Goal: Task Accomplishment & Management: Complete application form

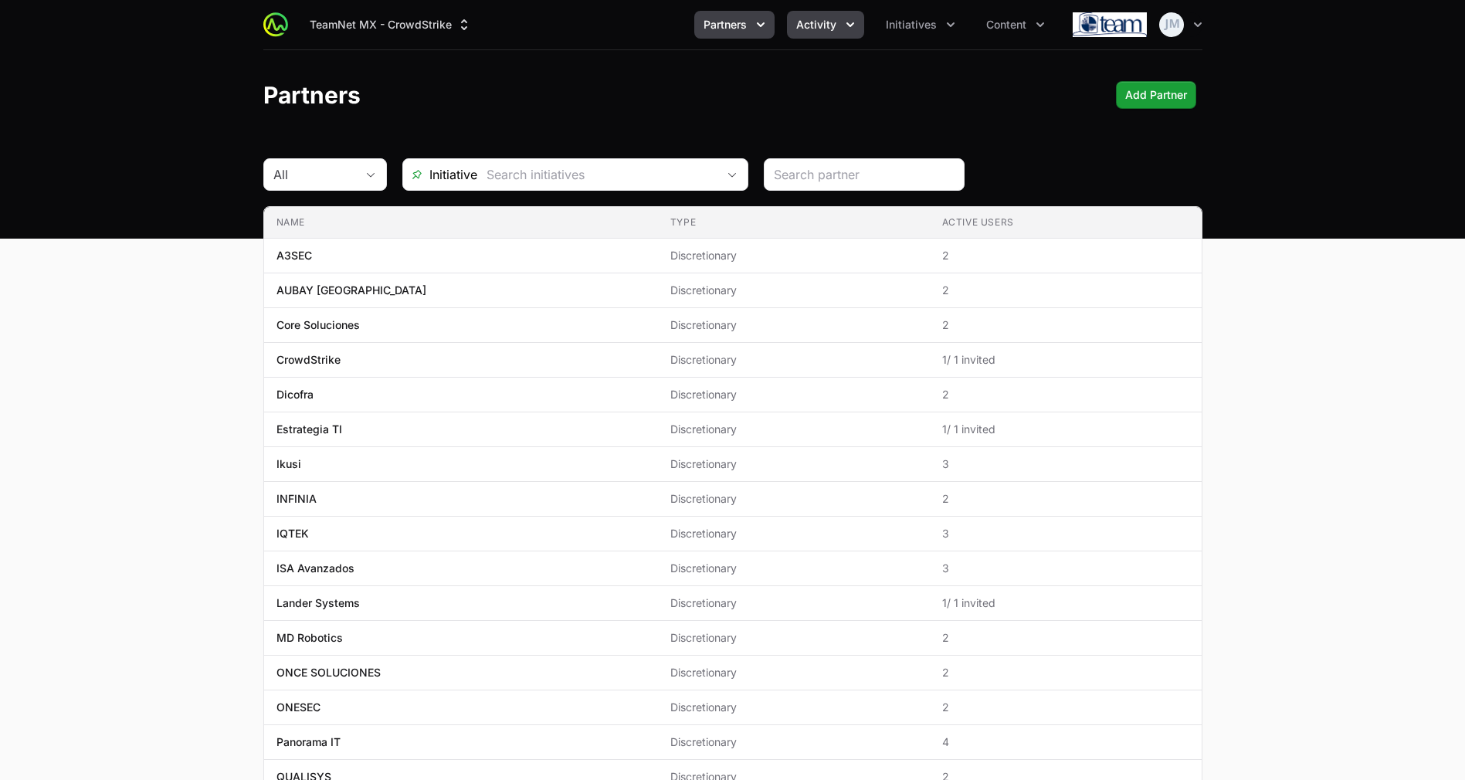
click at [840, 16] on button "Activity" at bounding box center [825, 25] width 77 height 28
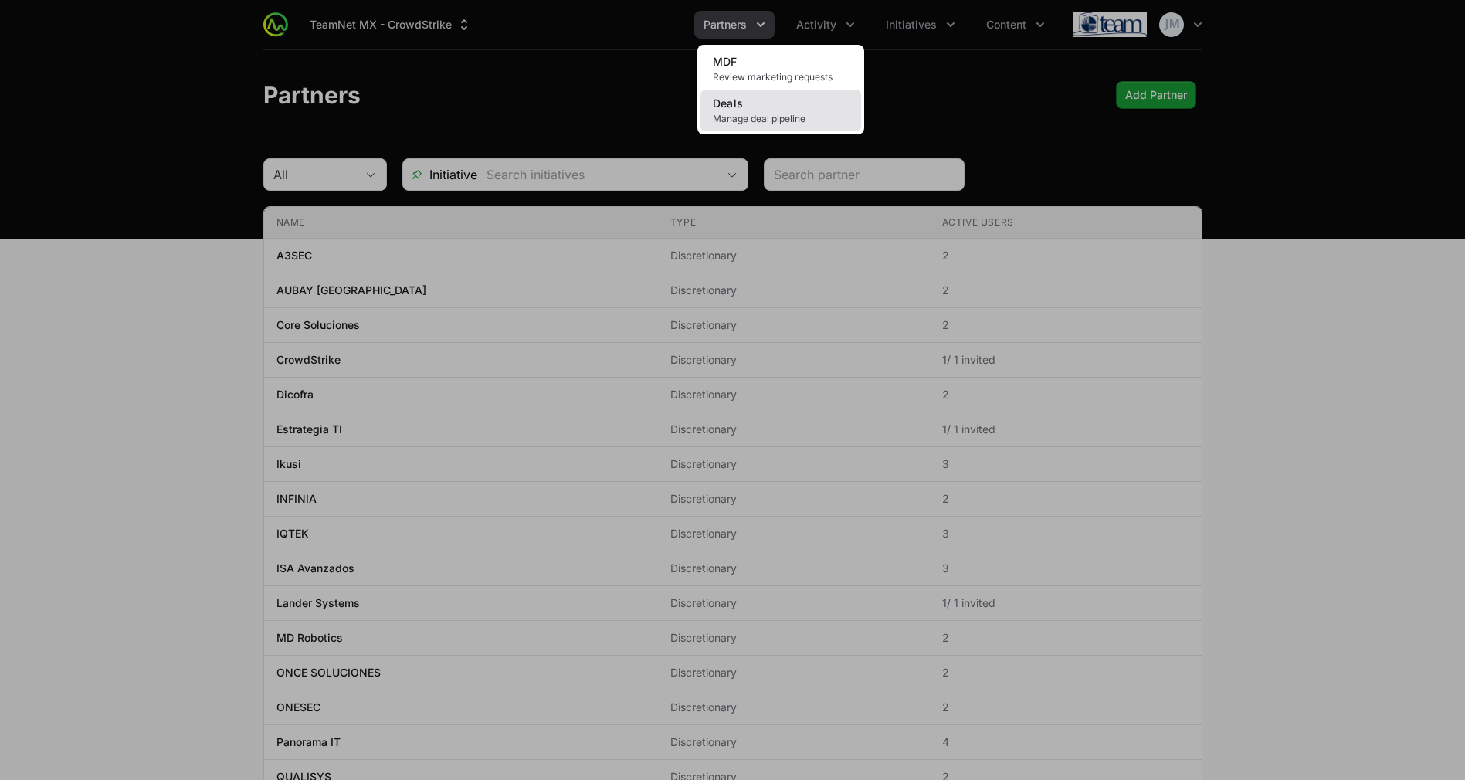
click at [818, 122] on span "Manage deal pipeline" at bounding box center [781, 119] width 136 height 12
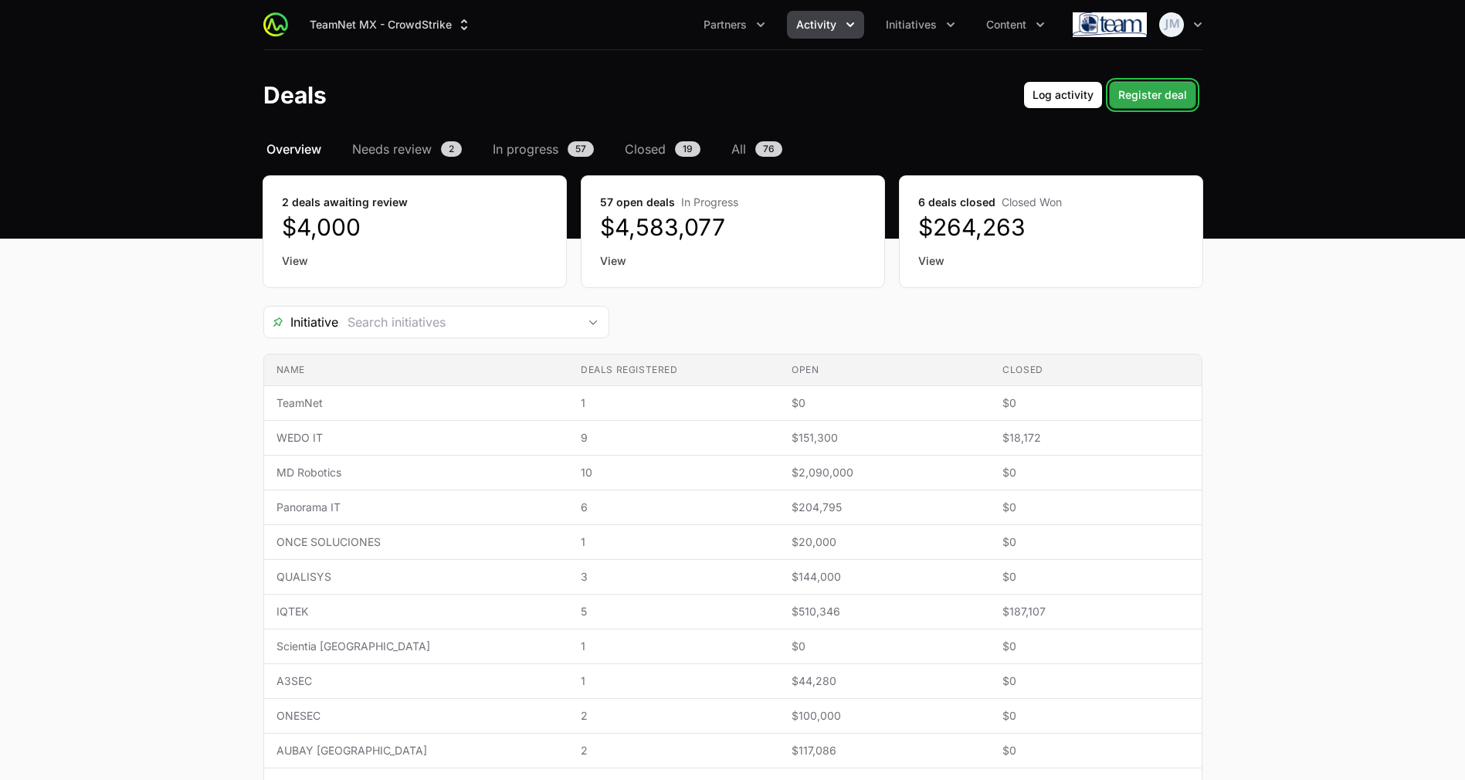
click at [1140, 93] on span "Register deal" at bounding box center [1152, 95] width 69 height 19
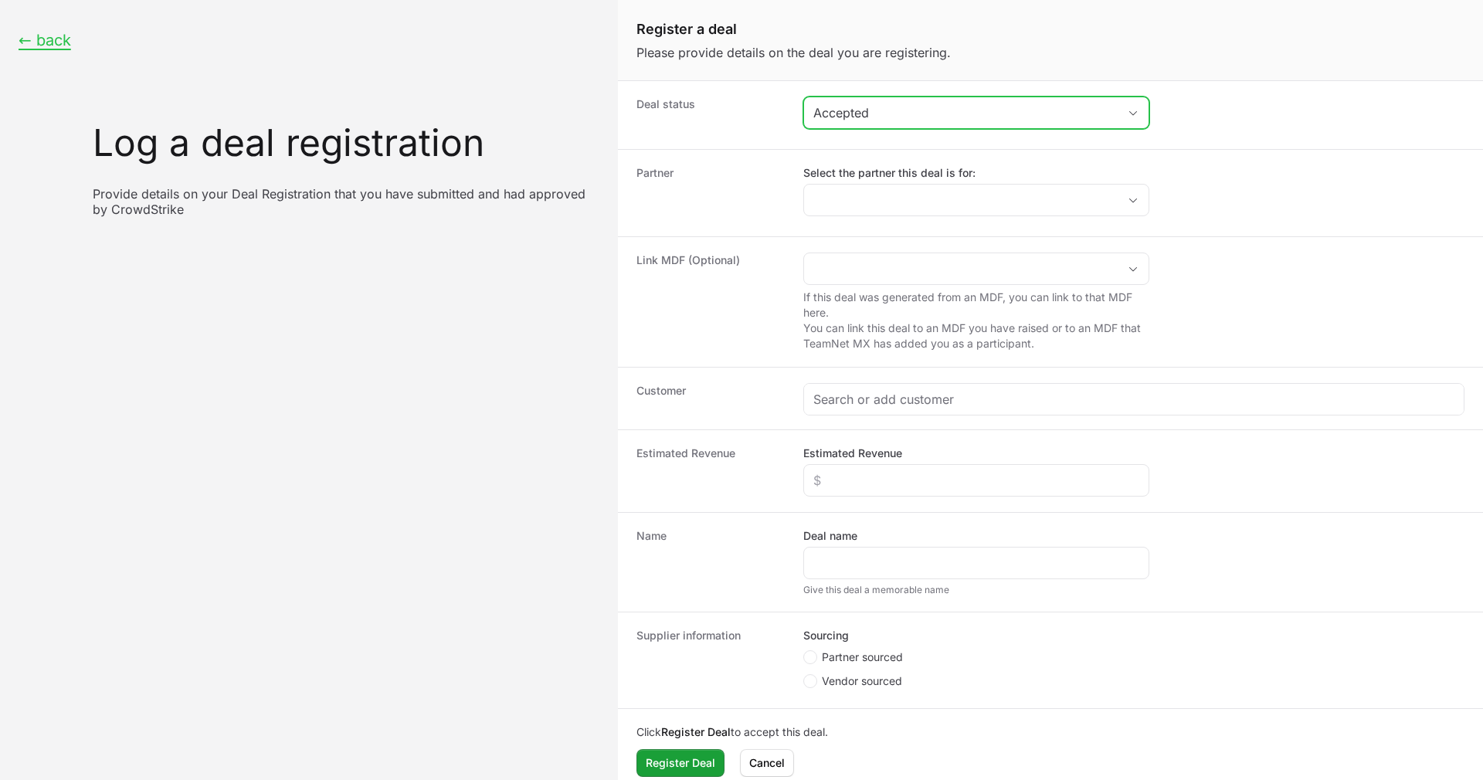
click at [942, 120] on div "Accepted" at bounding box center [965, 112] width 304 height 19
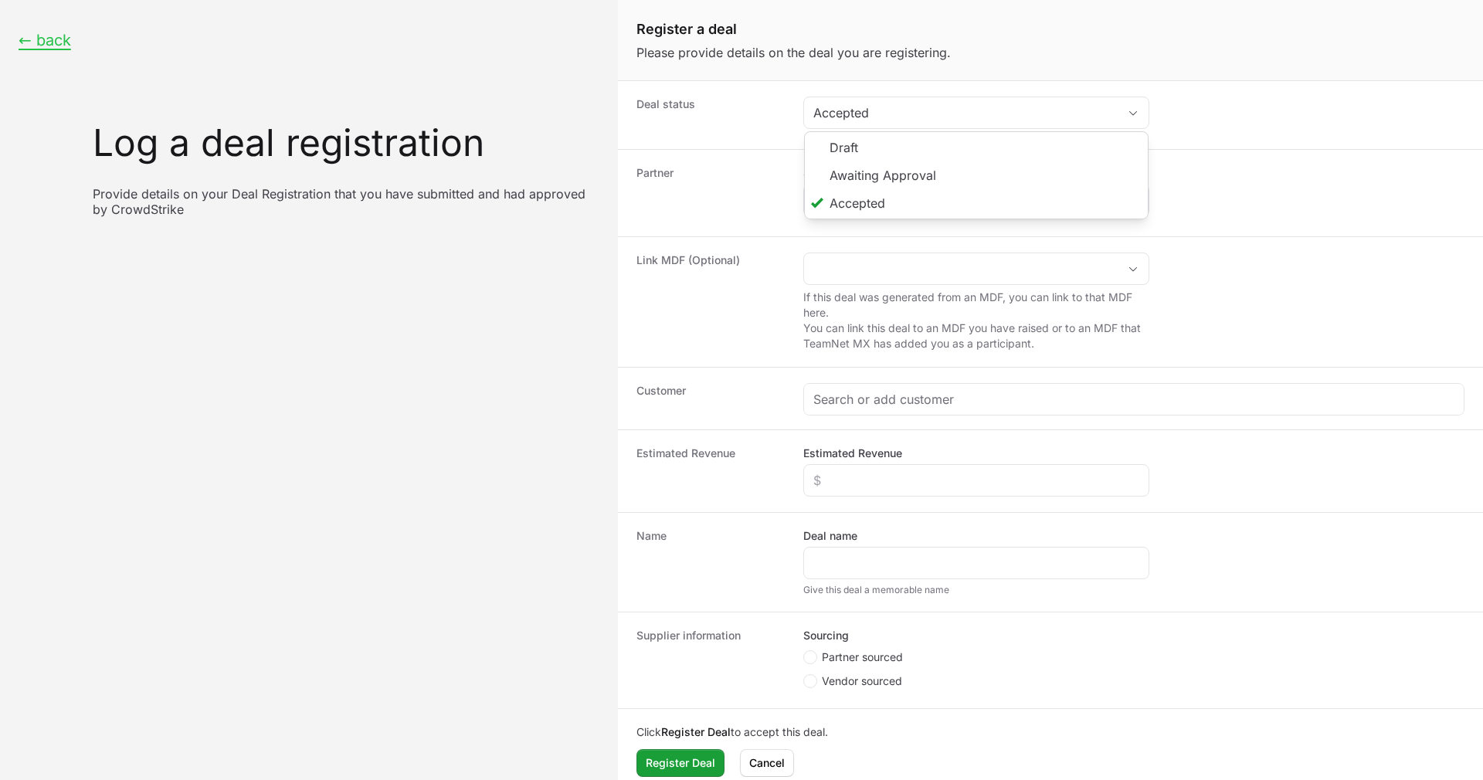
click at [737, 168] on dt "Partner" at bounding box center [710, 193] width 148 height 56
click at [866, 210] on input "Select the partner this deal is for:" at bounding box center [961, 200] width 314 height 31
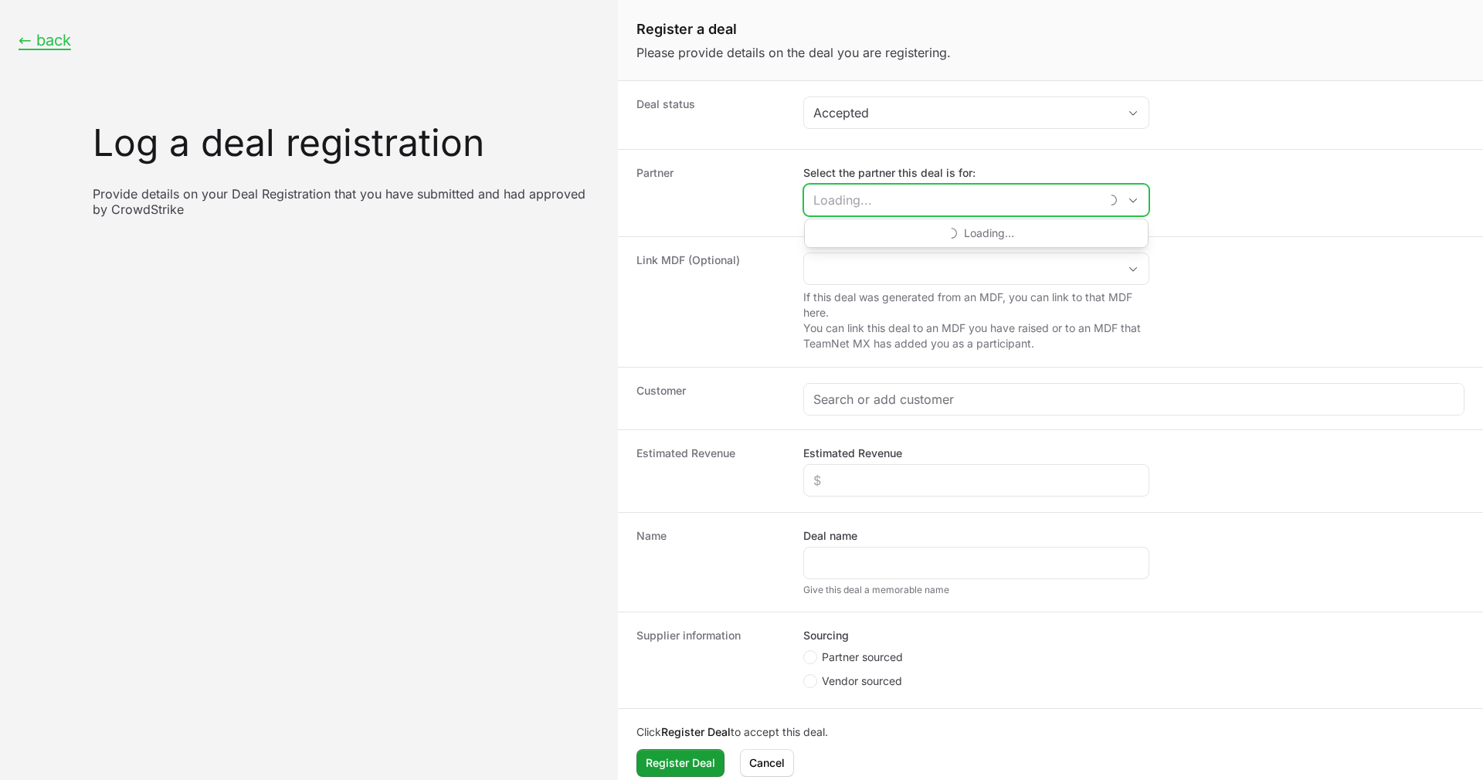
paste input "PINFRA | 300 Complete | ONCE | TEAM"
type input "PINFRA | 300 Complete | ONCE | TEAM"
click at [914, 240] on li "ONCE SOLUCIONES" at bounding box center [976, 234] width 343 height 31
type input "ONCE SOLUCIONES"
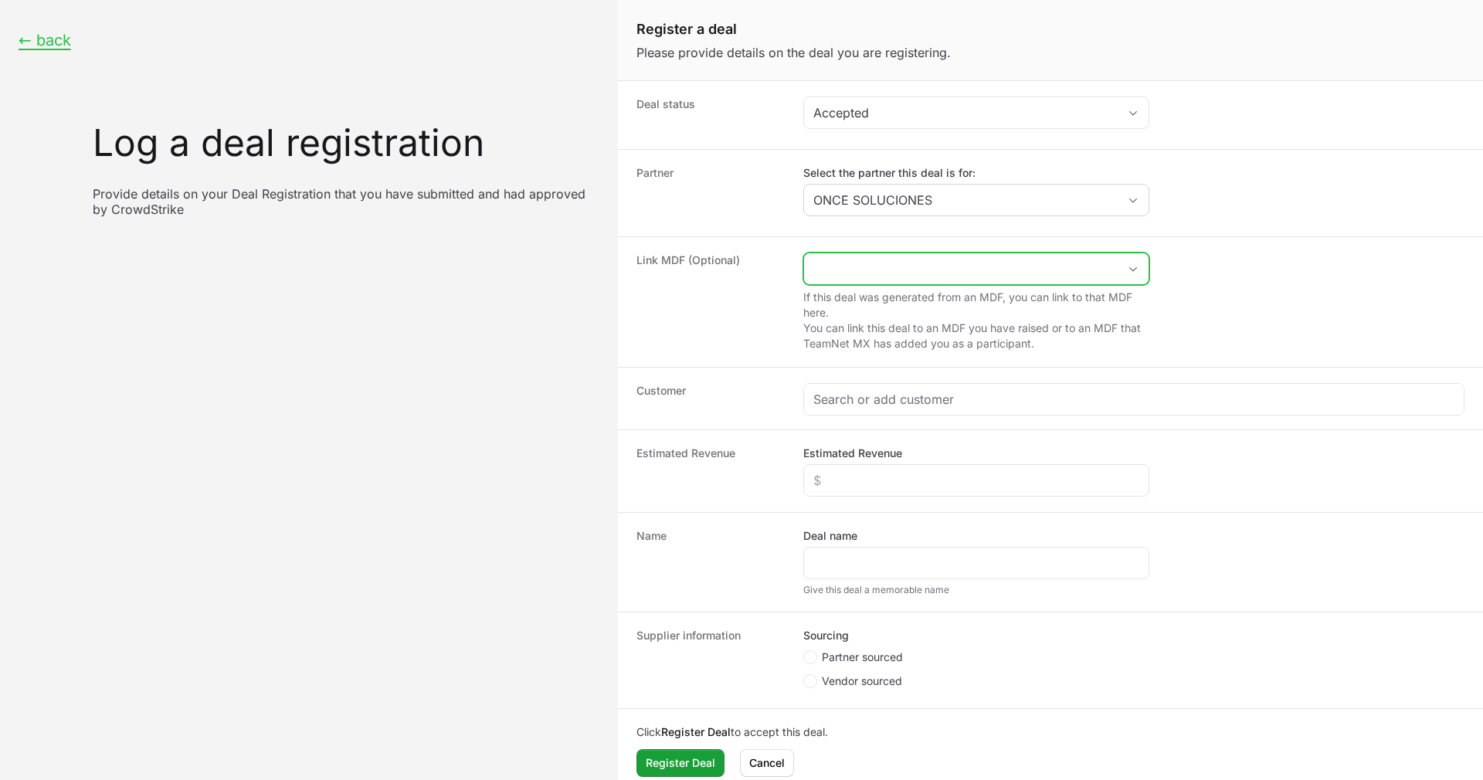
click at [921, 267] on input "Create activity form" at bounding box center [961, 268] width 314 height 31
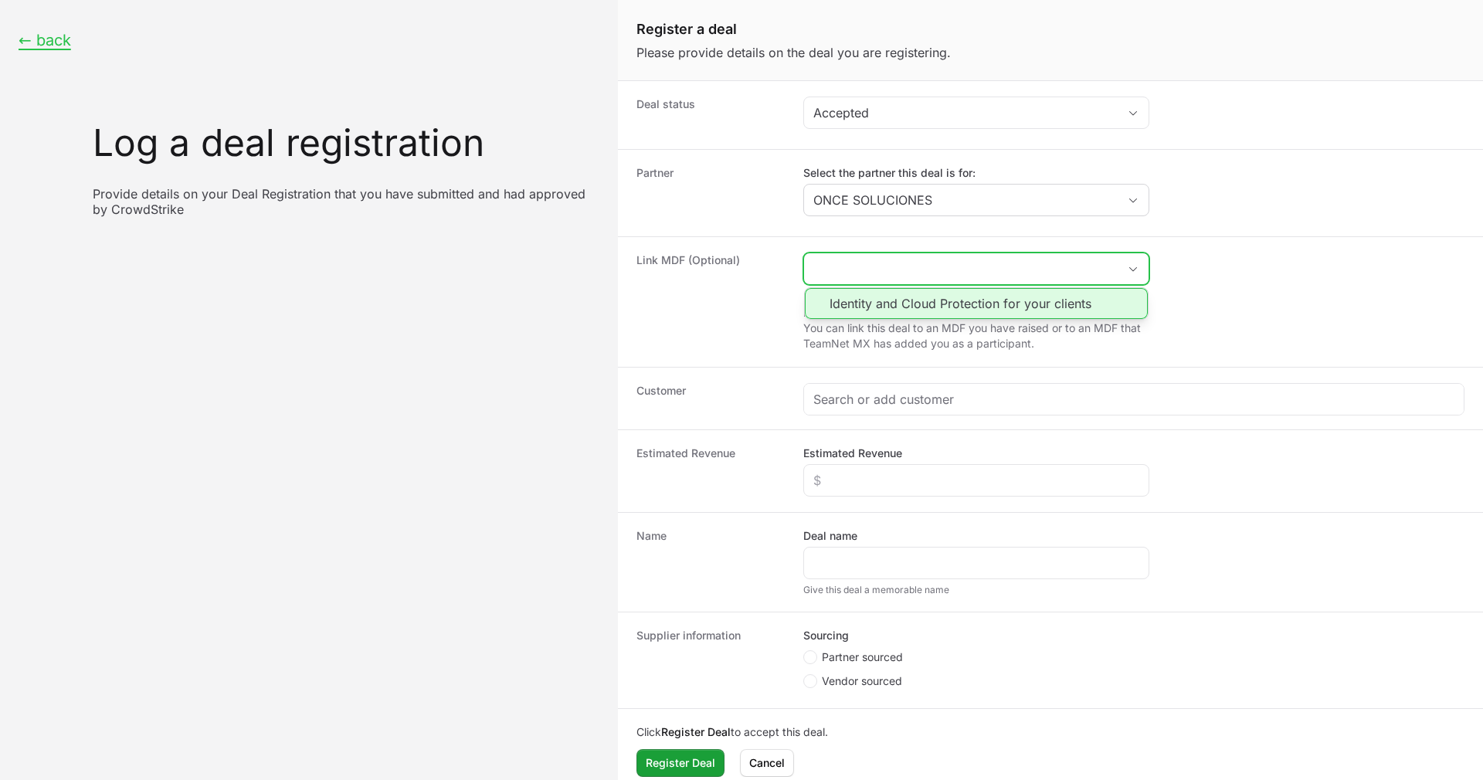
click at [914, 305] on li "Identity and Cloud Protection for your clients" at bounding box center [976, 303] width 343 height 31
type input "Identity and Cloud Protection for your clients"
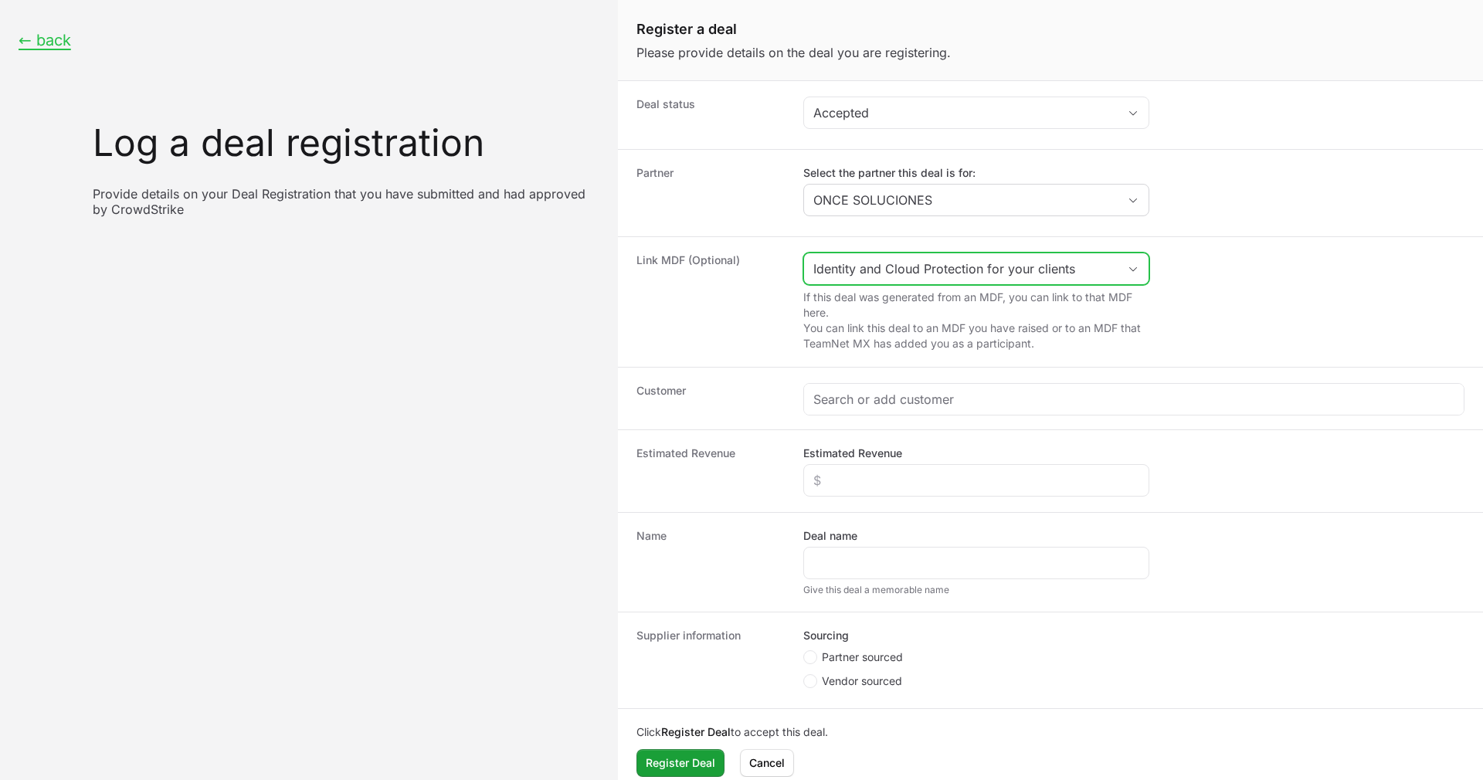
click at [1146, 266] on span "Open" at bounding box center [1132, 268] width 31 height 5
click at [891, 263] on input "Create activity form" at bounding box center [961, 268] width 314 height 31
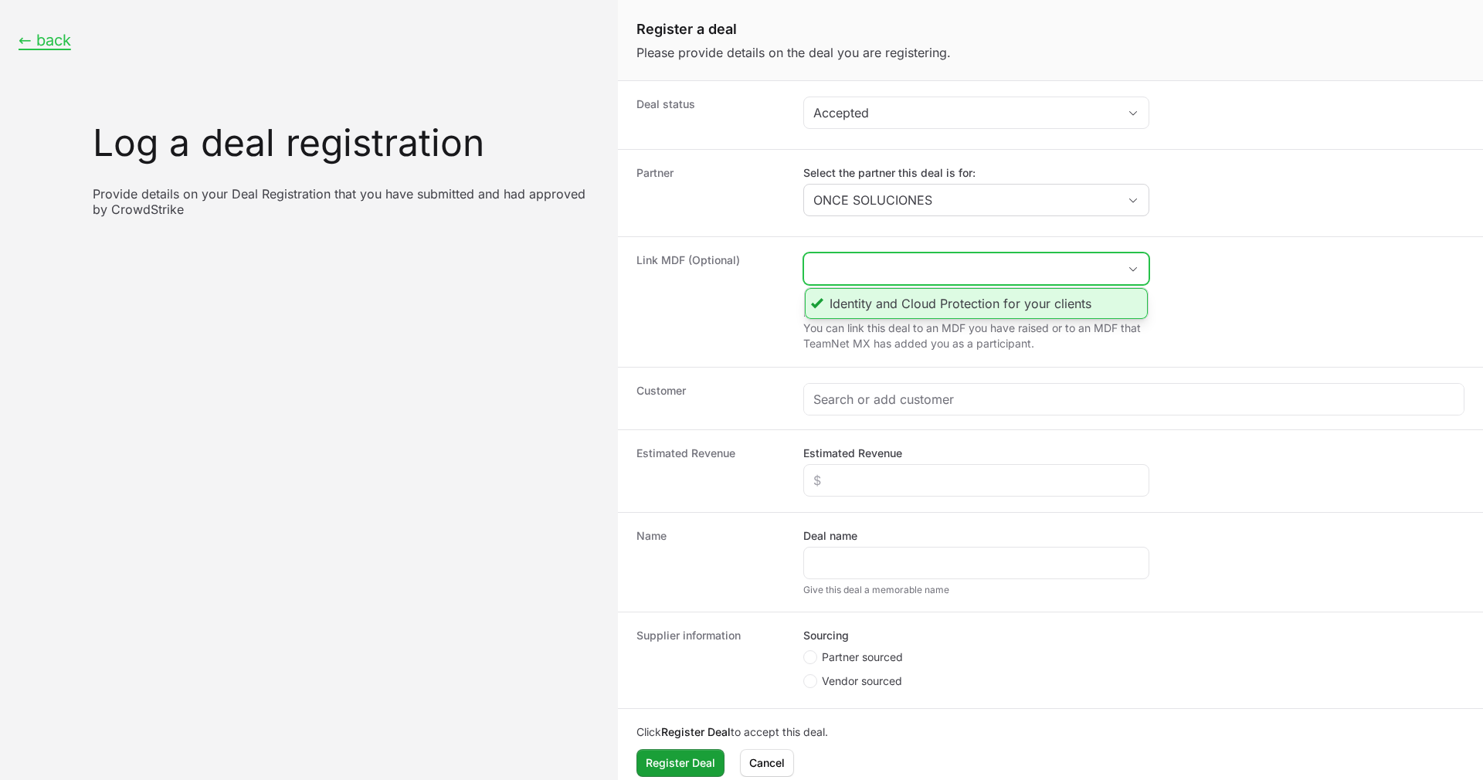
click at [842, 315] on li "Identity and Cloud Protection for your clients" at bounding box center [976, 303] width 343 height 31
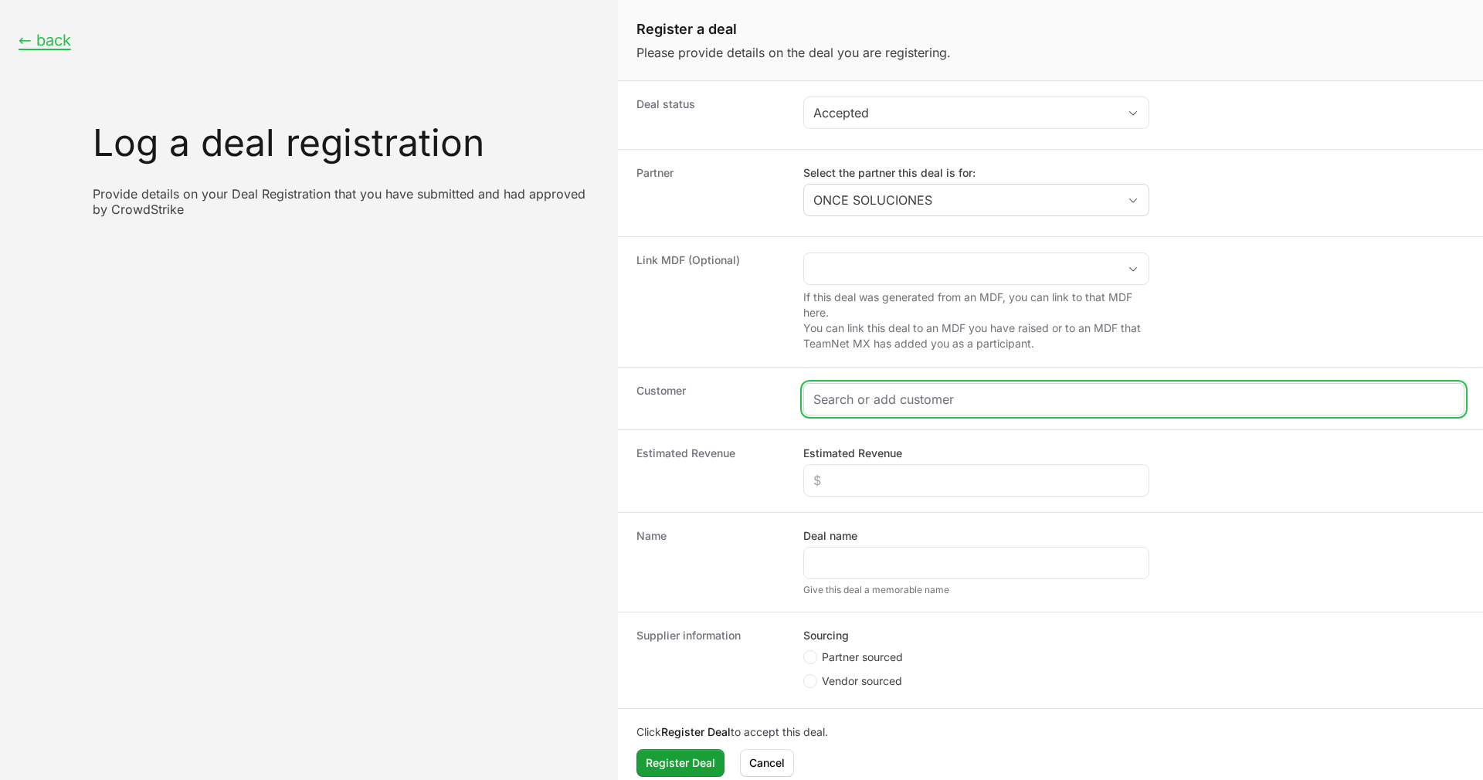
click at [904, 394] on input "Create activity form" at bounding box center [1133, 399] width 641 height 19
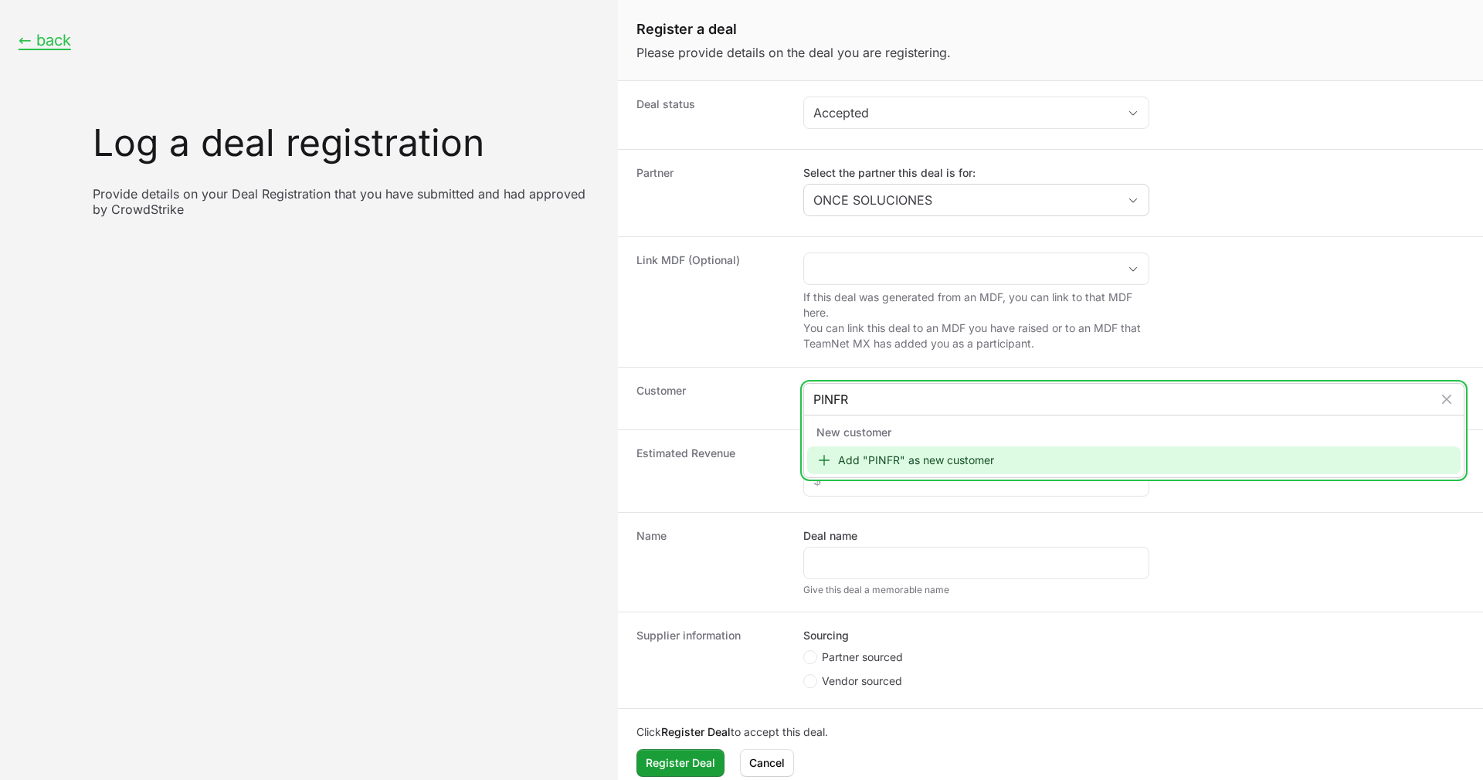
type input "PINFRA"
click at [866, 460] on div "Add "PINFRA" as new customer" at bounding box center [1133, 460] width 653 height 28
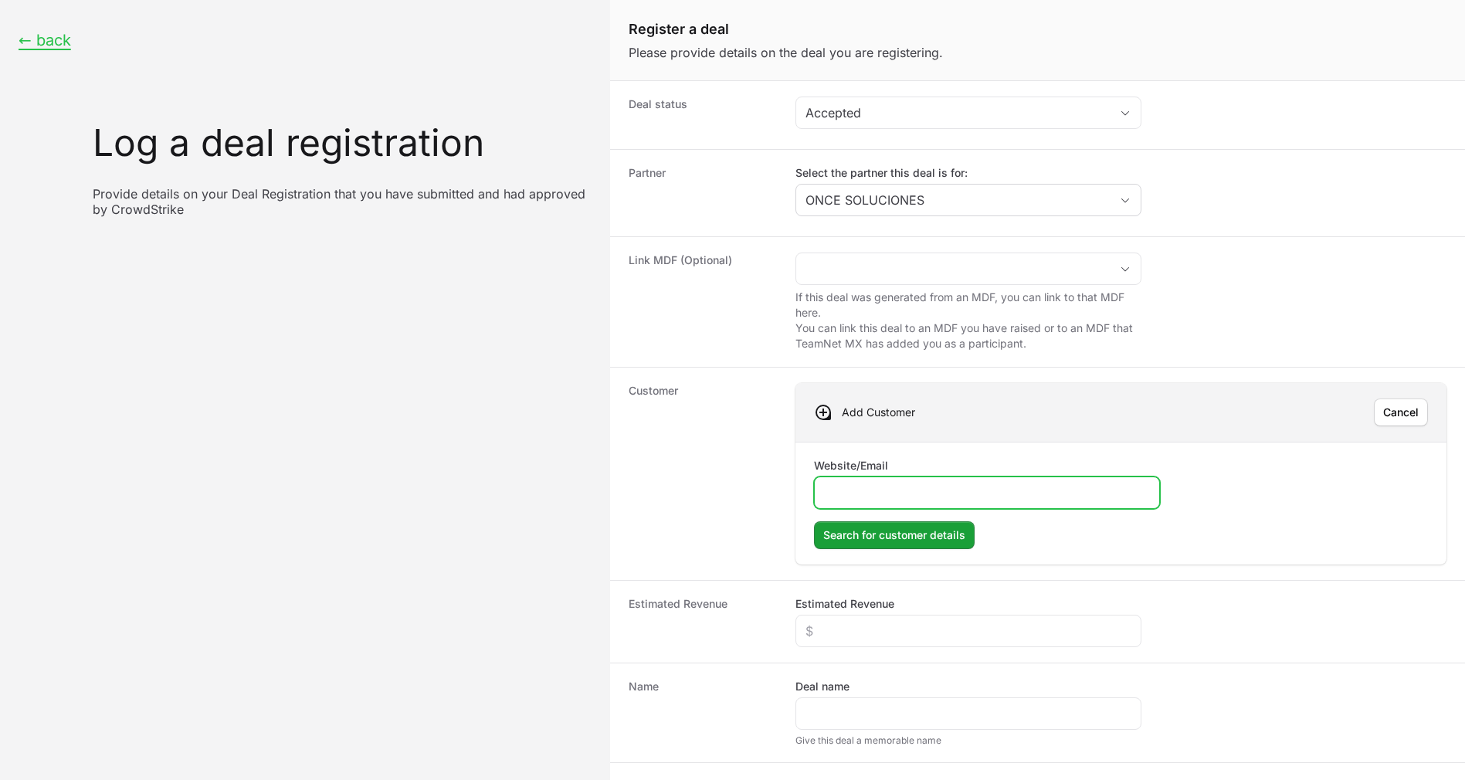
click at [977, 483] on input "Website/Email" at bounding box center [987, 492] width 326 height 19
paste input "[URL][DOMAIN_NAME]"
type input "[URL][DOMAIN_NAME]"
click at [864, 544] on button "Search for customer details" at bounding box center [894, 535] width 161 height 28
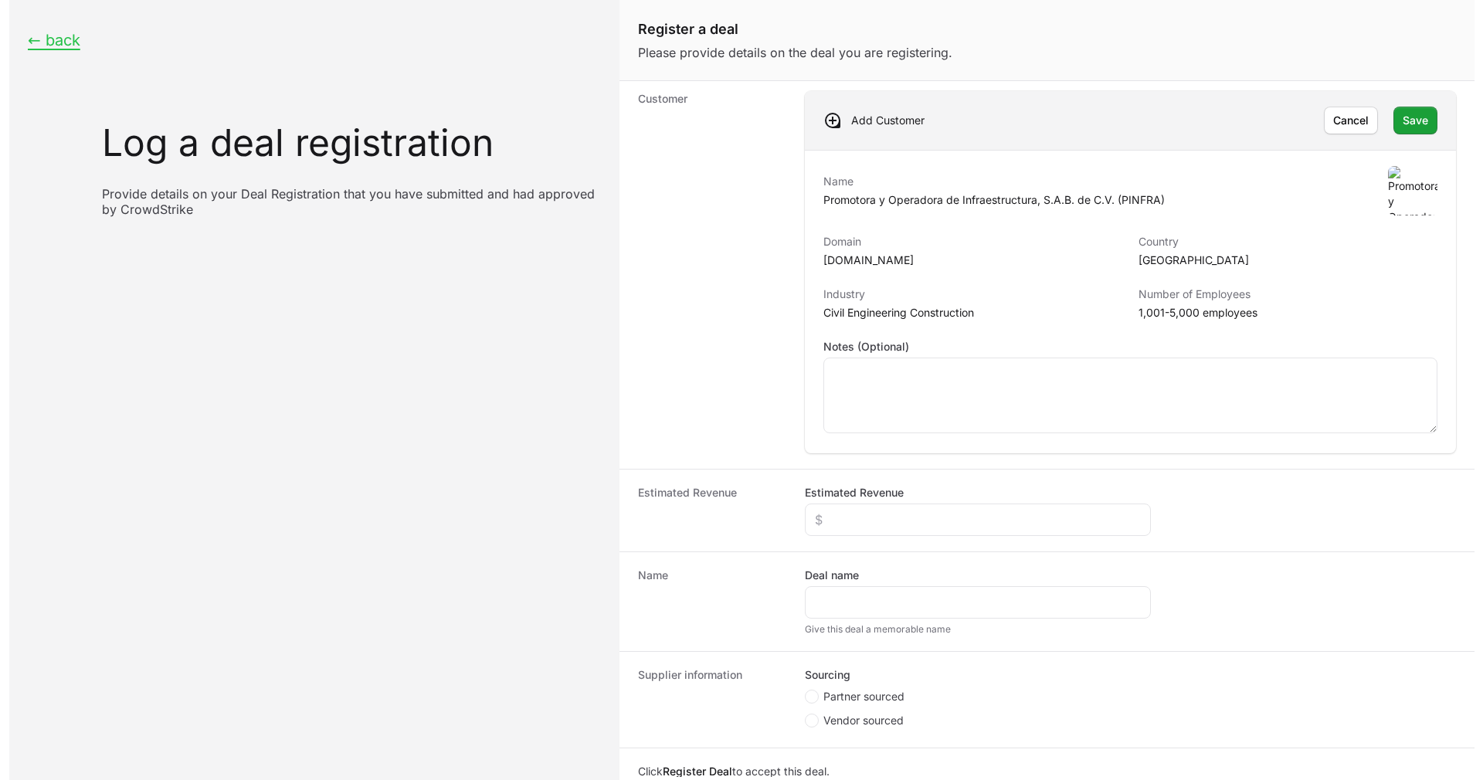
scroll to position [293, 0]
click at [1393, 114] on span "Save" at bounding box center [1405, 119] width 25 height 19
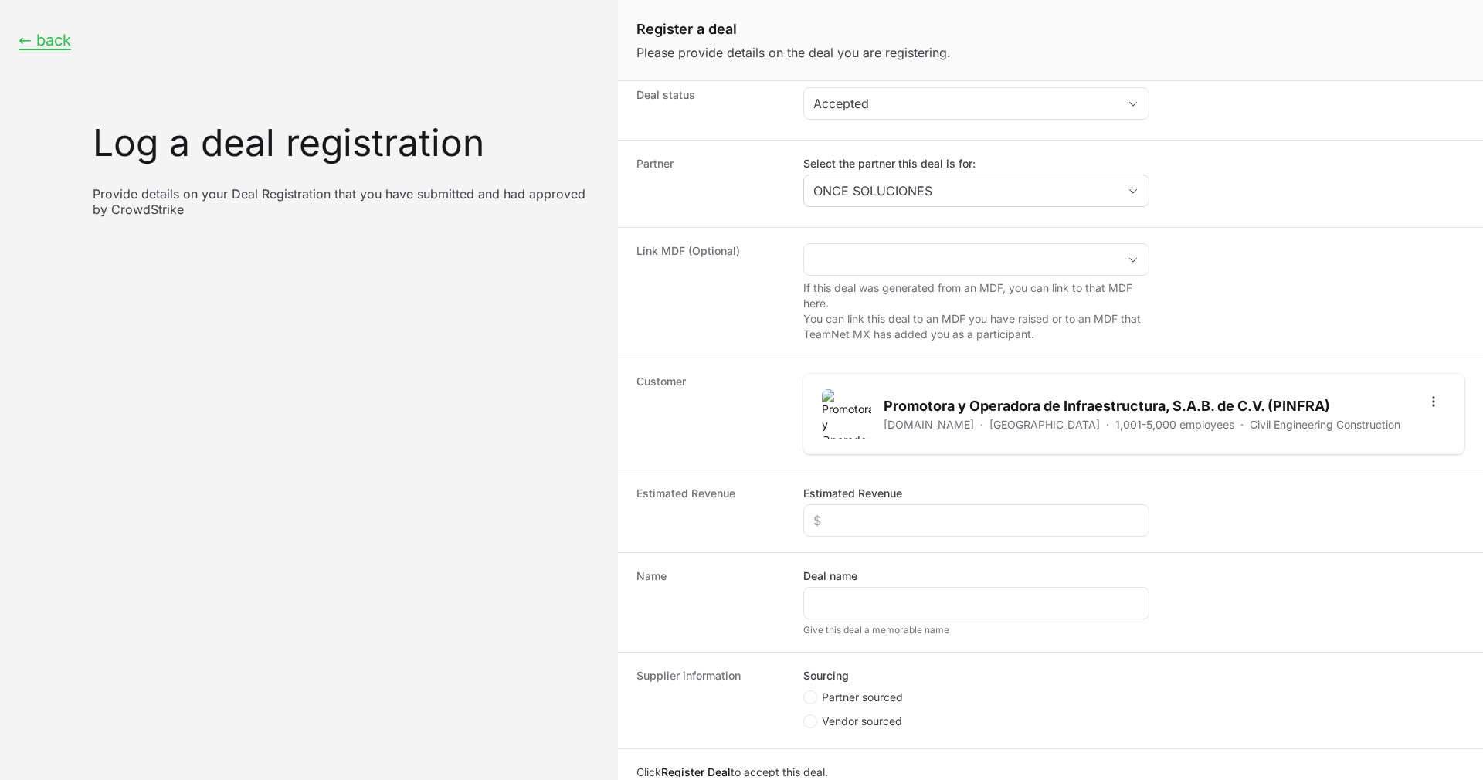
scroll to position [65, 0]
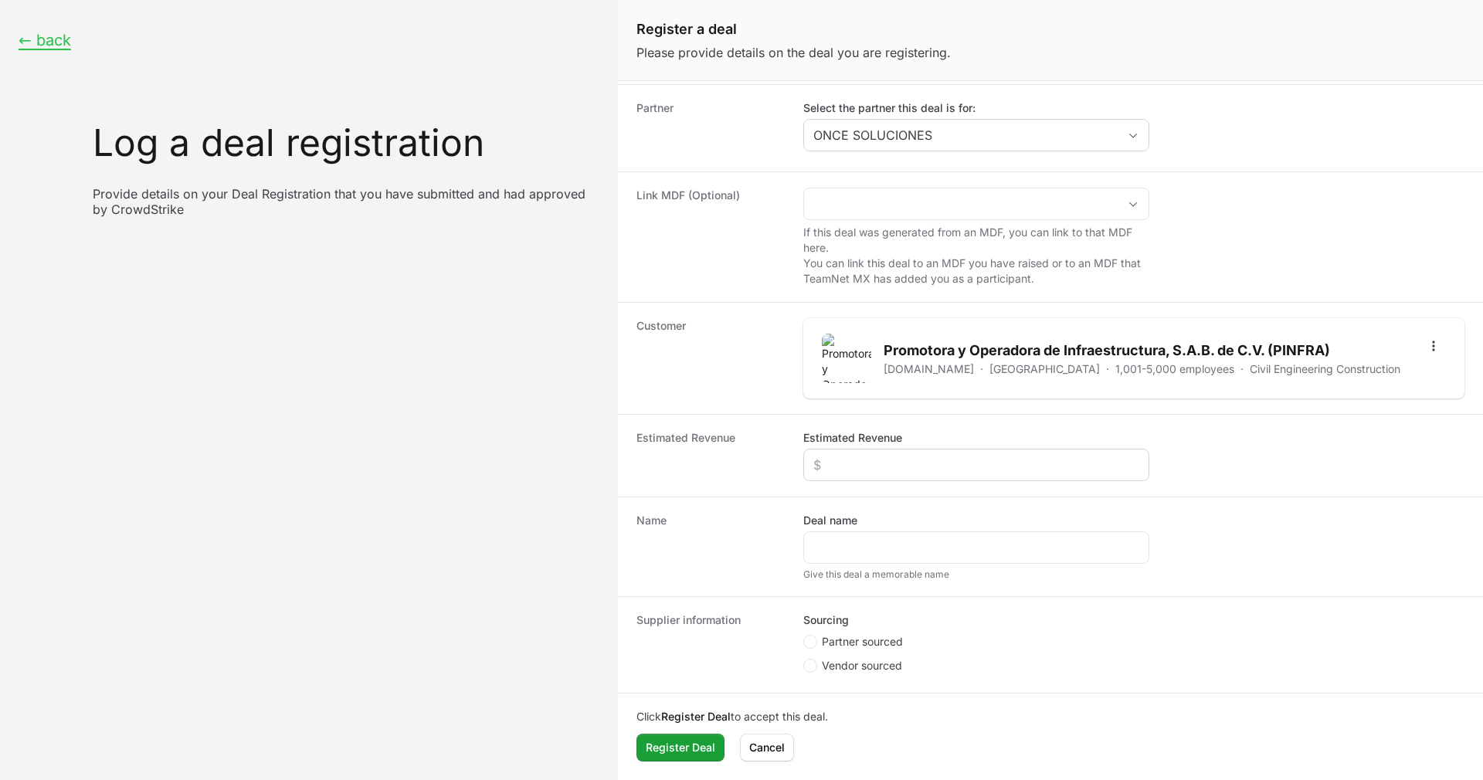
click at [979, 451] on div "Create activity form" at bounding box center [976, 465] width 346 height 32
click at [974, 459] on input "Estimated Revenue" at bounding box center [976, 465] width 326 height 19
type input "$20,000"
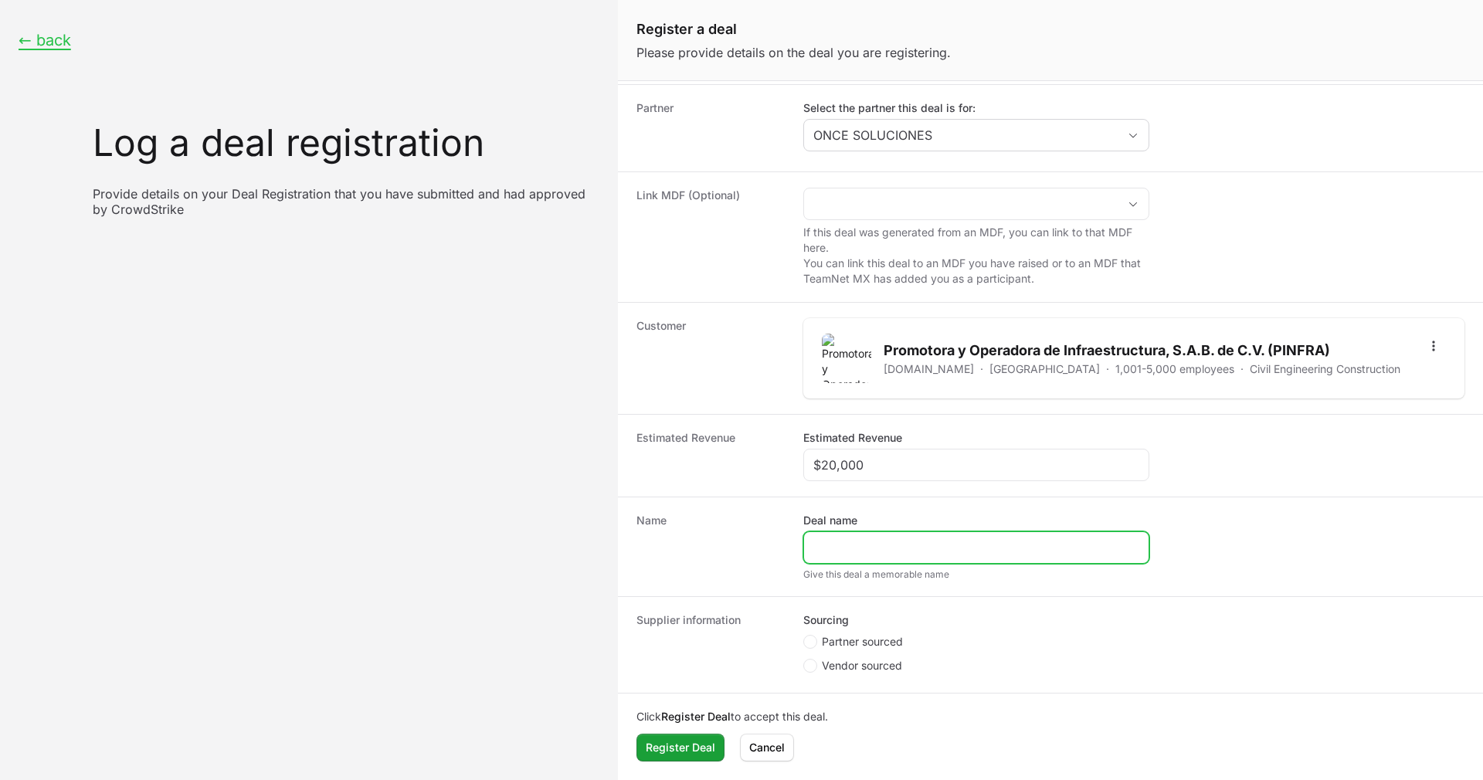
click at [912, 544] on input "Deal name" at bounding box center [976, 547] width 326 height 19
paste input "[URL][DOMAIN_NAME]"
type input "[URL][DOMAIN_NAME]"
paste input "PINFRA | 300 Complete | ONCE | TEAM"
type input "PINFRA | 300 Complete | ONCE | TEAM"
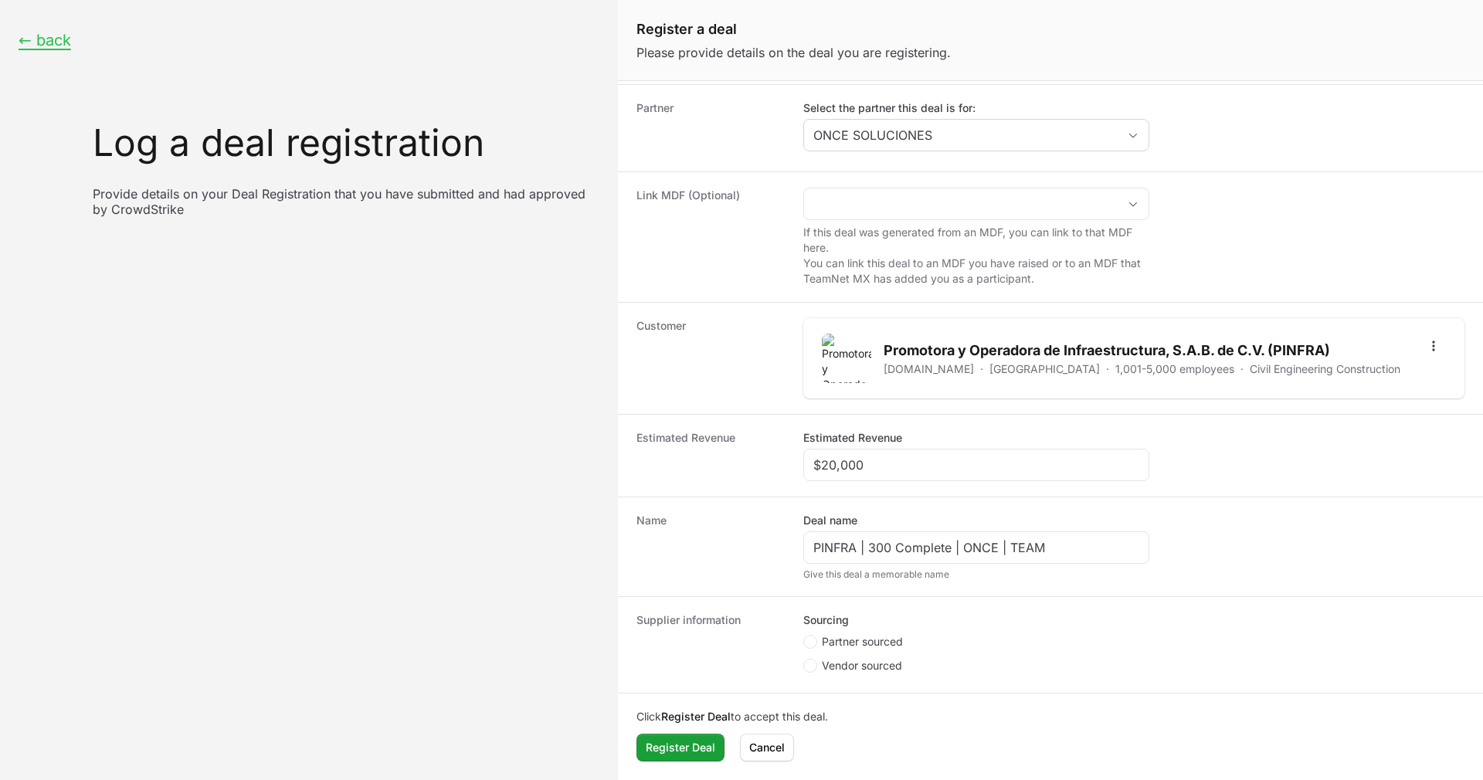
click at [833, 635] on span "Partner sourced" at bounding box center [862, 641] width 81 height 15
click at [805, 700] on input "Partner sourced" at bounding box center [804, 701] width 2 height 2
radio input "true"
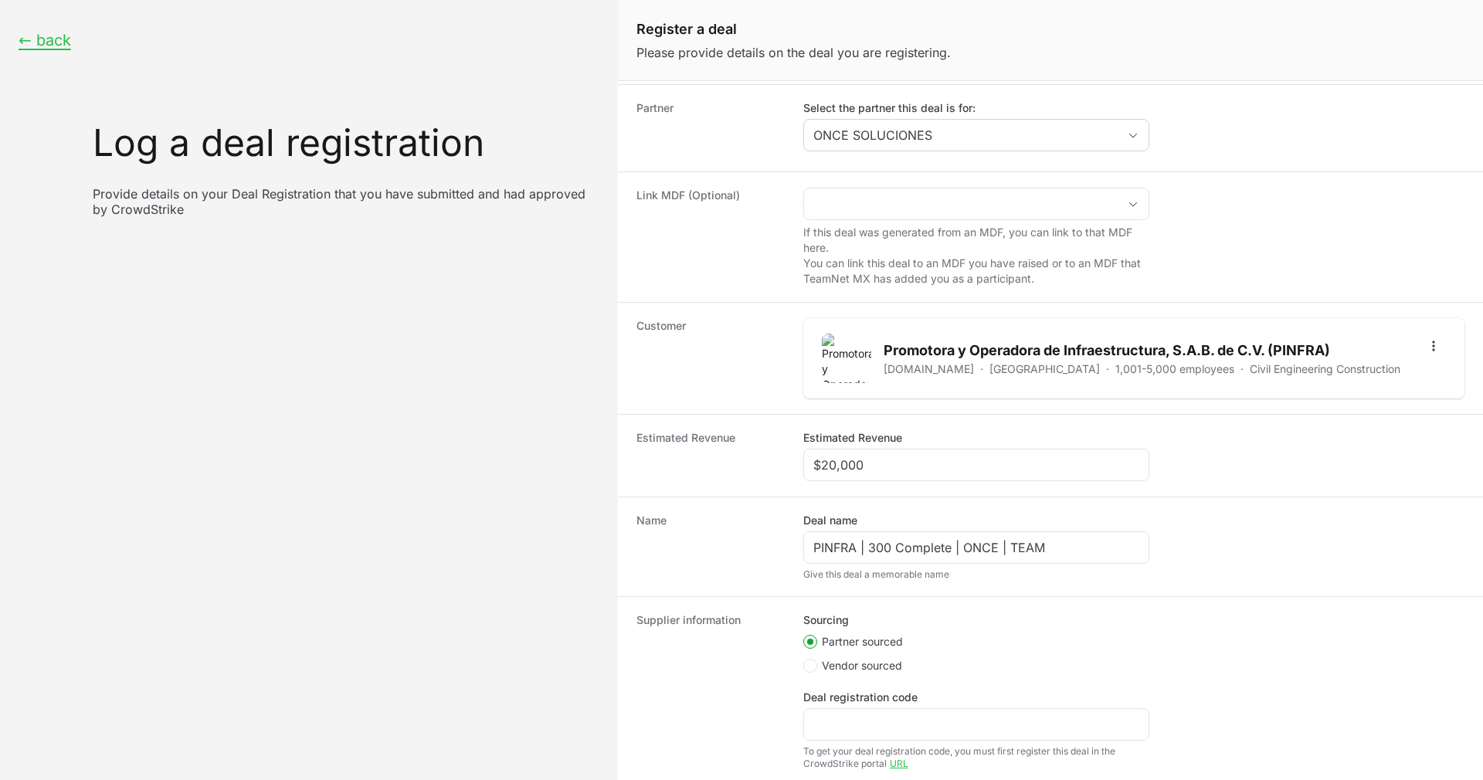
scroll to position [158, 0]
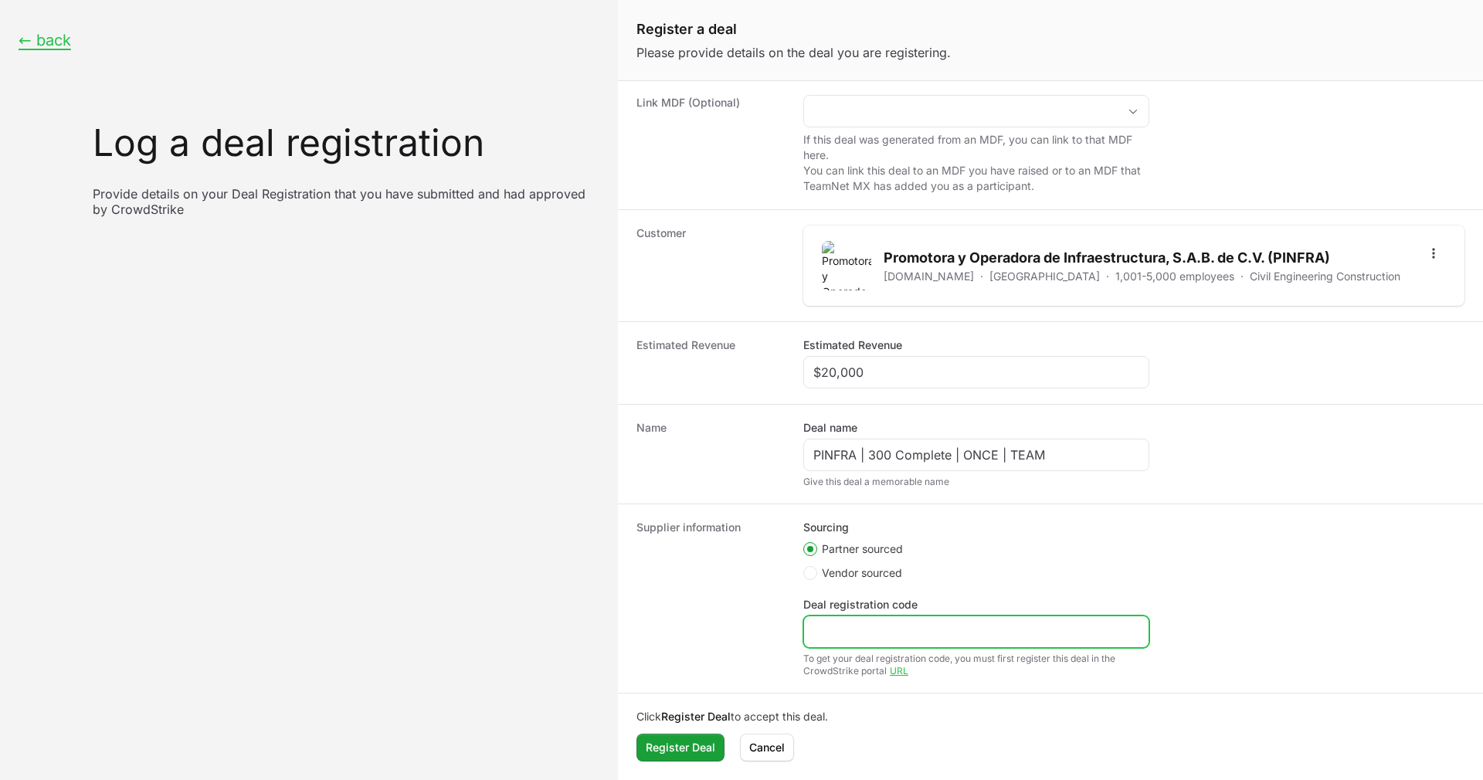
click at [860, 629] on input "Deal registration code" at bounding box center [976, 631] width 326 height 19
paste input "DR-2af298c8"
type input "DR-2af298c8"
click at [741, 605] on dt "Supplier information" at bounding box center [710, 599] width 148 height 158
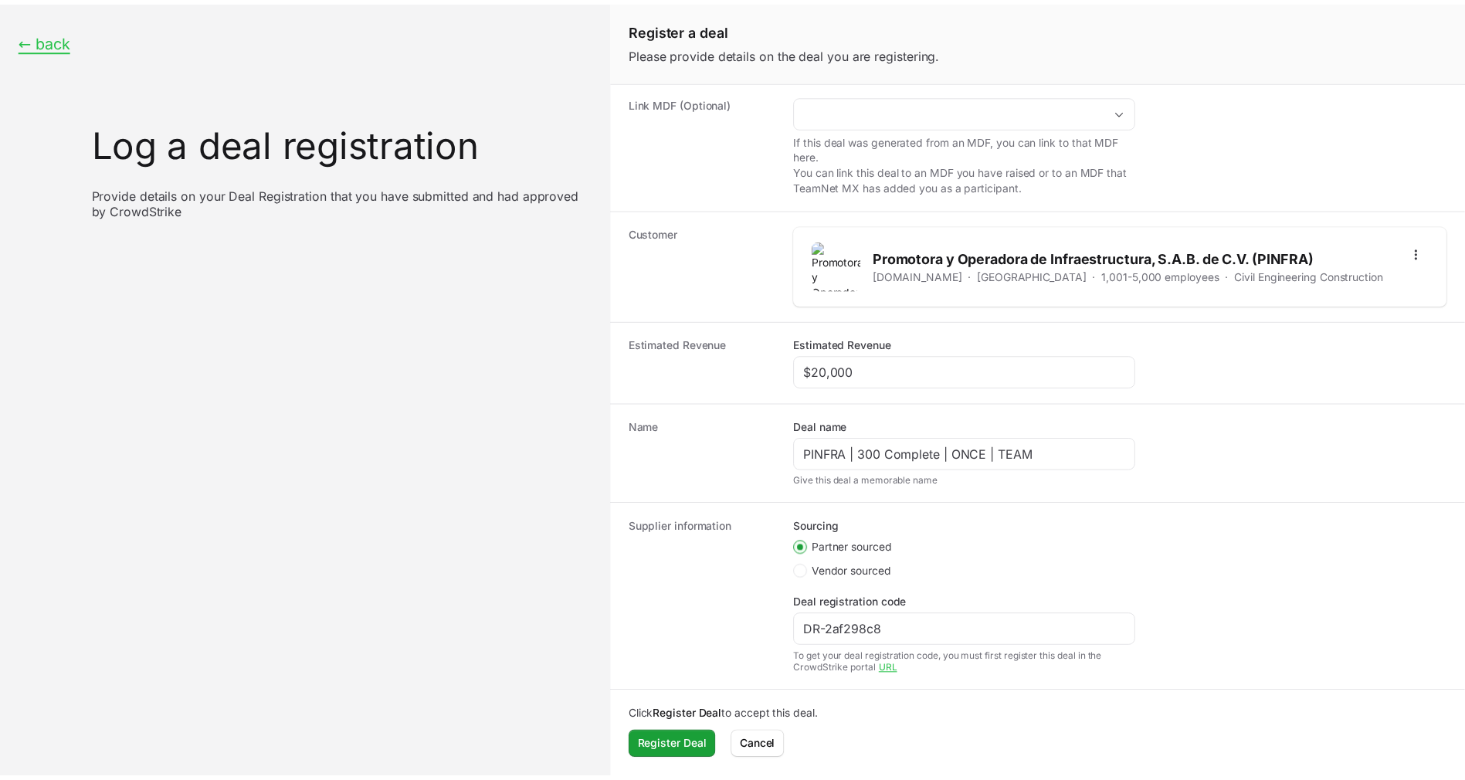
scroll to position [157, 0]
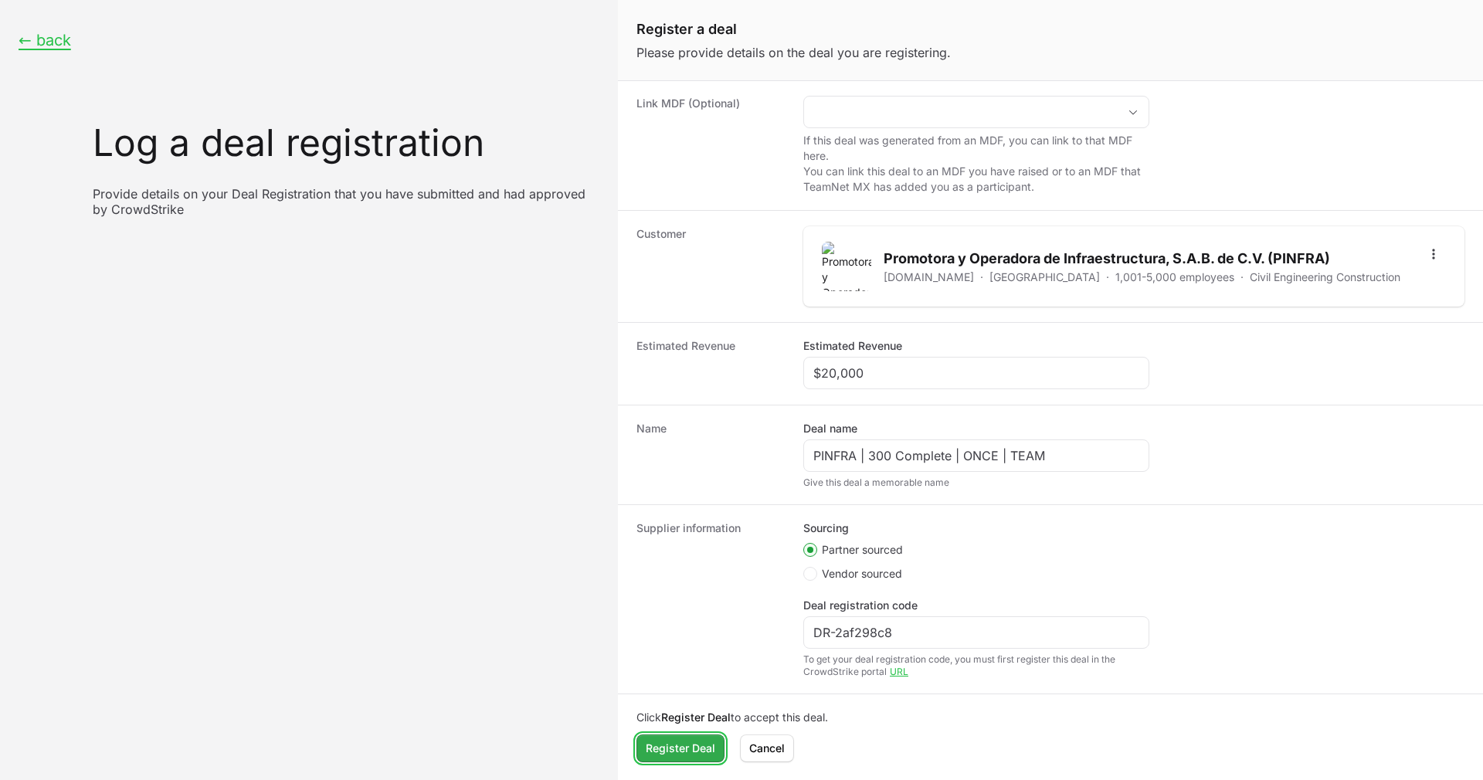
click at [681, 757] on span "Register Deal" at bounding box center [680, 748] width 69 height 19
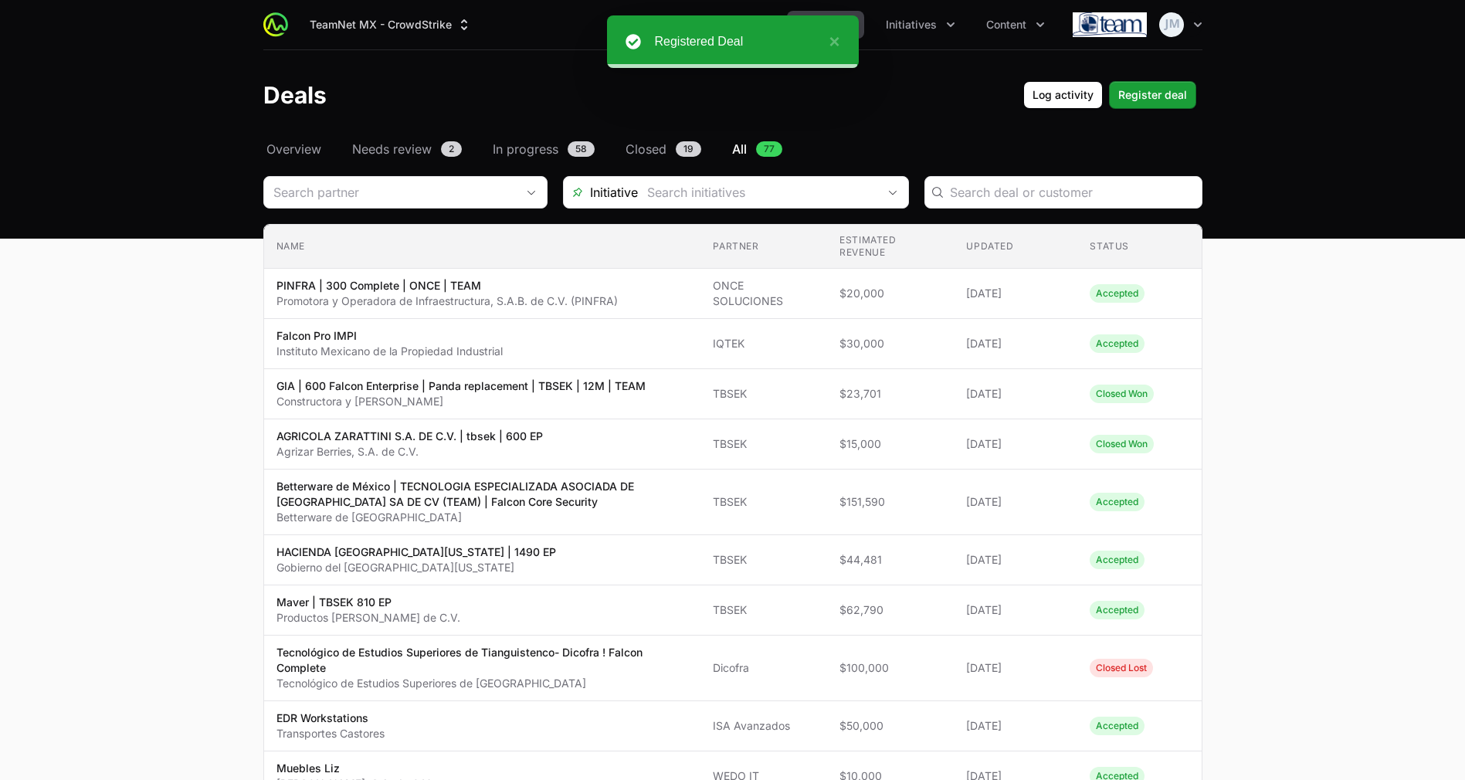
click at [850, 107] on div "Deals Log activity Register deal" at bounding box center [732, 95] width 939 height 28
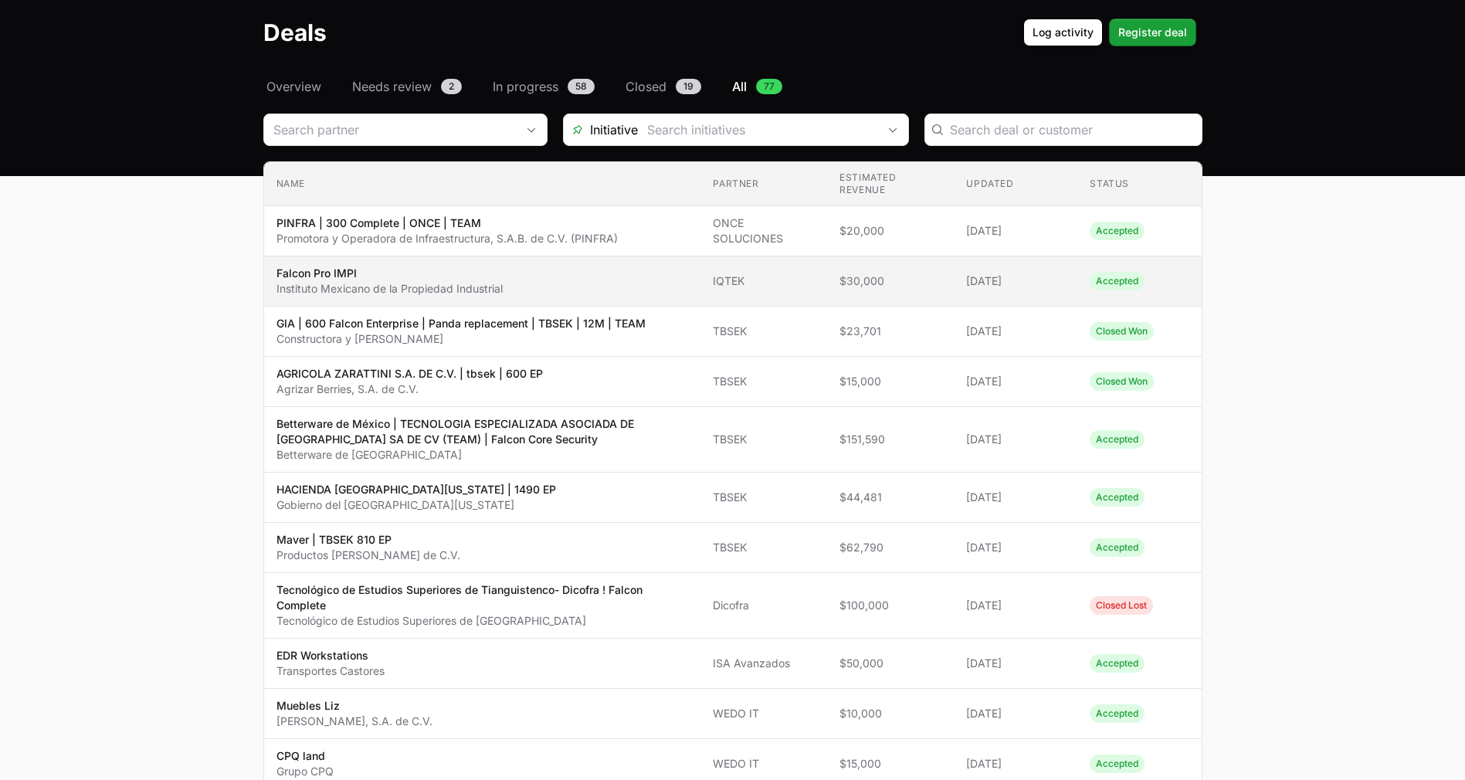
scroll to position [65, 0]
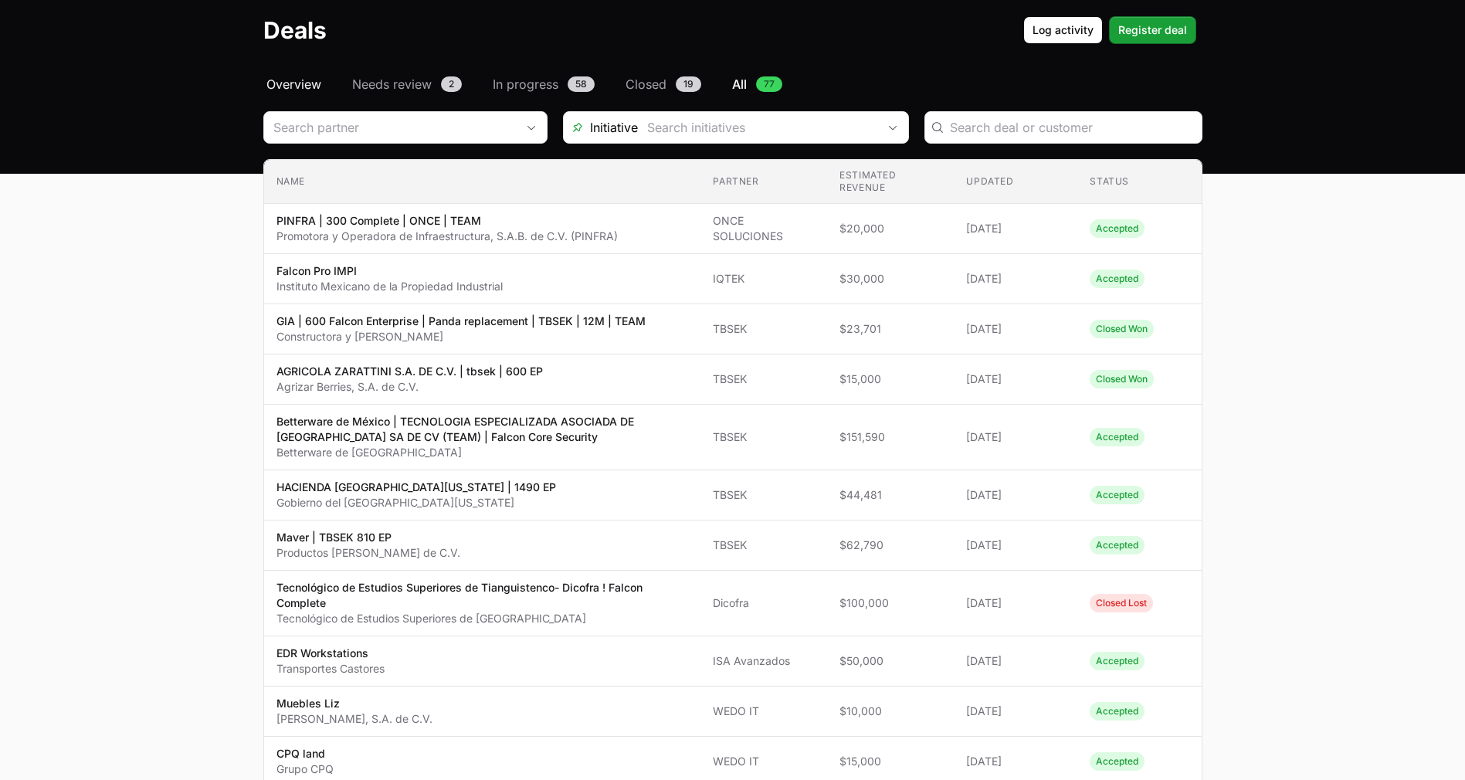
click at [293, 86] on span "Overview" at bounding box center [293, 84] width 55 height 19
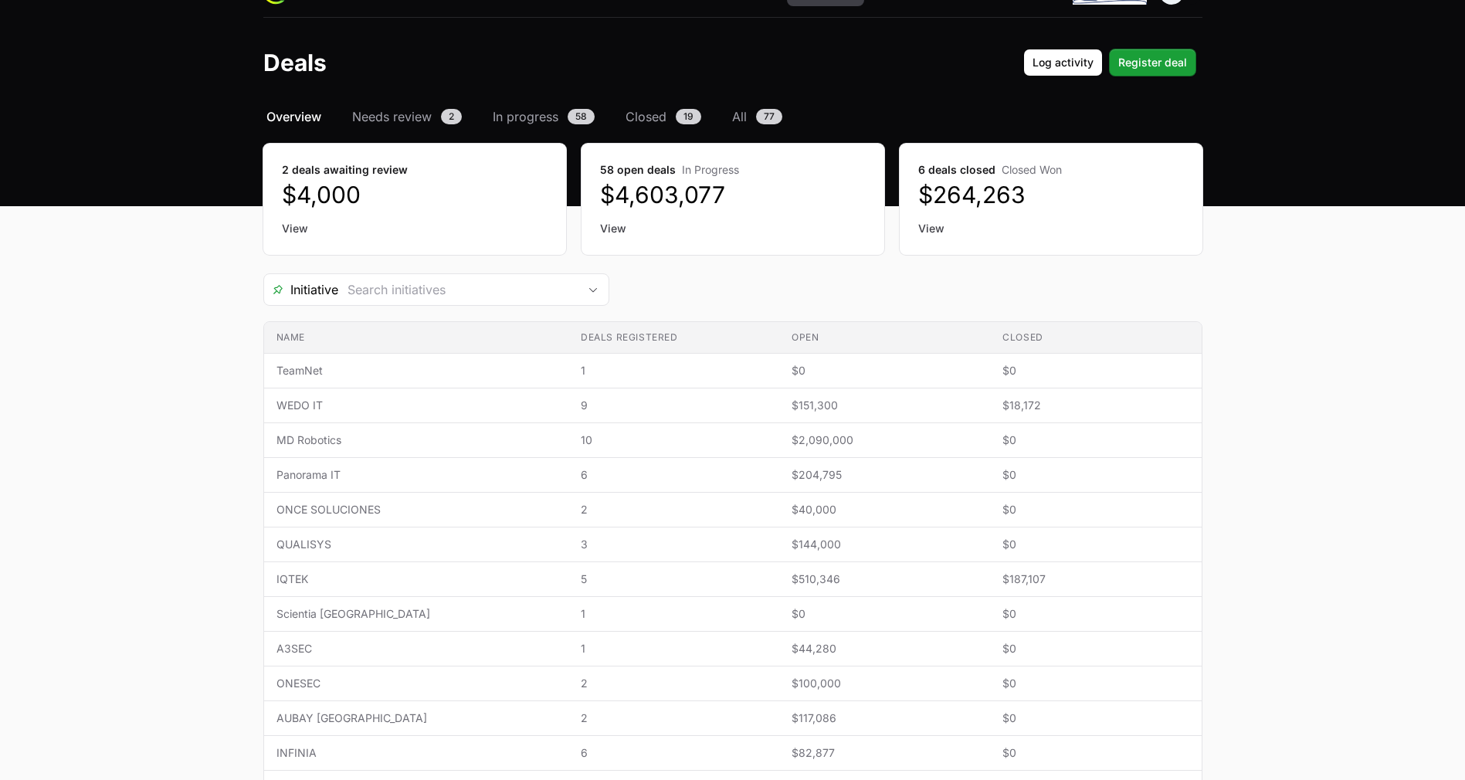
scroll to position [35, 0]
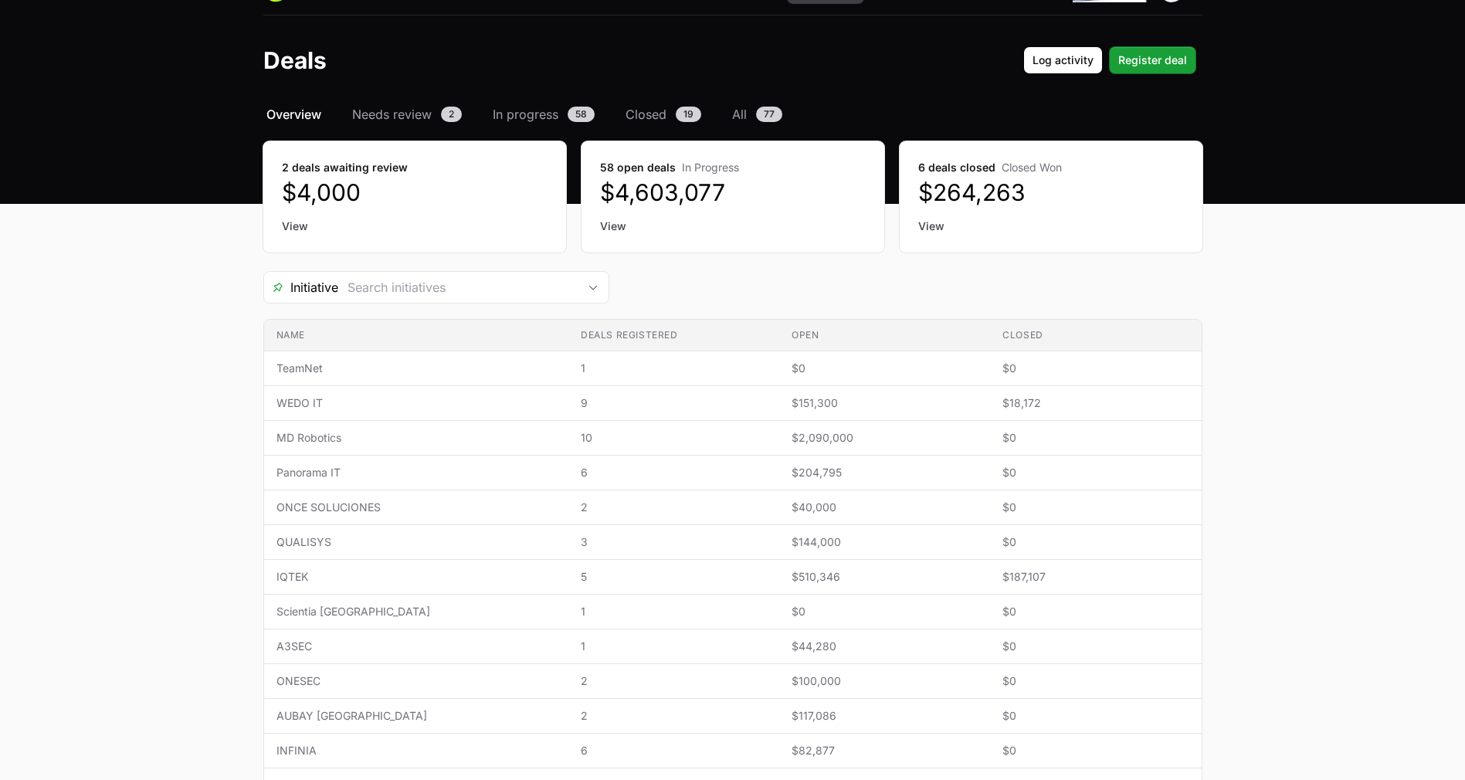
click at [297, 225] on link "View" at bounding box center [415, 226] width 266 height 15
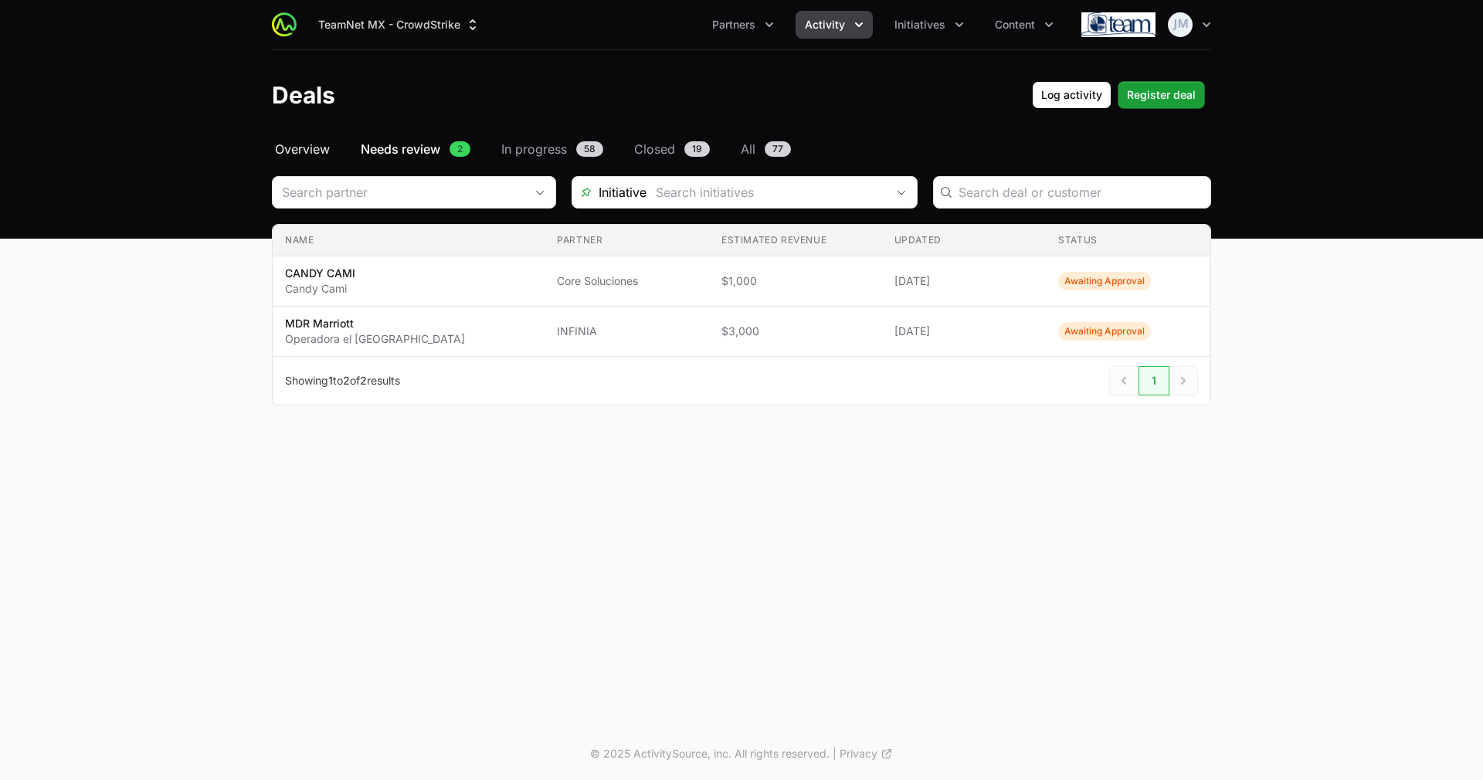
click at [298, 141] on span "Overview" at bounding box center [302, 149] width 55 height 19
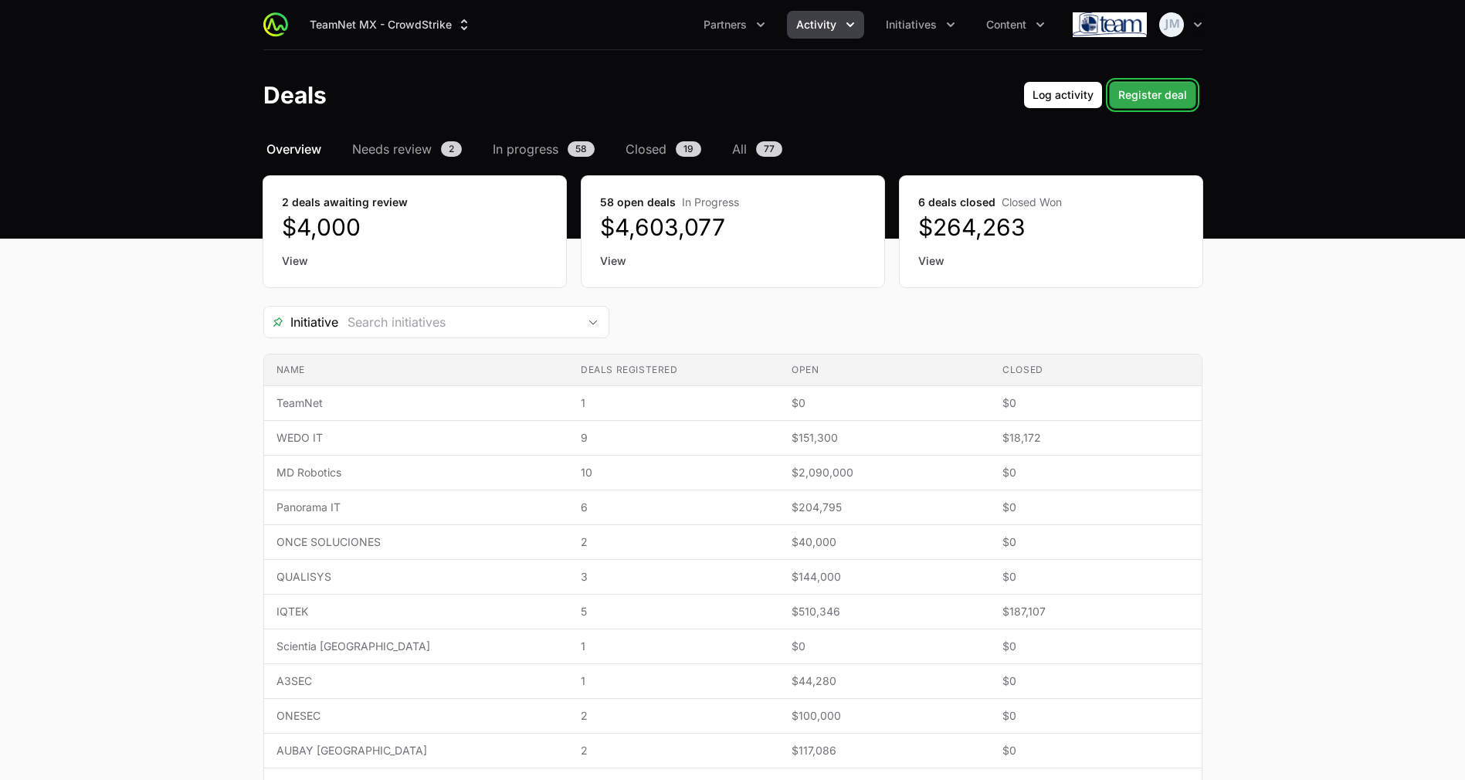
click at [1174, 92] on span "Register deal" at bounding box center [1152, 95] width 69 height 19
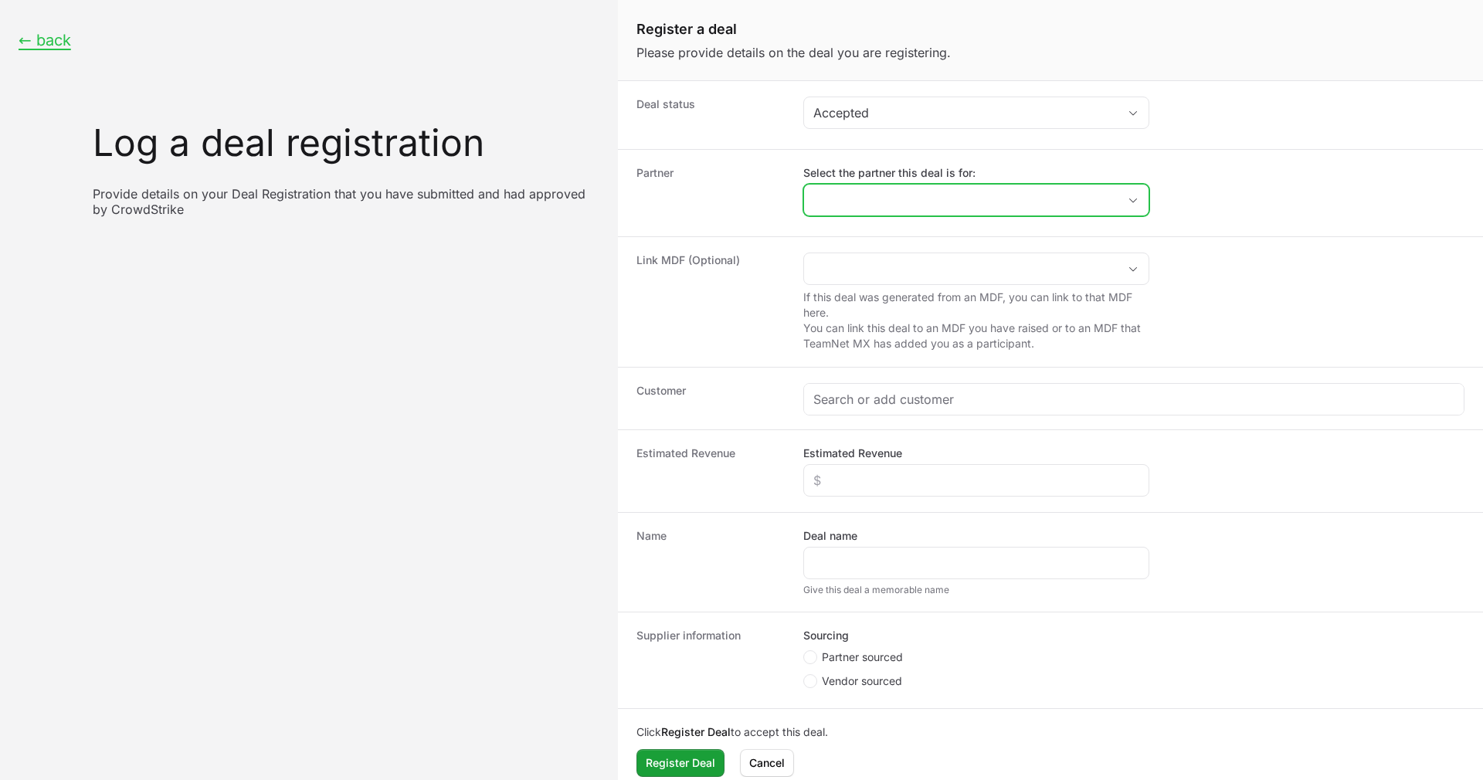
click at [868, 198] on input "Select the partner this deal is for:" at bounding box center [961, 200] width 314 height 31
click at [886, 239] on li "TBSEK" at bounding box center [976, 234] width 343 height 31
type input "TBSEK"
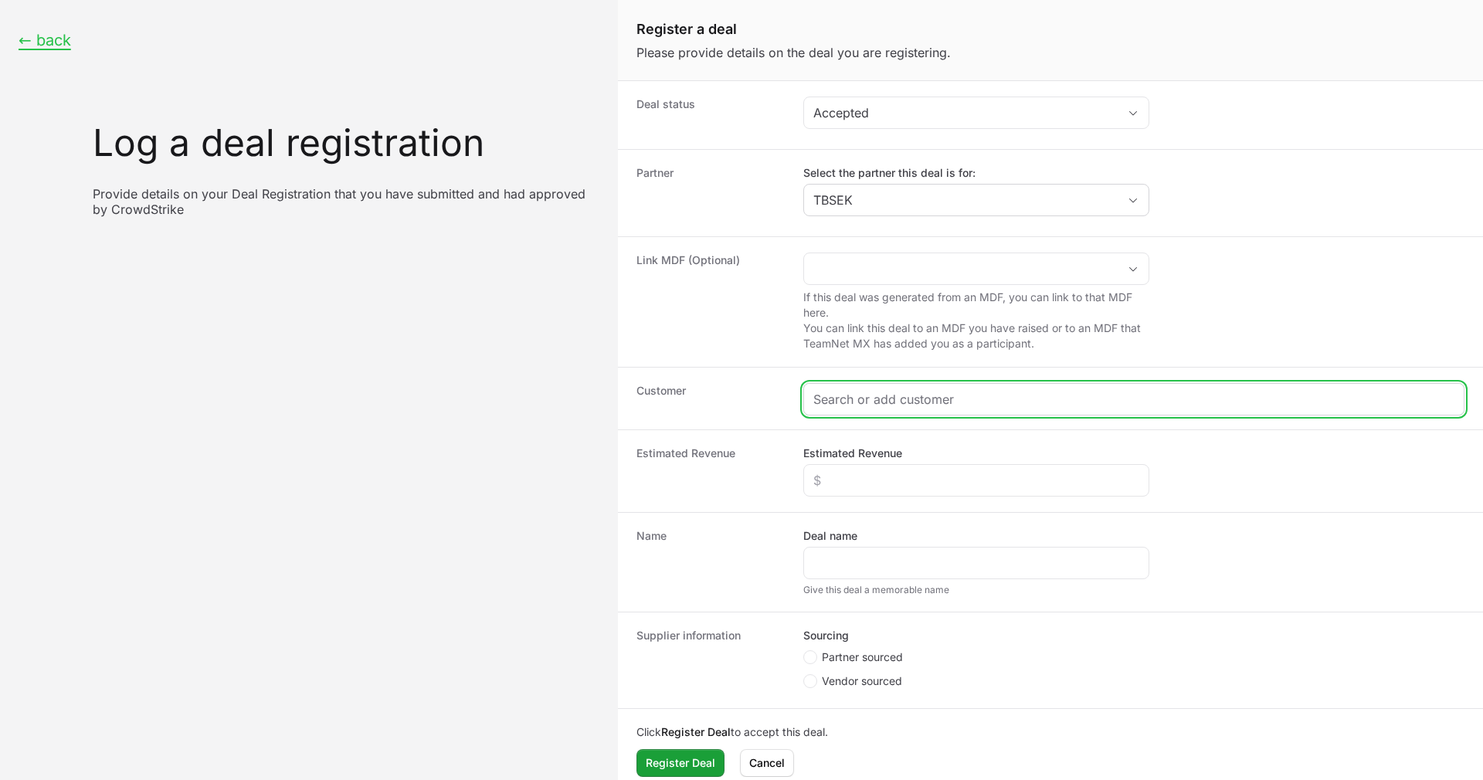
click at [893, 396] on input "Create activity form" at bounding box center [1133, 399] width 641 height 19
type input "<"
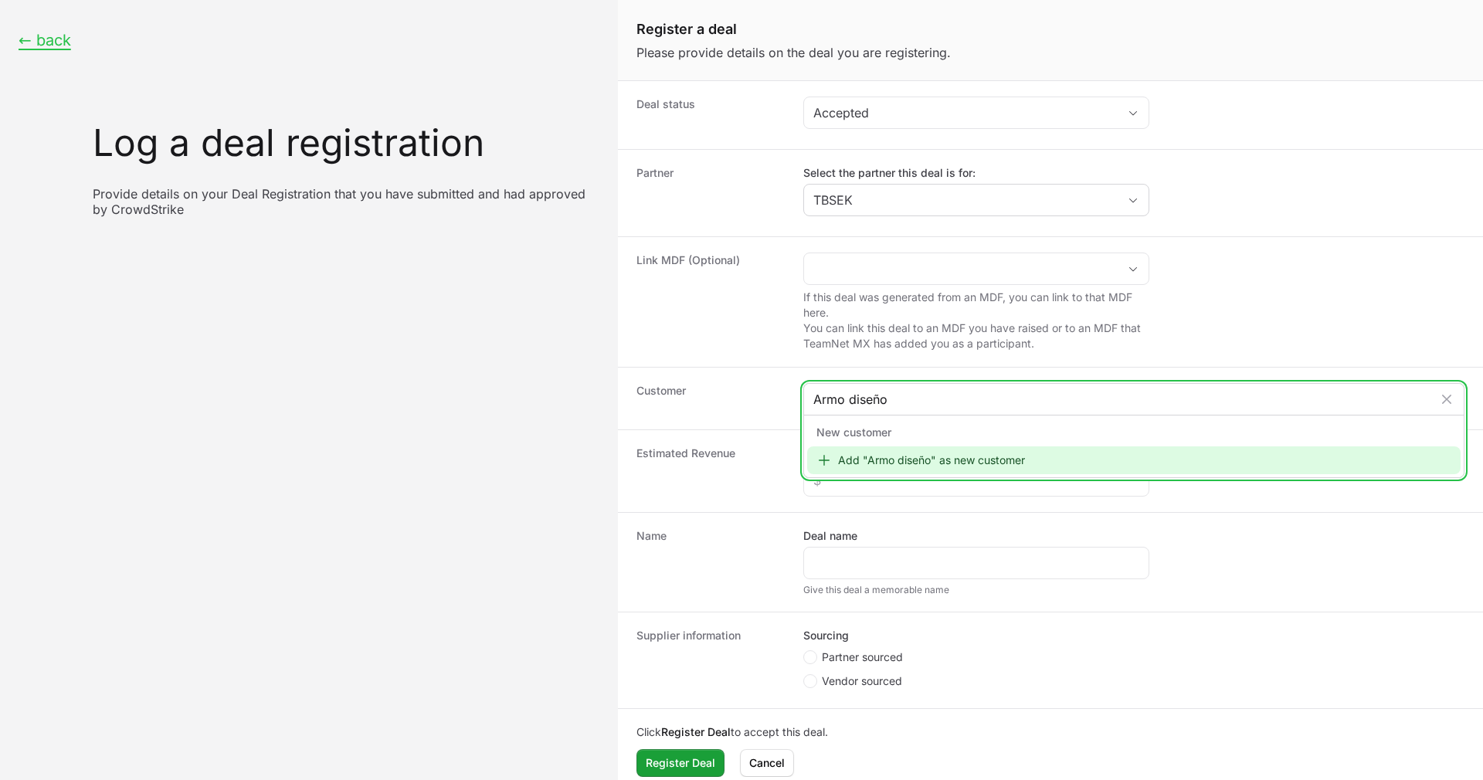
type input "Armo diseño"
click at [897, 460] on div "Add "Armo diseño" as new customer" at bounding box center [1133, 460] width 653 height 28
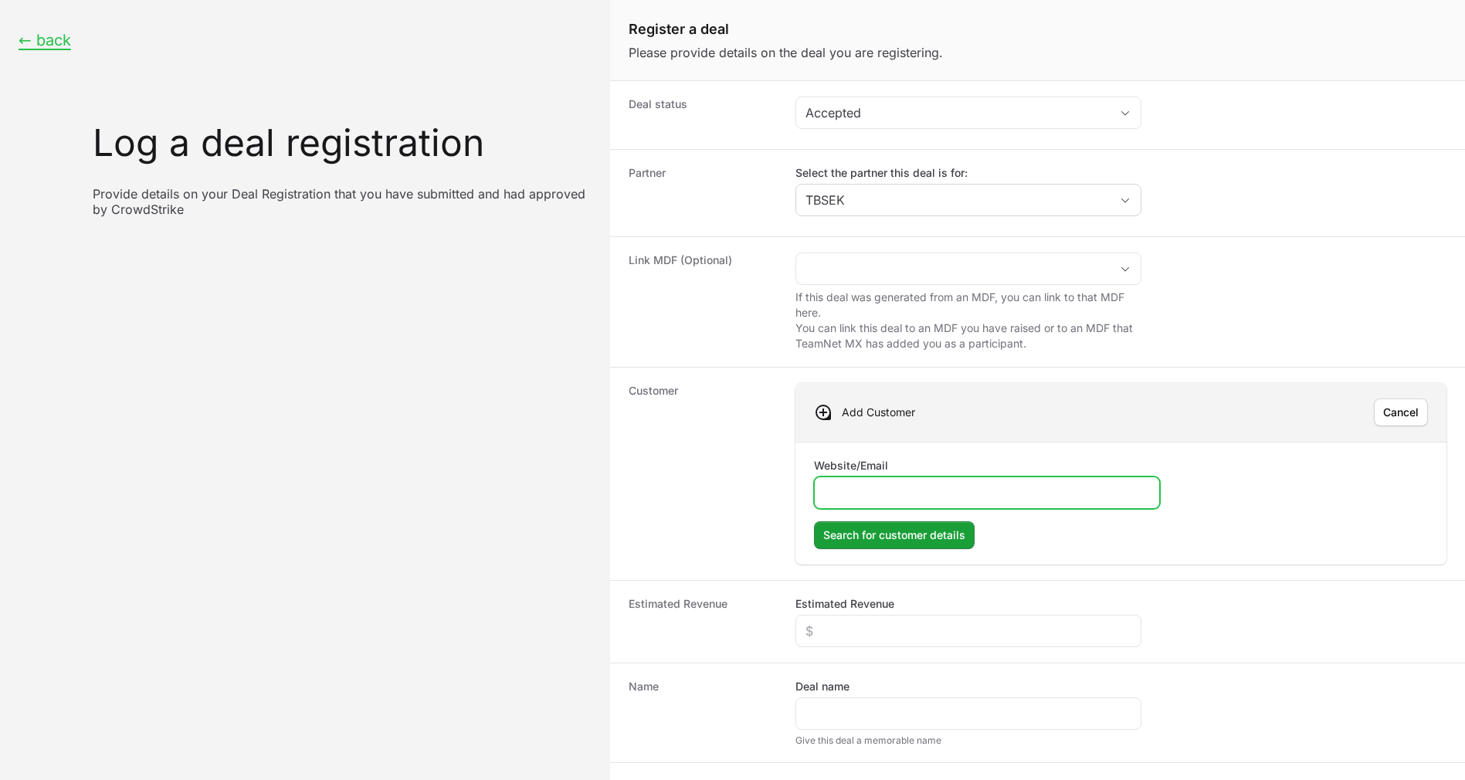
click at [891, 487] on input "Website/Email" at bounding box center [987, 492] width 326 height 19
paste input "[URL][DOMAIN_NAME]"
type input "[URL][DOMAIN_NAME]"
click at [935, 534] on span "Search for customer details" at bounding box center [894, 535] width 142 height 19
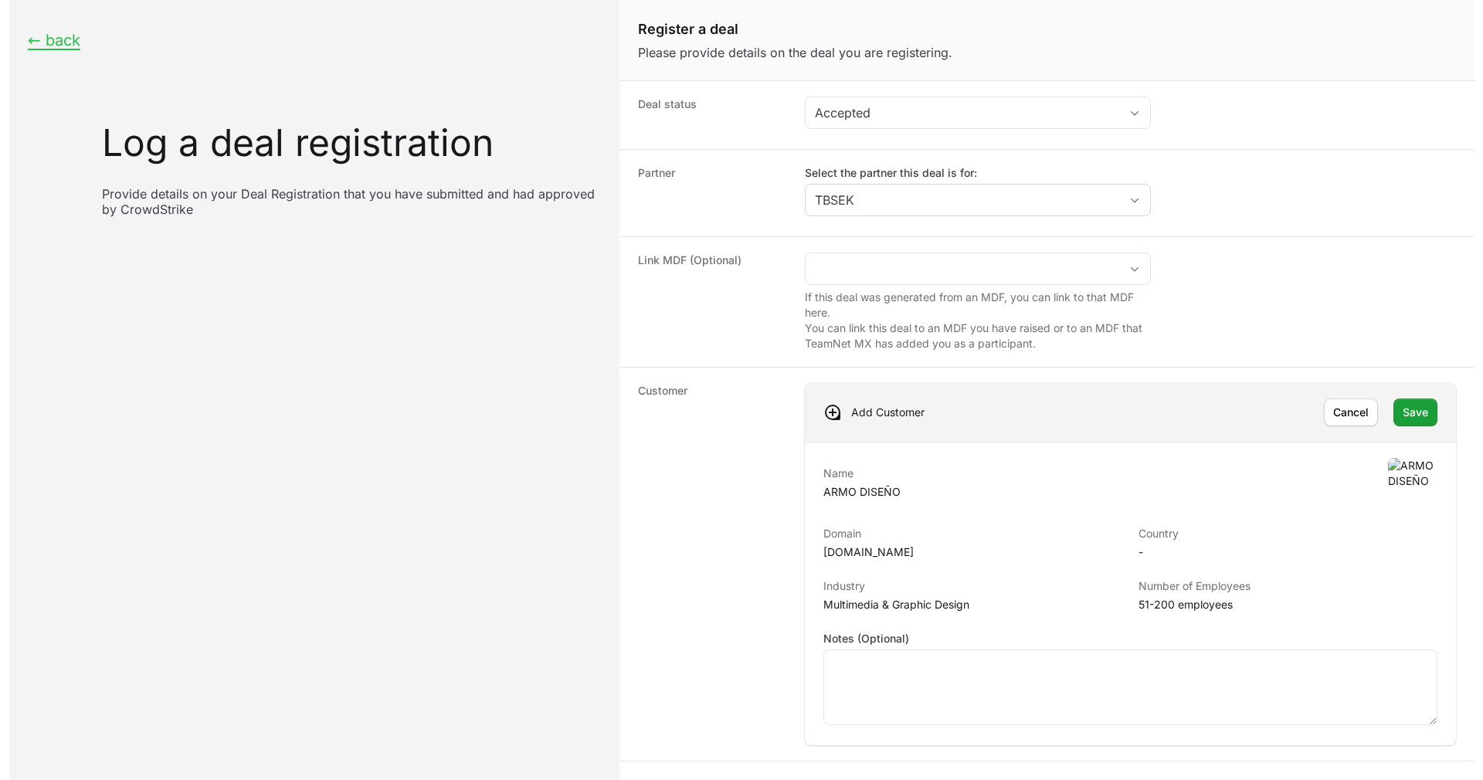
scroll to position [266, 0]
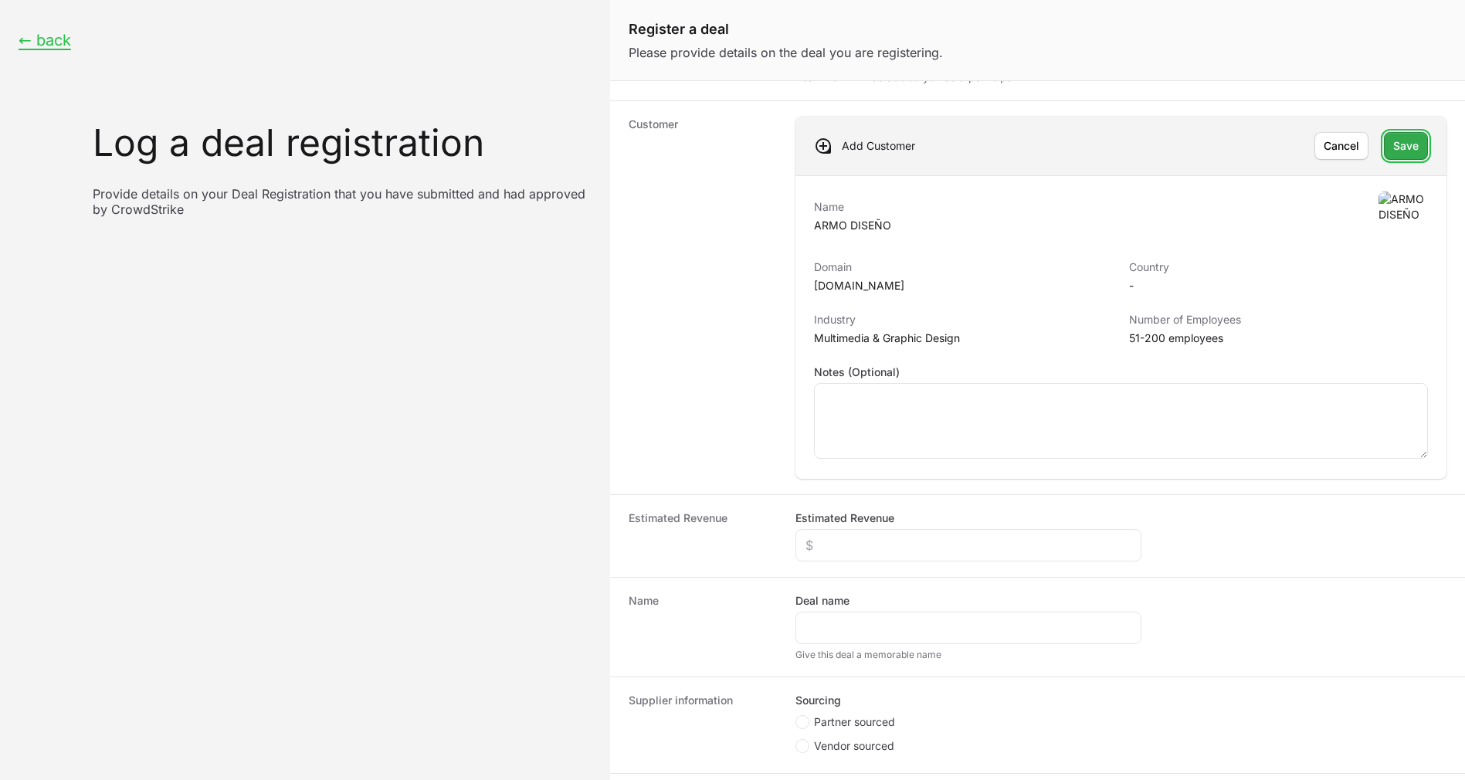
click at [1394, 148] on span "Save" at bounding box center [1405, 146] width 25 height 19
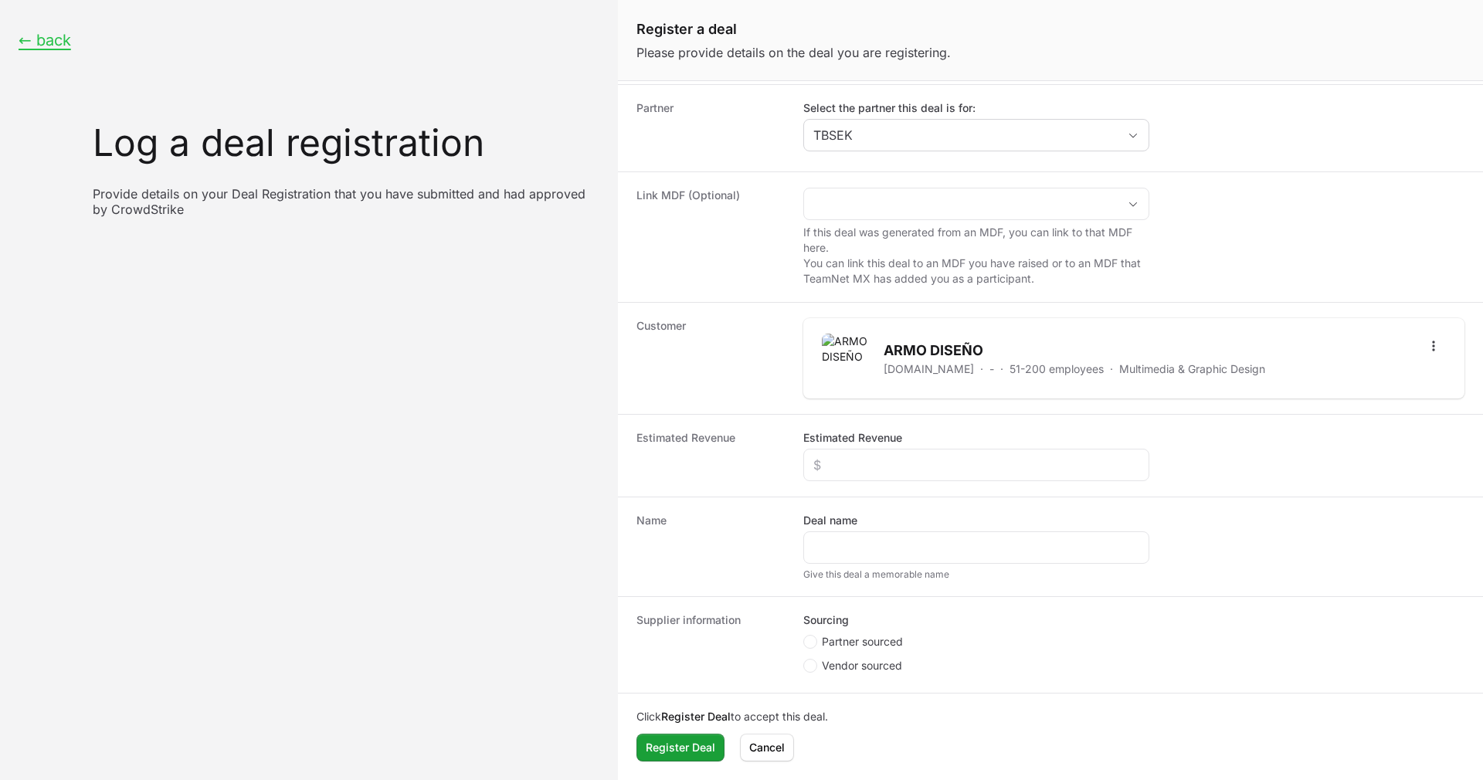
scroll to position [65, 0]
click at [881, 459] on input "Estimated Revenue" at bounding box center [976, 465] width 326 height 19
click at [843, 463] on input "Estimated Revenue" at bounding box center [976, 465] width 326 height 19
type input "$2,500"
click at [868, 559] on div "Create activity form" at bounding box center [976, 547] width 346 height 32
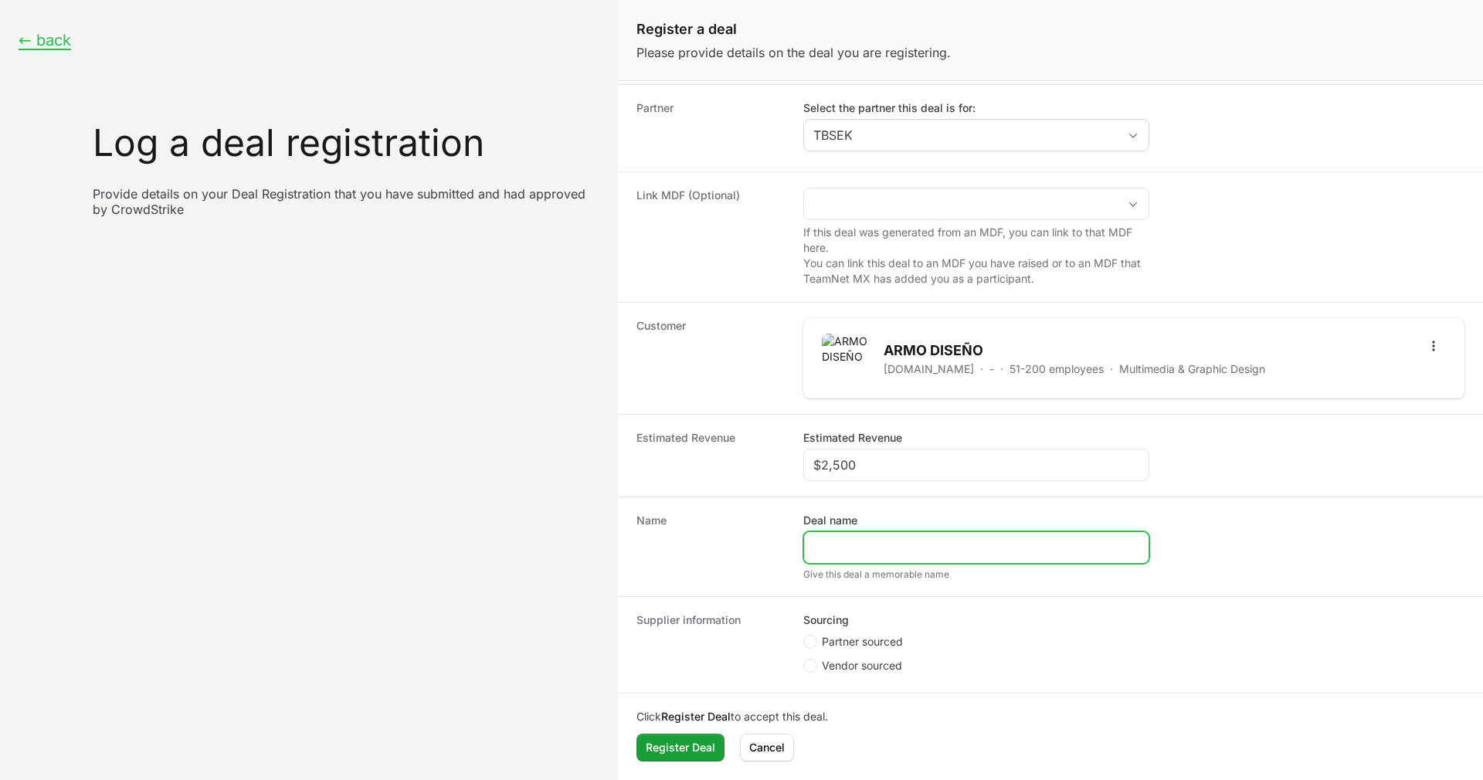
click at [869, 553] on input "Deal name" at bounding box center [976, 547] width 326 height 19
click at [815, 635] on span "Create activity form" at bounding box center [810, 642] width 14 height 14
click at [805, 700] on input "Partner sourced" at bounding box center [804, 701] width 2 height 2
radio input "true"
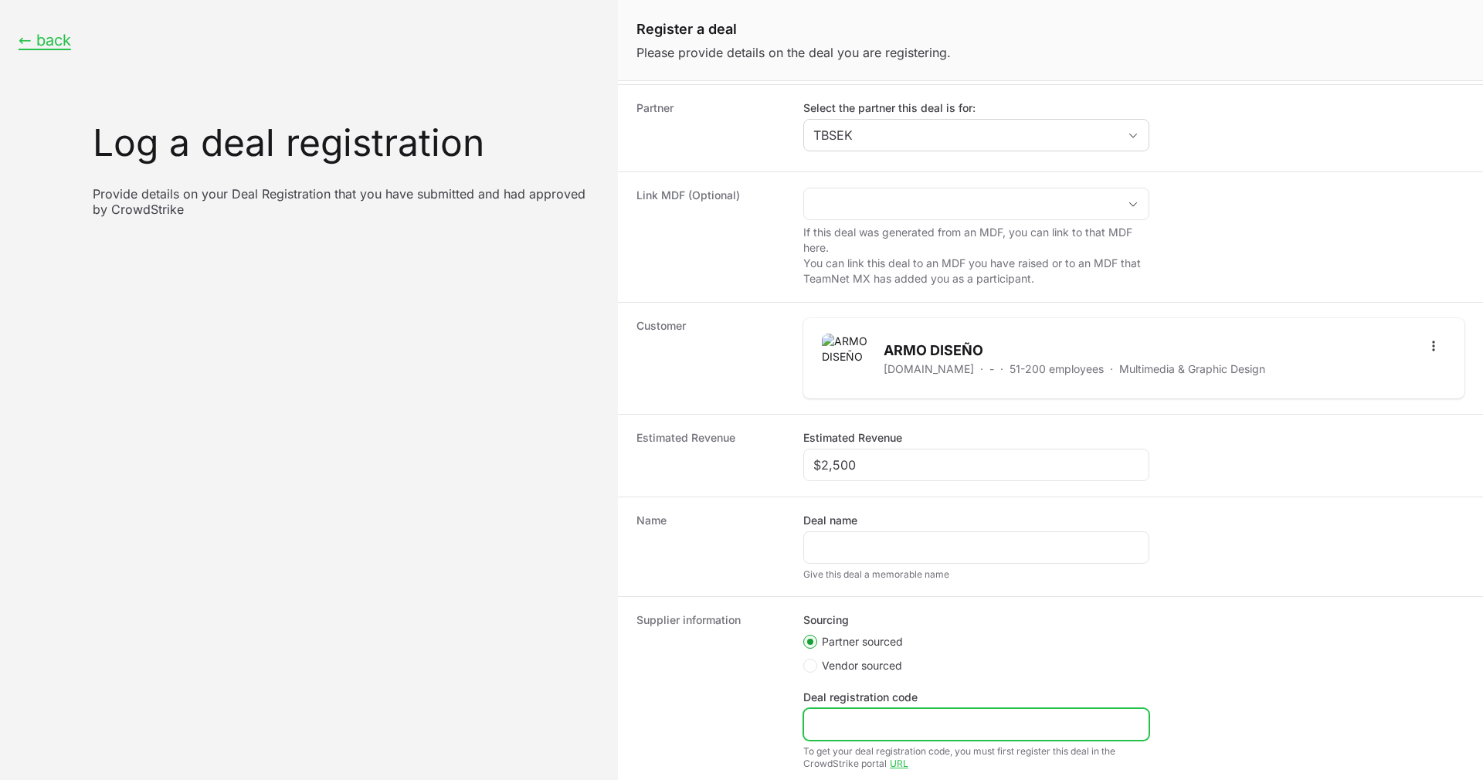
click at [847, 717] on input "Deal registration code" at bounding box center [976, 724] width 326 height 19
paste input "DR-126918c9"
type input "DR-126918c9"
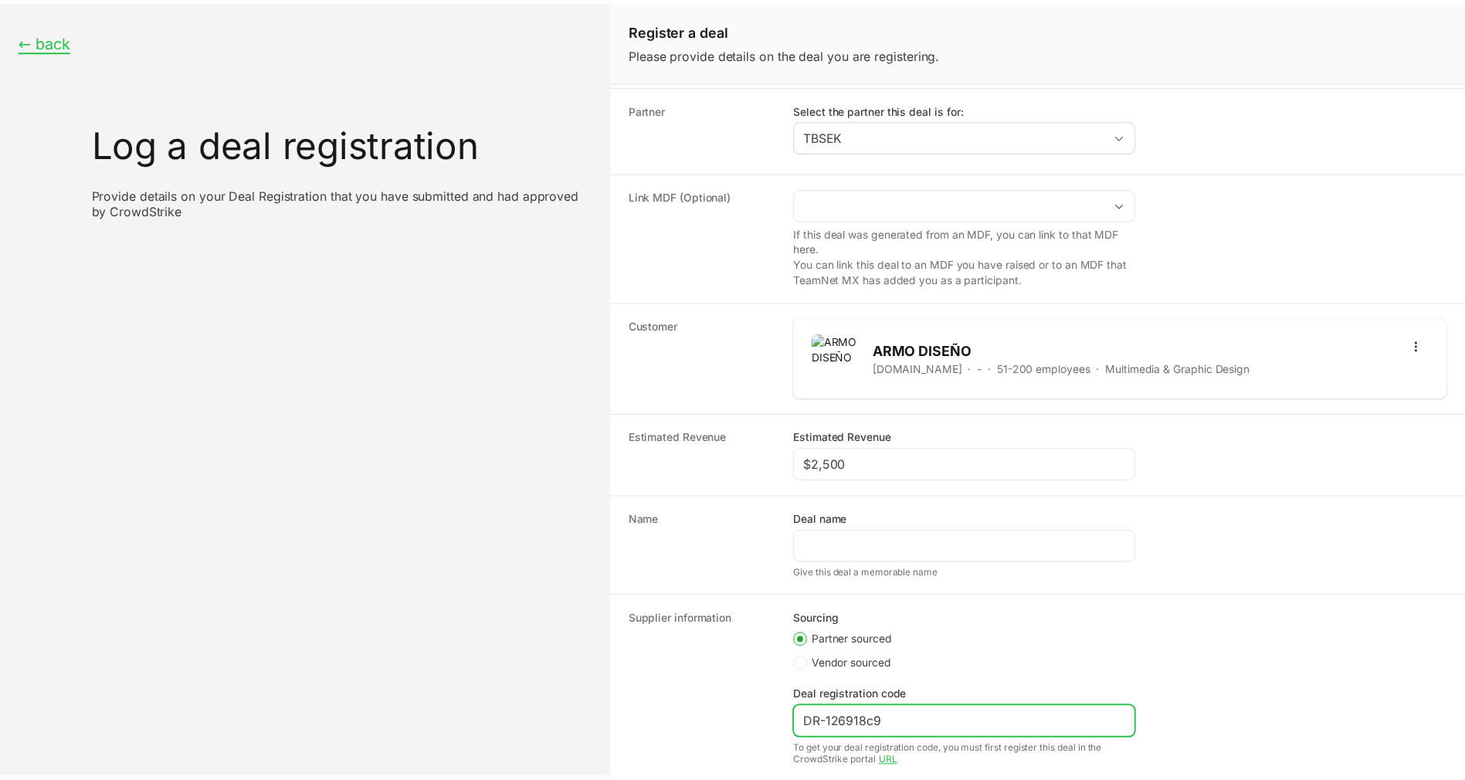
scroll to position [158, 0]
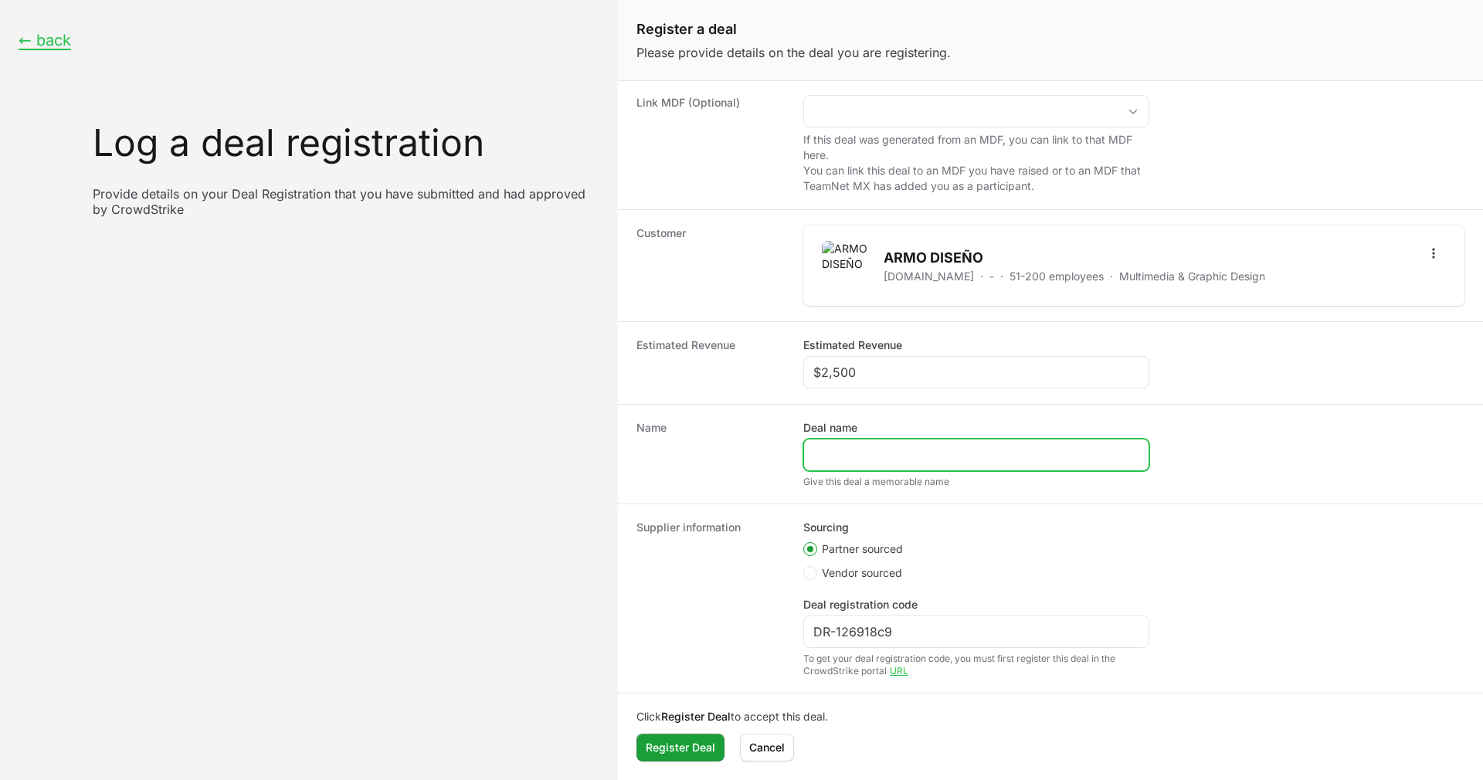
click at [853, 458] on input "Deal name" at bounding box center [976, 455] width 326 height 19
paste input "ARMO DISEÑO | tbsek | Falcon Core Security"
type input "ARMO DISEÑO | tbsek | Falcon Core Security"
click at [681, 744] on span "Register Deal" at bounding box center [680, 747] width 69 height 19
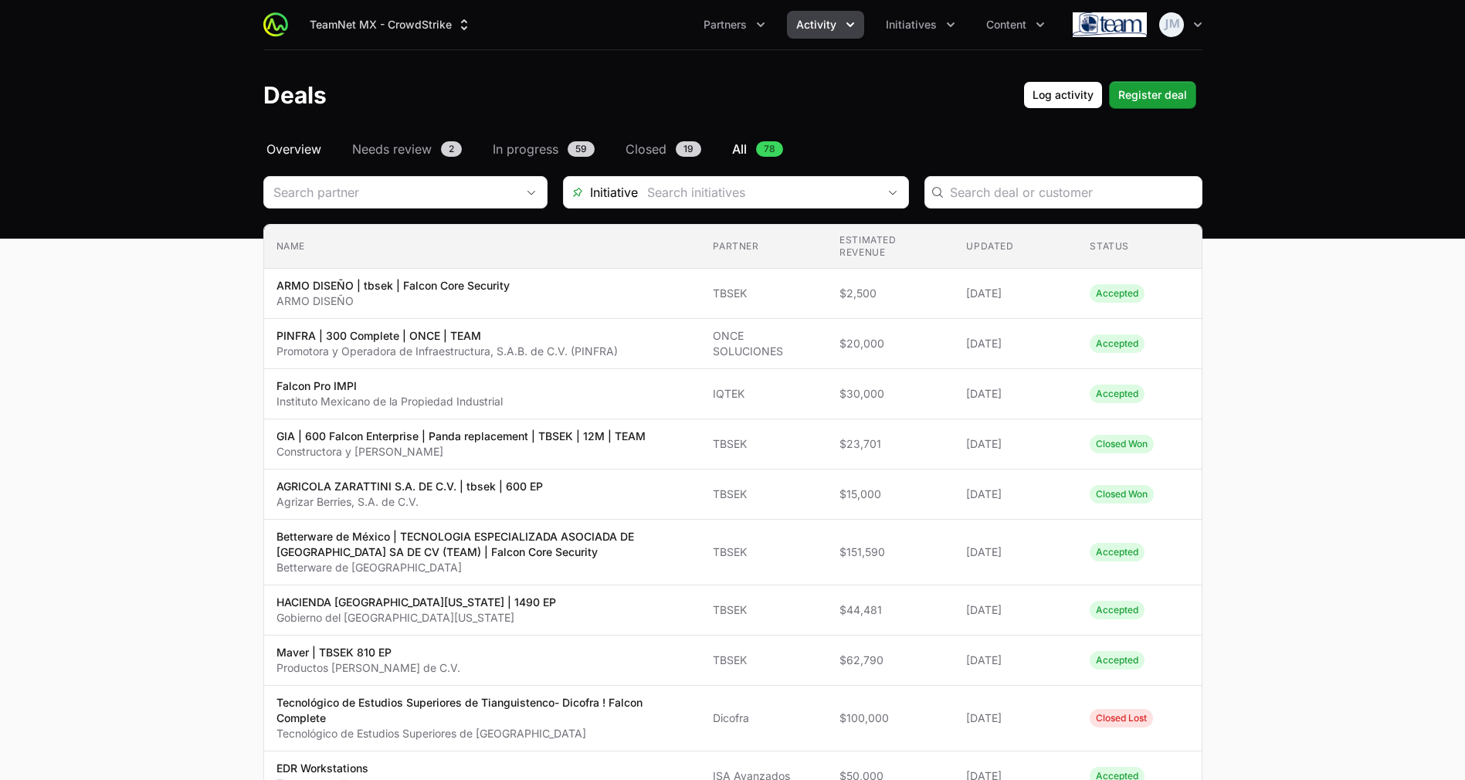
click at [318, 153] on span "Overview" at bounding box center [293, 149] width 55 height 19
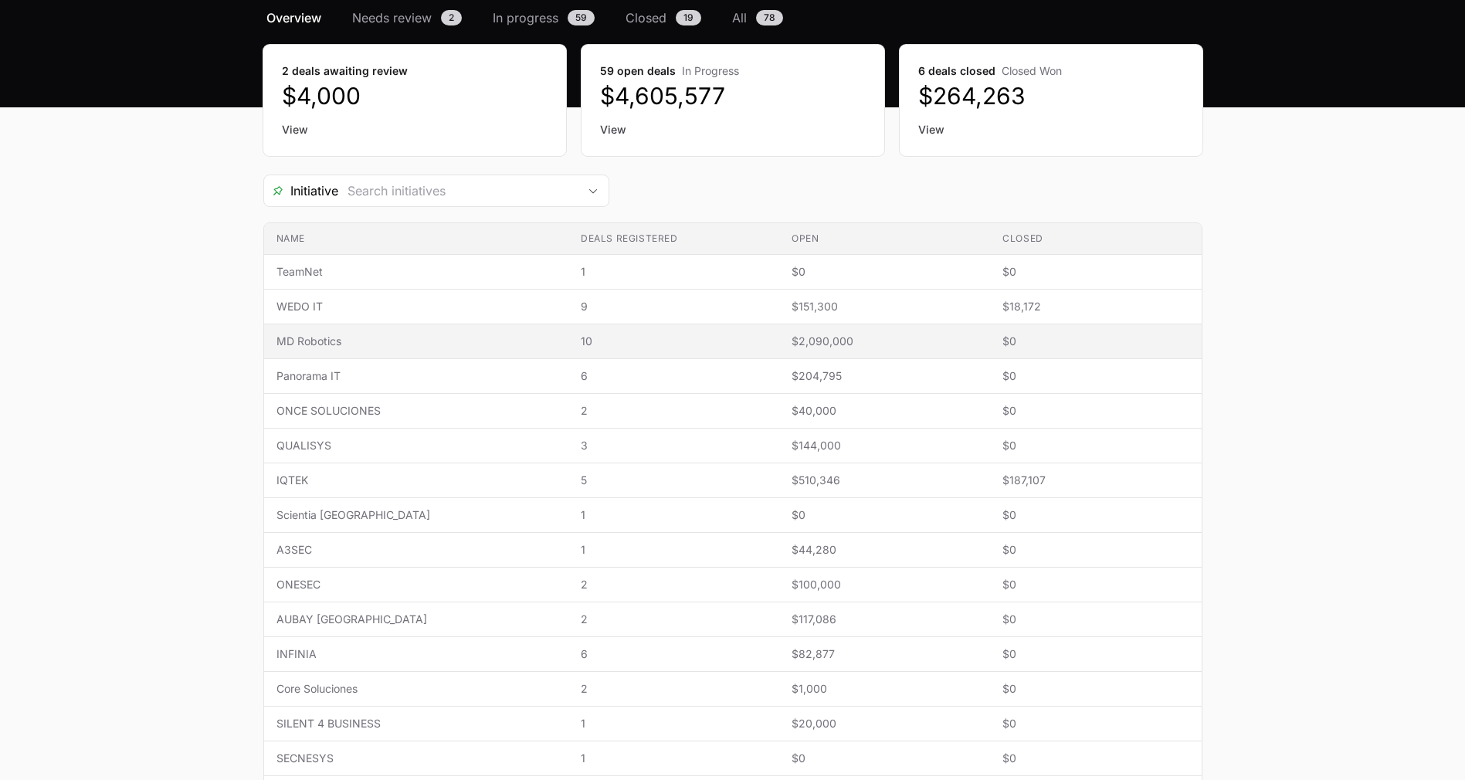
scroll to position [132, 0]
click at [449, 348] on td "Name MD Robotics" at bounding box center [416, 341] width 304 height 35
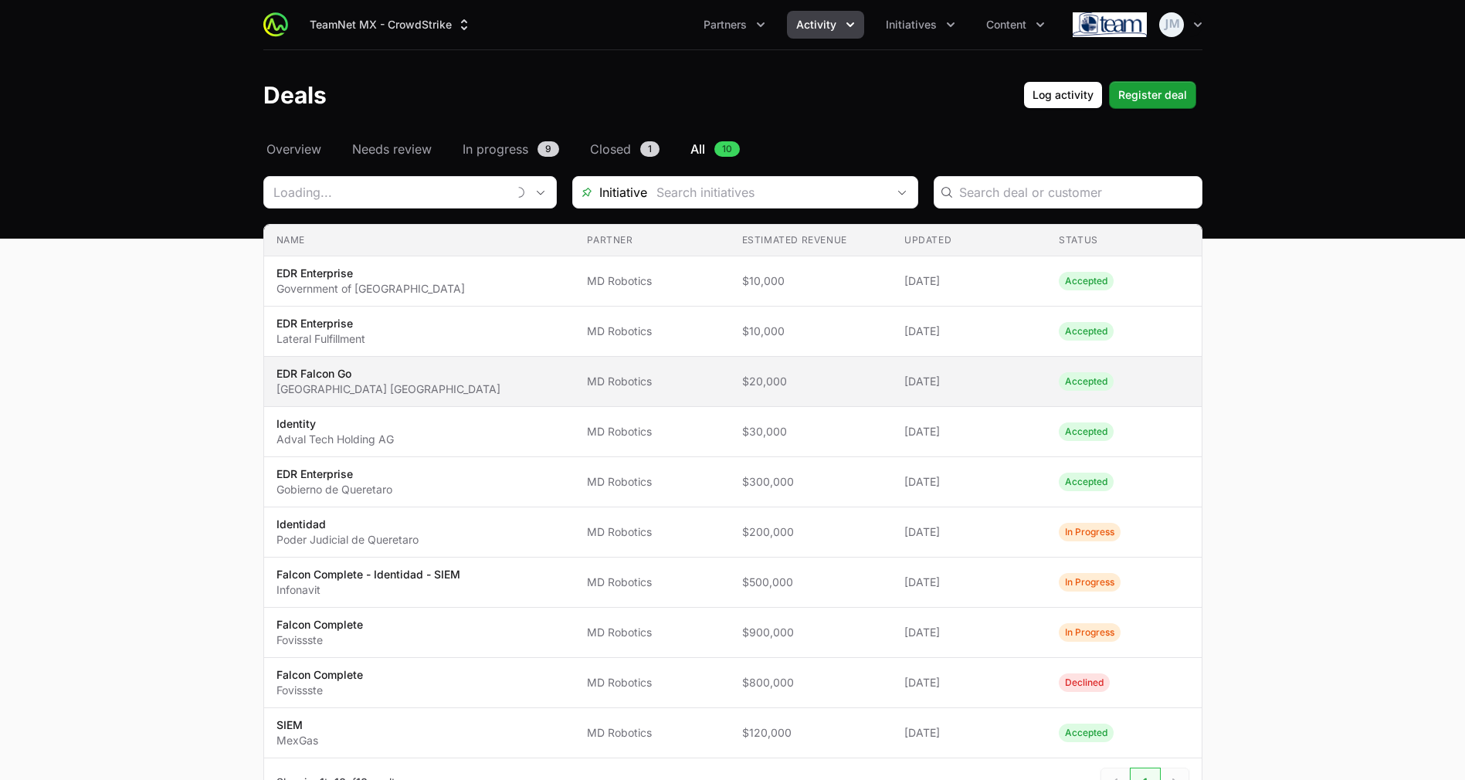
type input "MD Robotics"
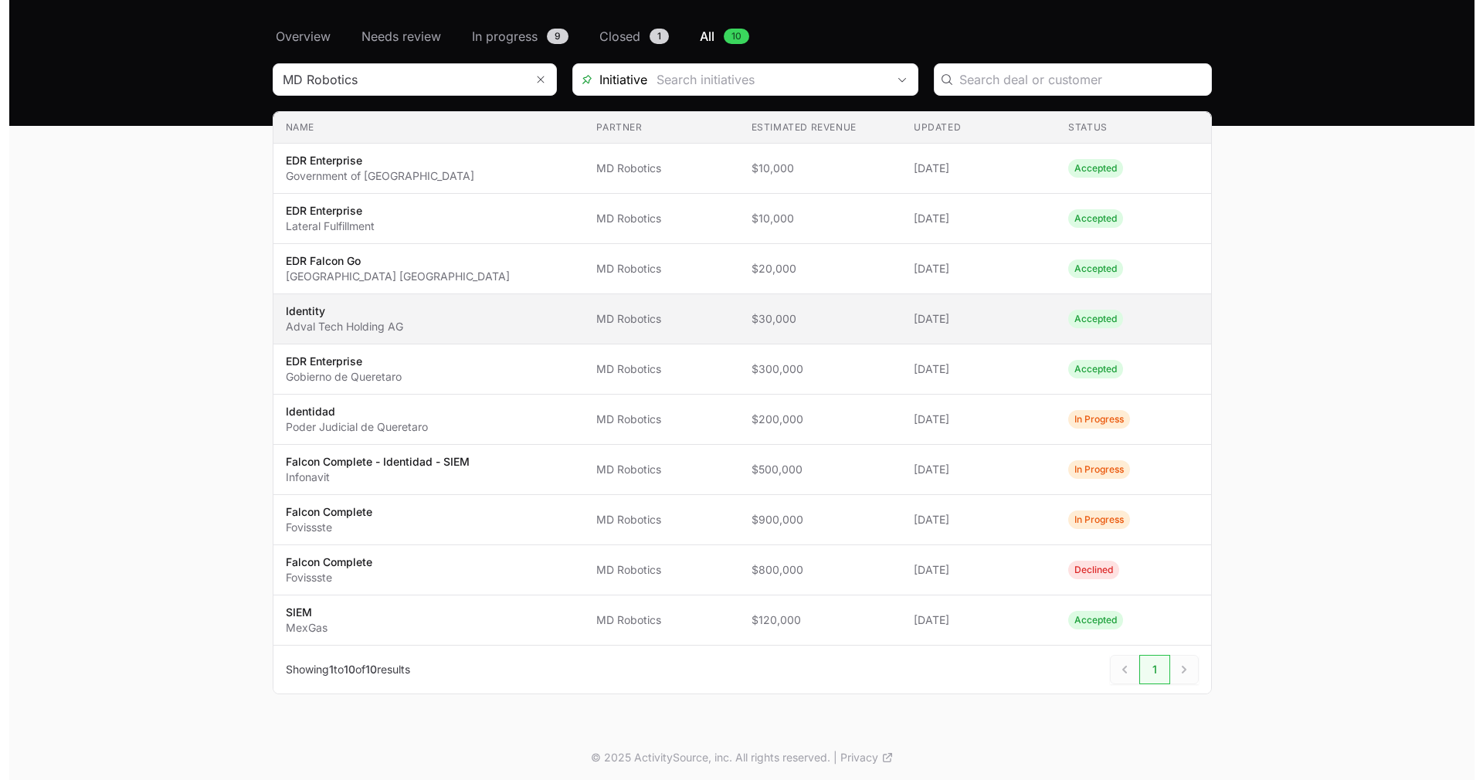
scroll to position [116, 0]
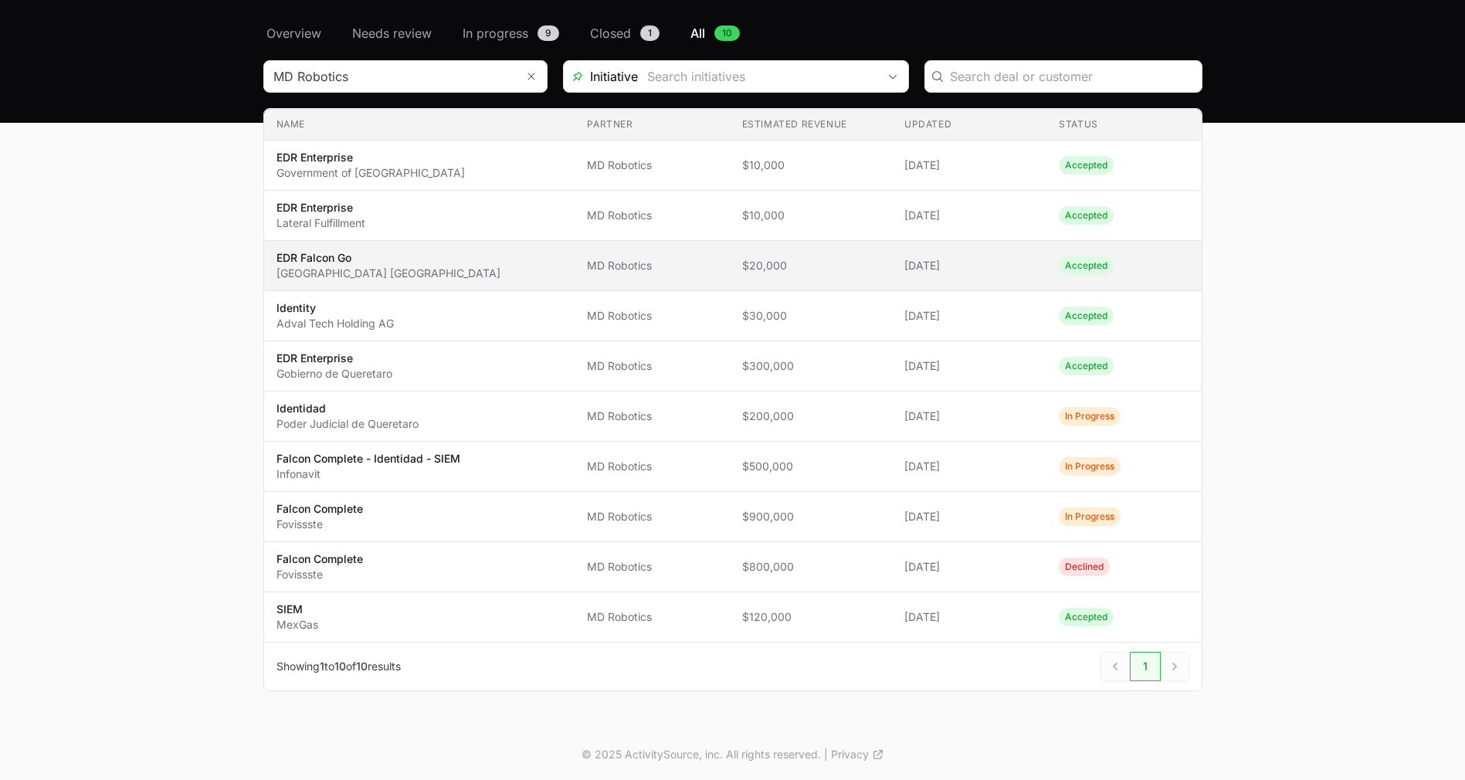
click at [434, 273] on span "EDR [GEOGRAPHIC_DATA] [GEOGRAPHIC_DATA]" at bounding box center [419, 265] width 286 height 31
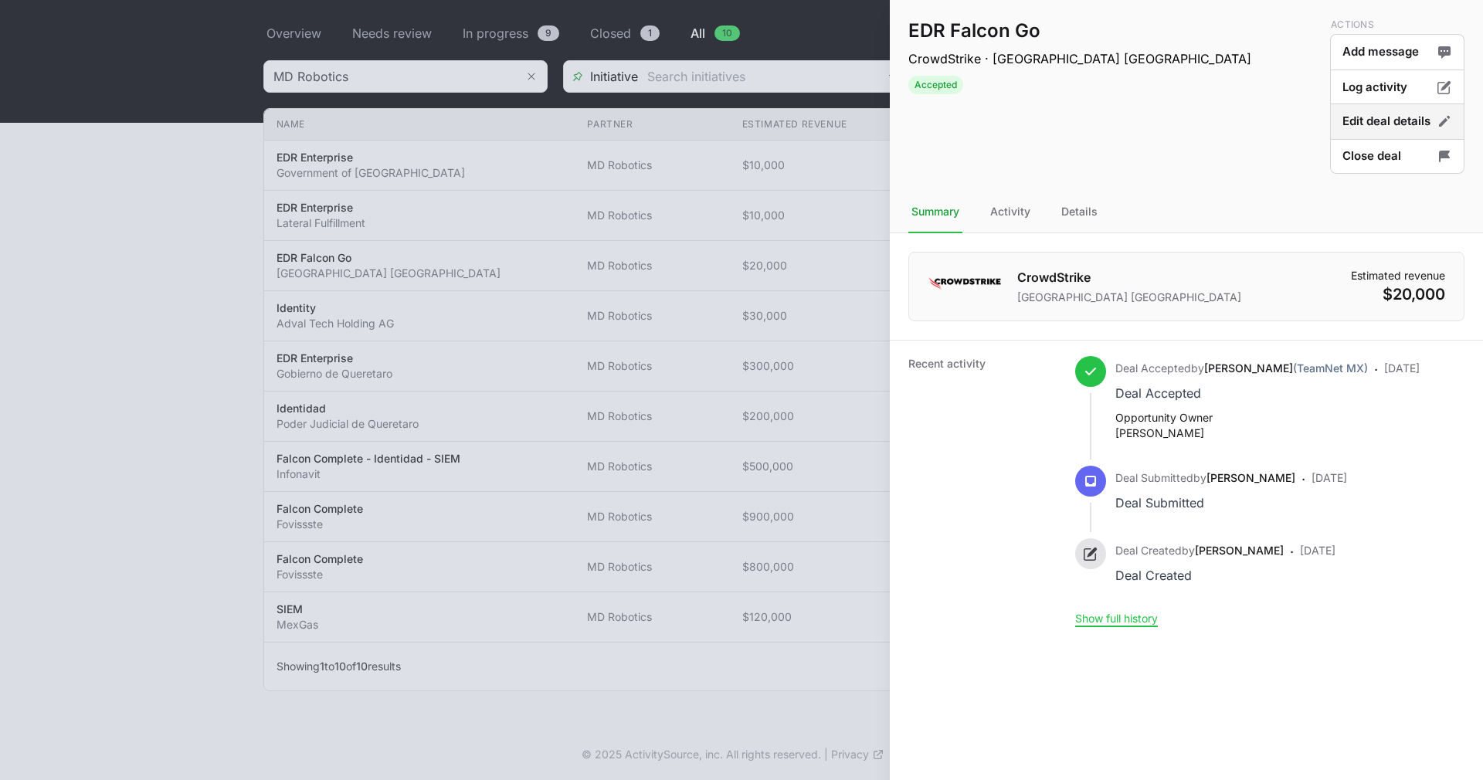
click at [1381, 119] on button "Edit deal details" at bounding box center [1397, 121] width 134 height 36
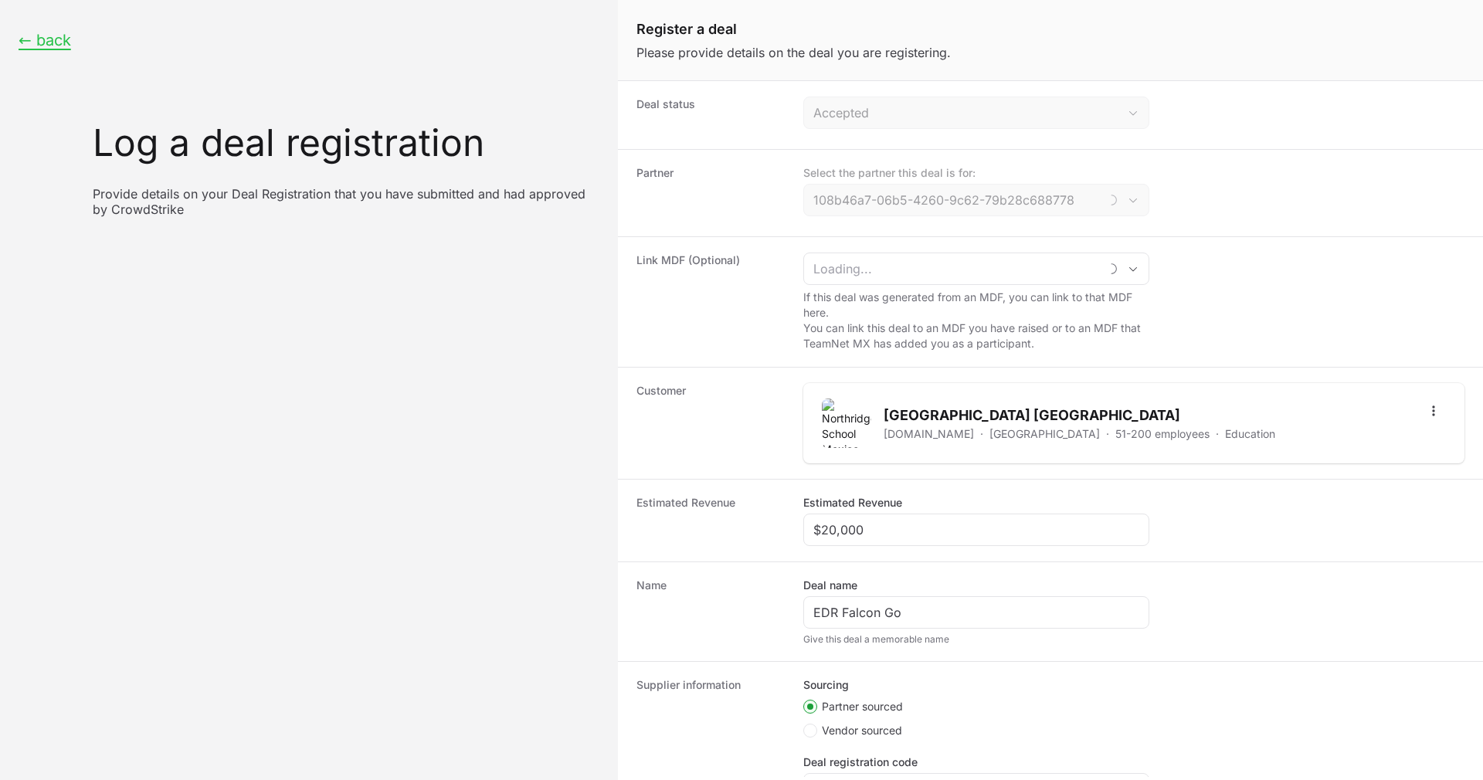
type input "MD Robotics"
click at [935, 610] on input "EDR Falcon Go" at bounding box center [976, 612] width 326 height 19
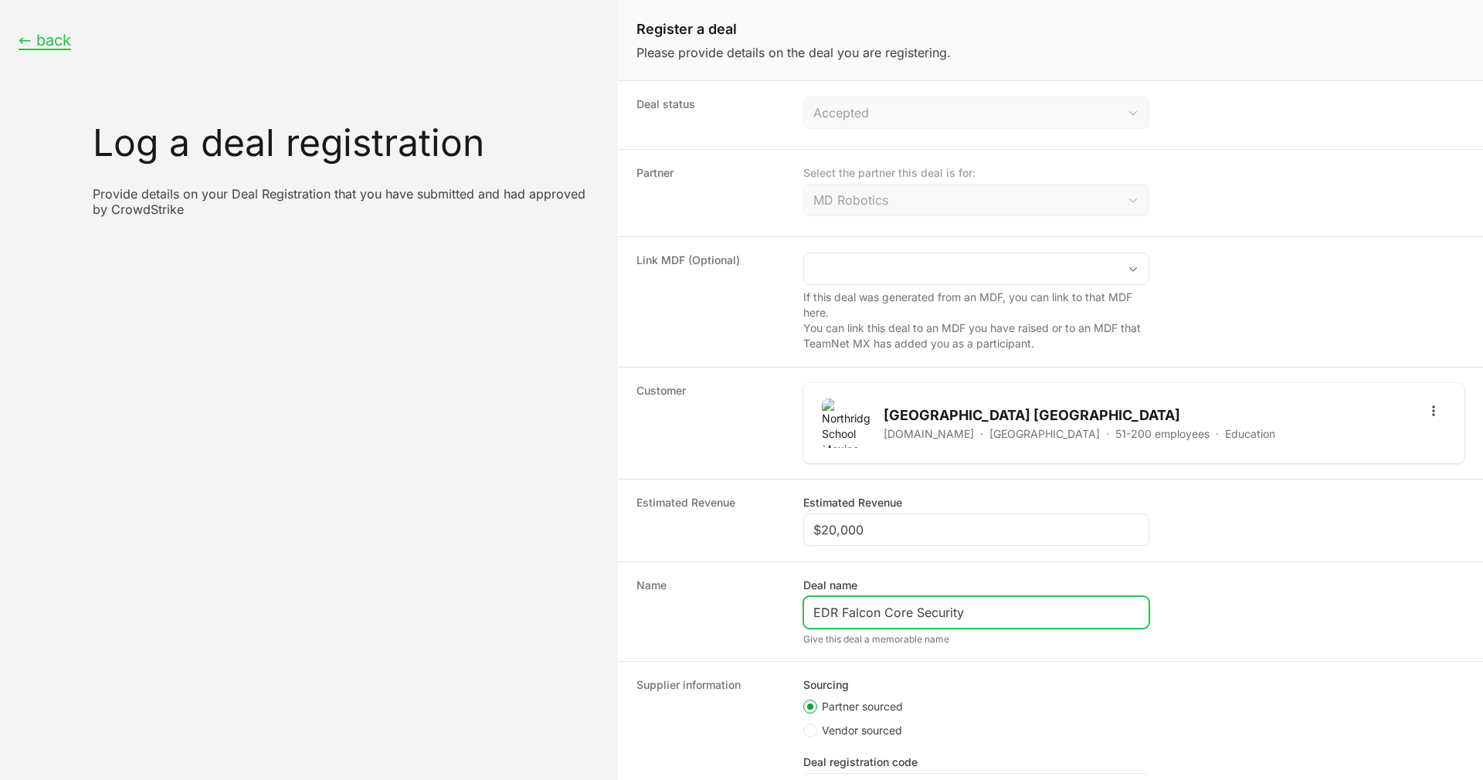
type input "EDR Falcon Core Security"
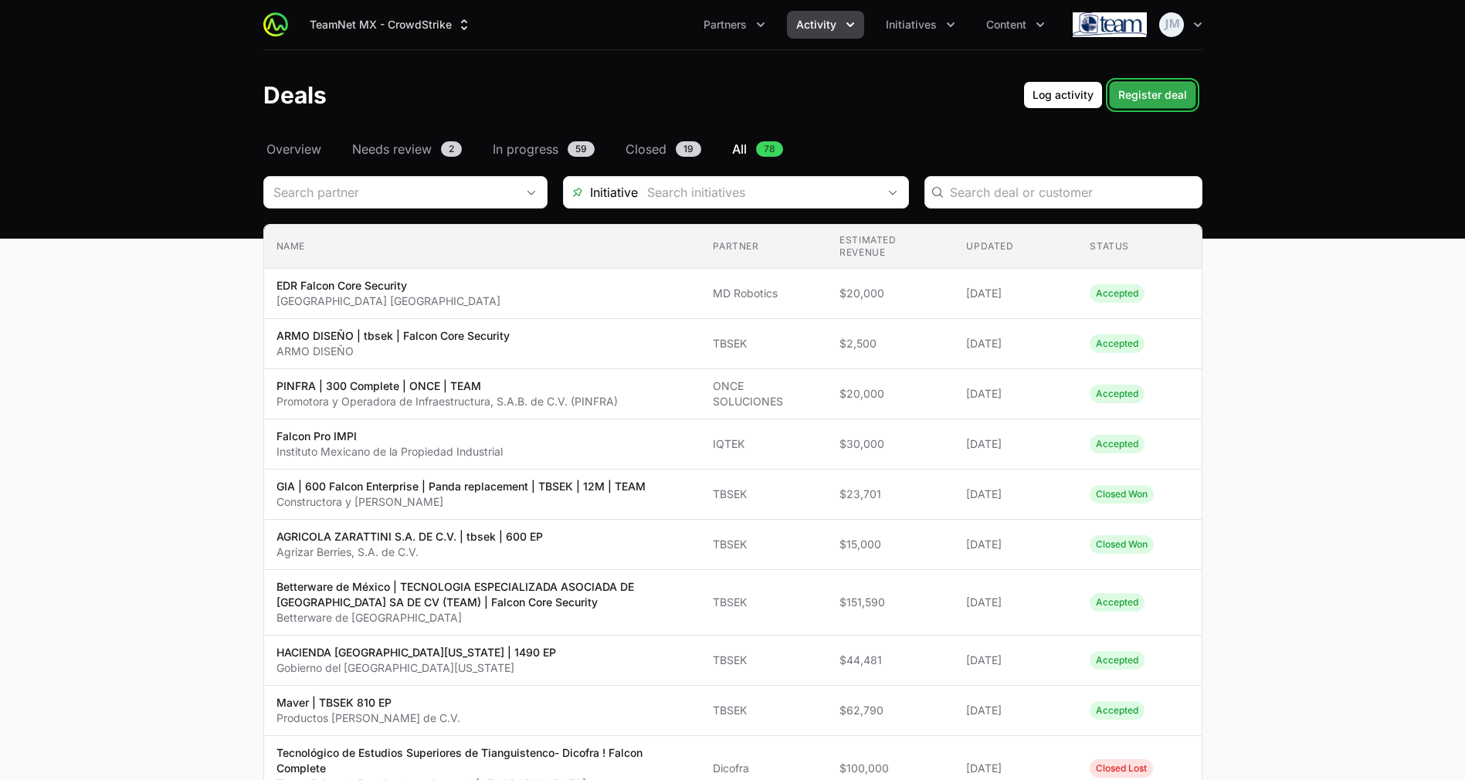
click at [1156, 94] on span "Register deal" at bounding box center [1152, 95] width 69 height 19
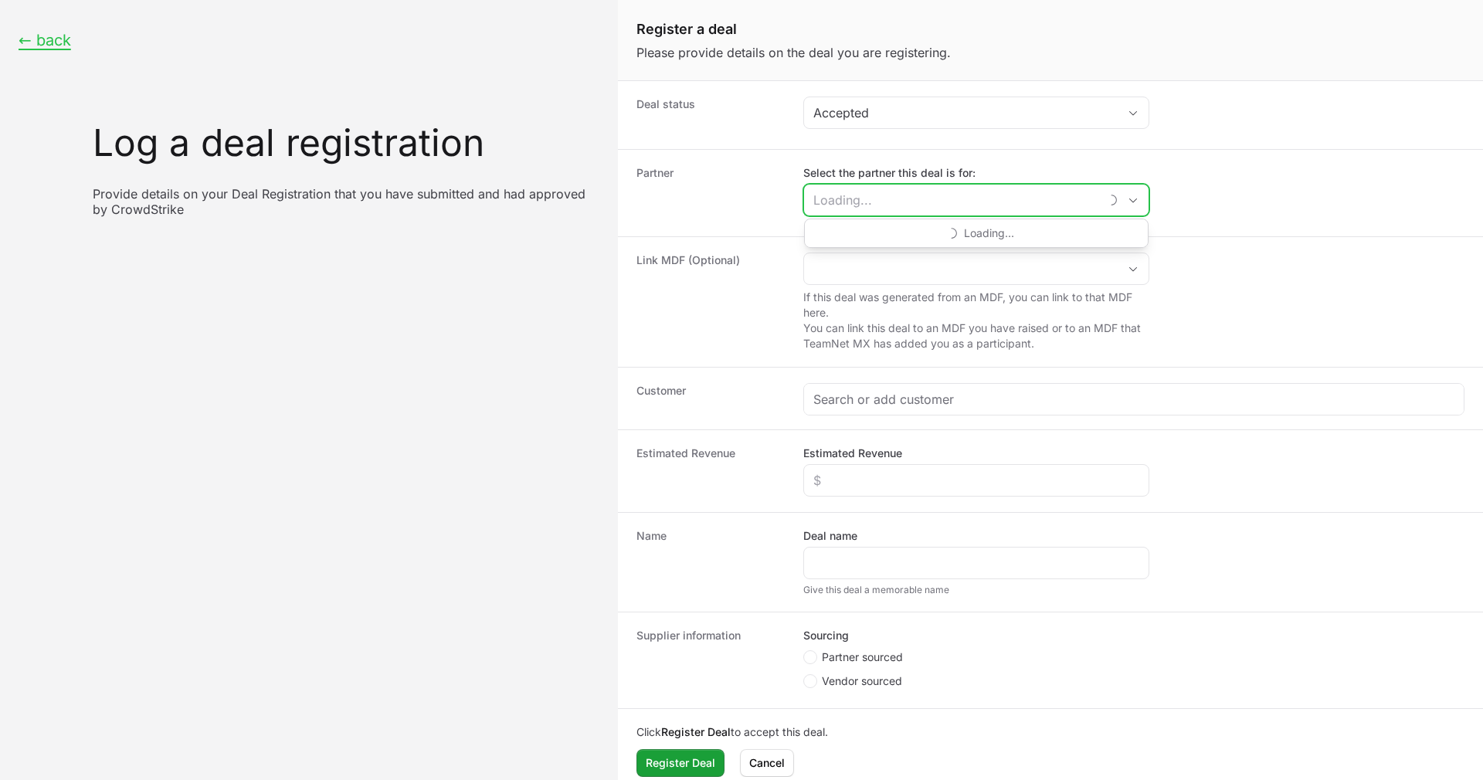
click at [863, 187] on input "Select the partner this deal is for:" at bounding box center [951, 200] width 295 height 31
click at [873, 228] on li "ISA Avanzados" at bounding box center [976, 234] width 343 height 31
type input "ISA Avanzados"
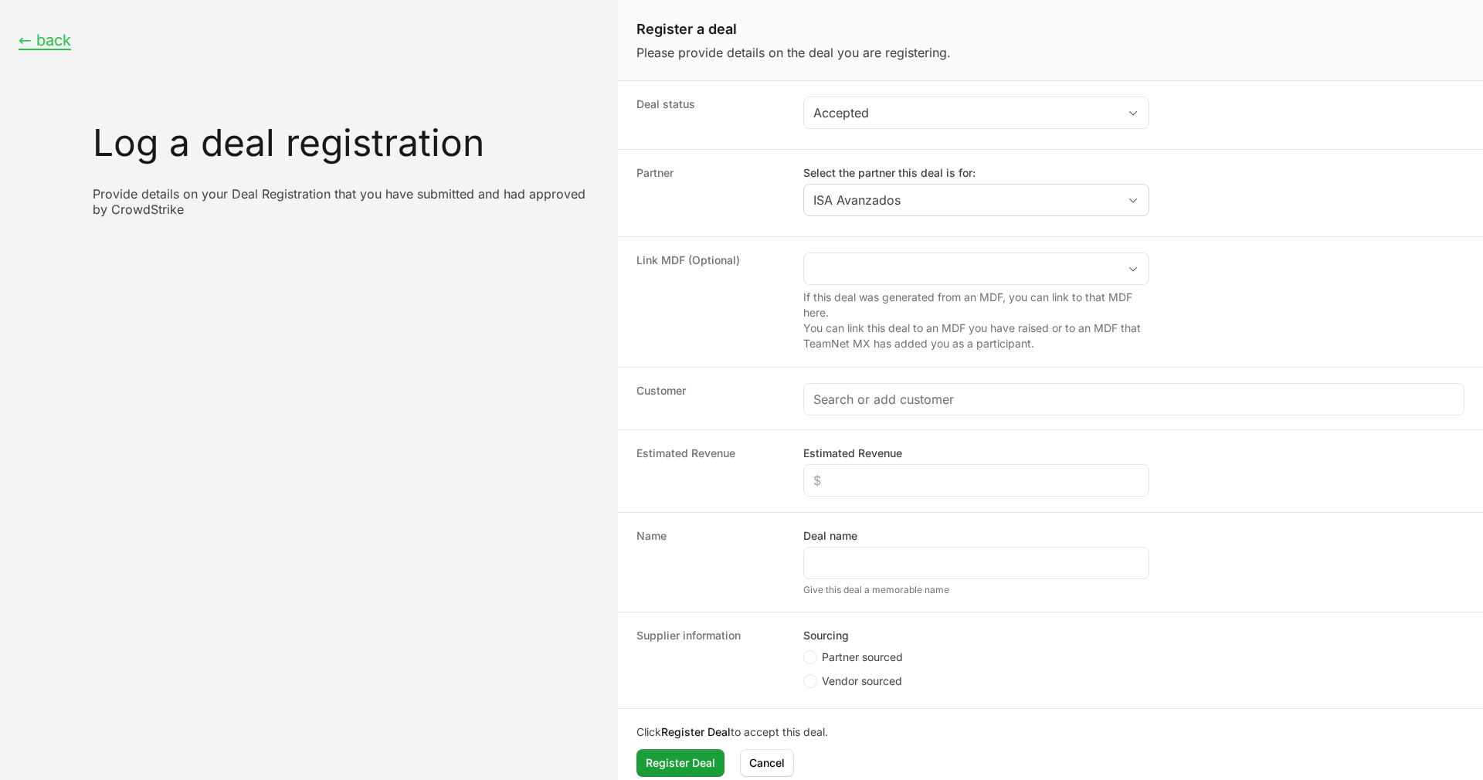
click at [717, 185] on dt "Partner" at bounding box center [710, 193] width 148 height 56
click at [869, 469] on div "Create activity form" at bounding box center [976, 480] width 346 height 32
click at [869, 474] on input "Estimated Revenue" at bounding box center [976, 480] width 326 height 19
type input "$9,700"
click at [856, 574] on div "Create activity form" at bounding box center [976, 563] width 346 height 32
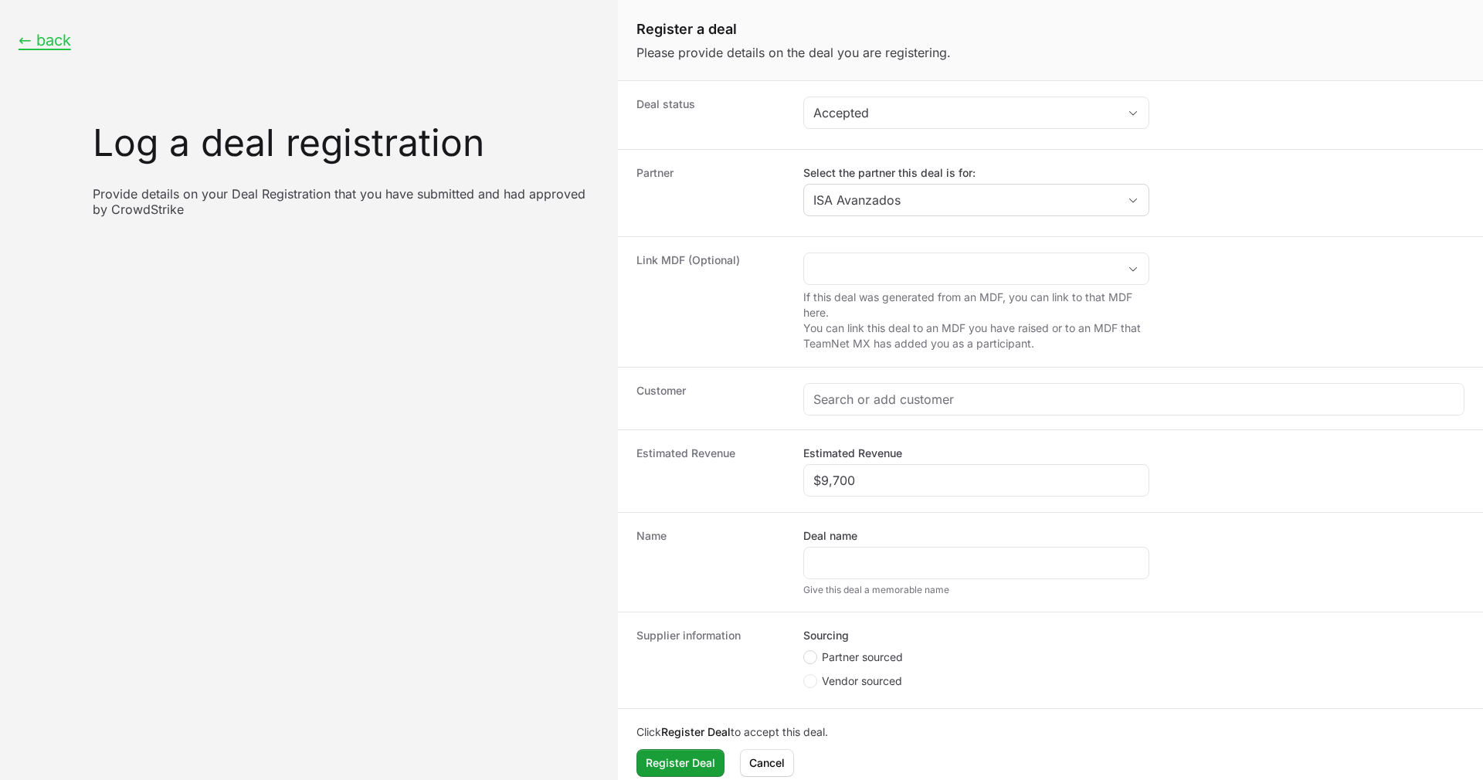
click at [811, 659] on circle "Create activity form" at bounding box center [810, 657] width 6 height 6
click at [805, 652] on input "Partner sourced" at bounding box center [804, 651] width 2 height 2
radio input "true"
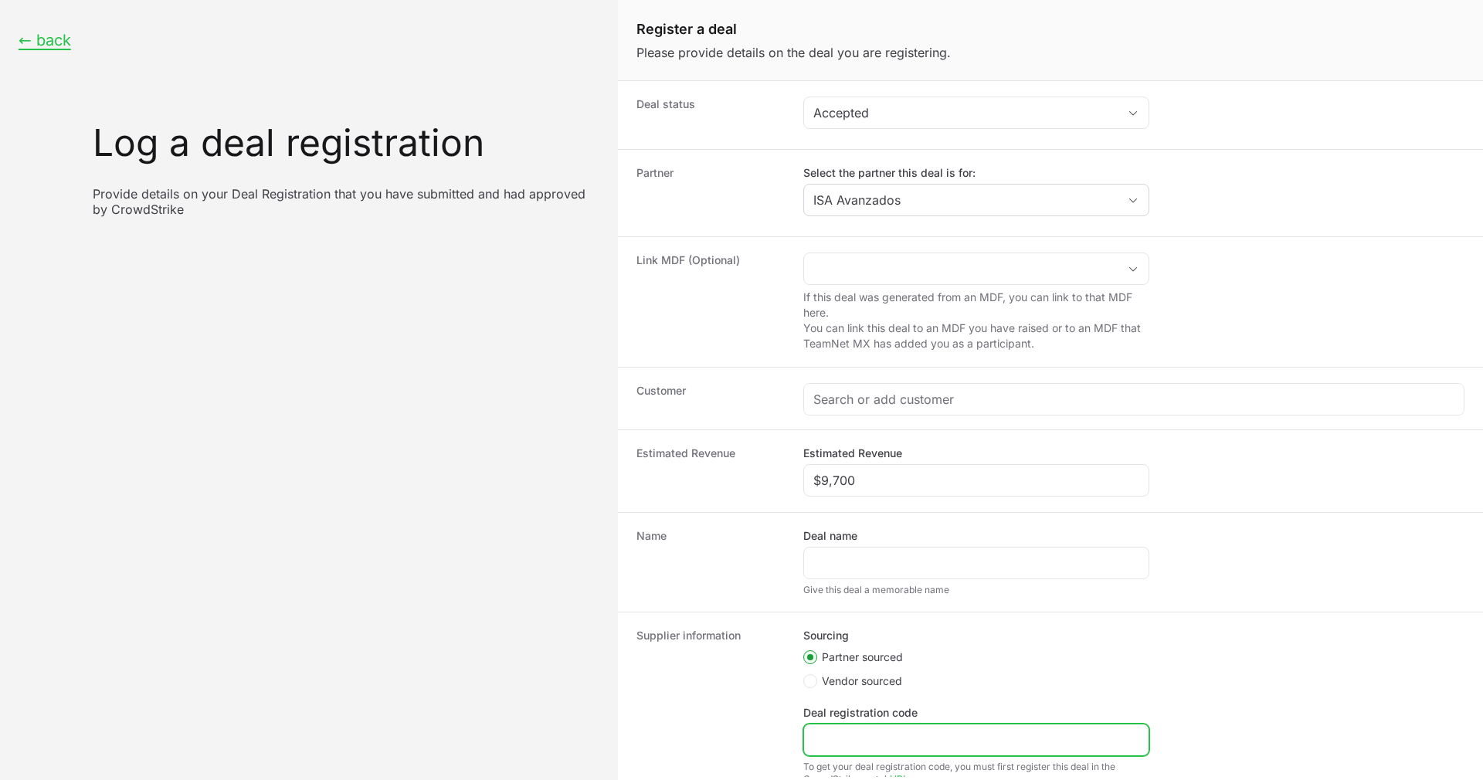
click at [848, 744] on input "Deal registration code" at bounding box center [976, 739] width 326 height 19
paste input "DR-b4cd74f5"
type input "DR-b4cd74f5"
click at [851, 572] on div "Create activity form" at bounding box center [976, 563] width 346 height 32
click at [849, 574] on div "Create activity form" at bounding box center [976, 563] width 346 height 32
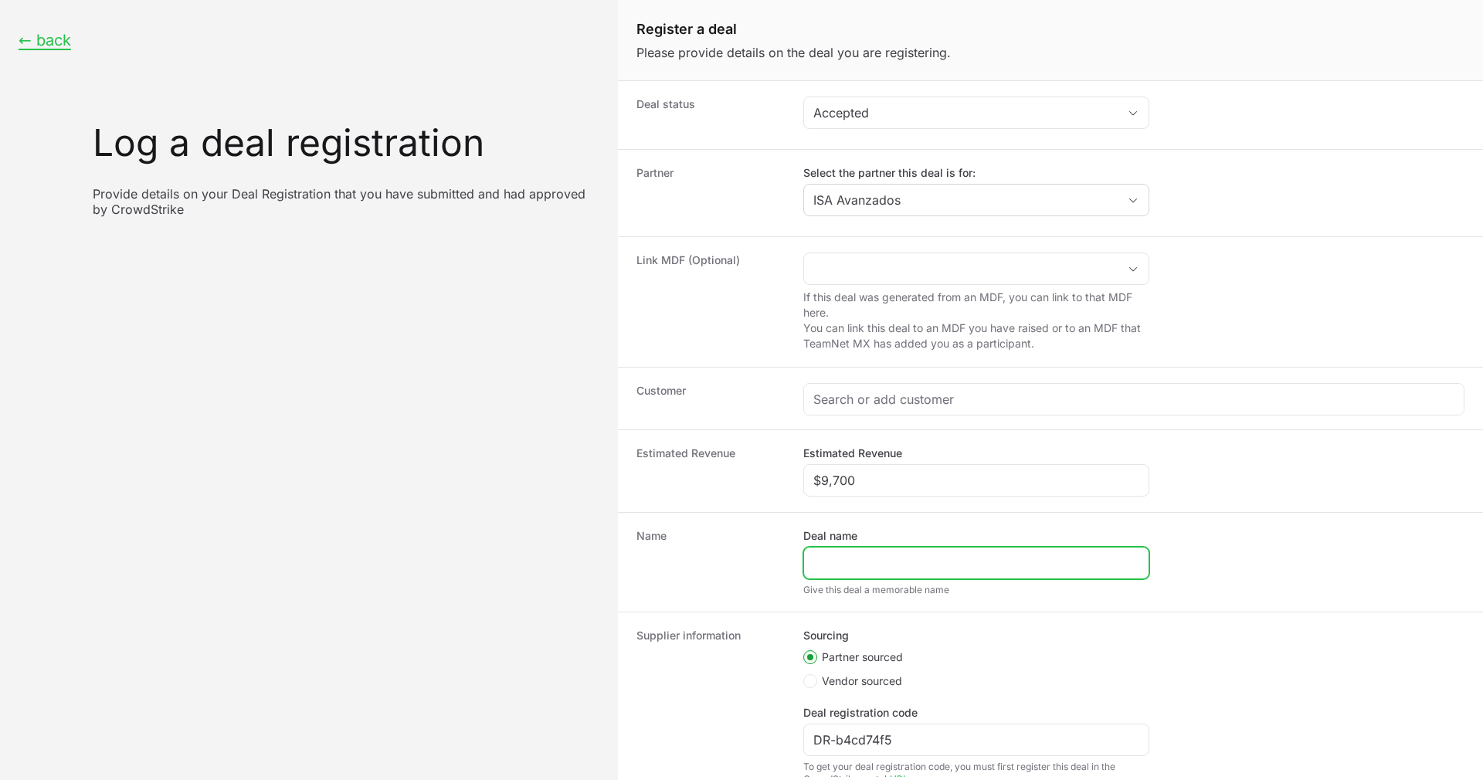
click at [852, 562] on input "Deal name" at bounding box center [976, 563] width 326 height 19
paste input "Exedy | IRR 250 EP"
type input "Exedy | IRR 250 EP"
click at [705, 523] on div "Name Deal name Exedy | IRR 250 EP Give this deal a memorable name" at bounding box center [1050, 562] width 865 height 100
click at [927, 381] on div "Customer" at bounding box center [1050, 398] width 865 height 63
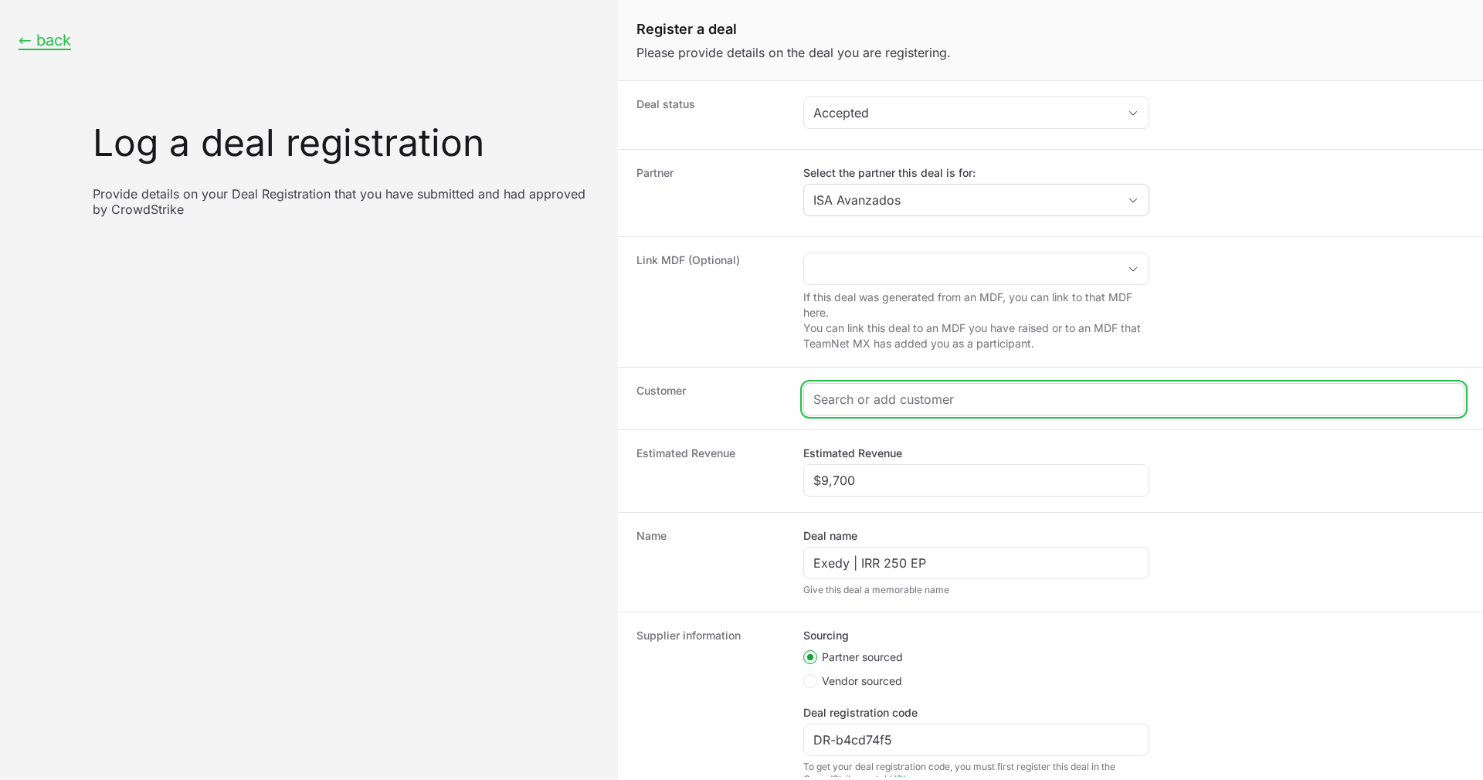
click at [919, 395] on input "Create activity form" at bounding box center [1133, 399] width 641 height 19
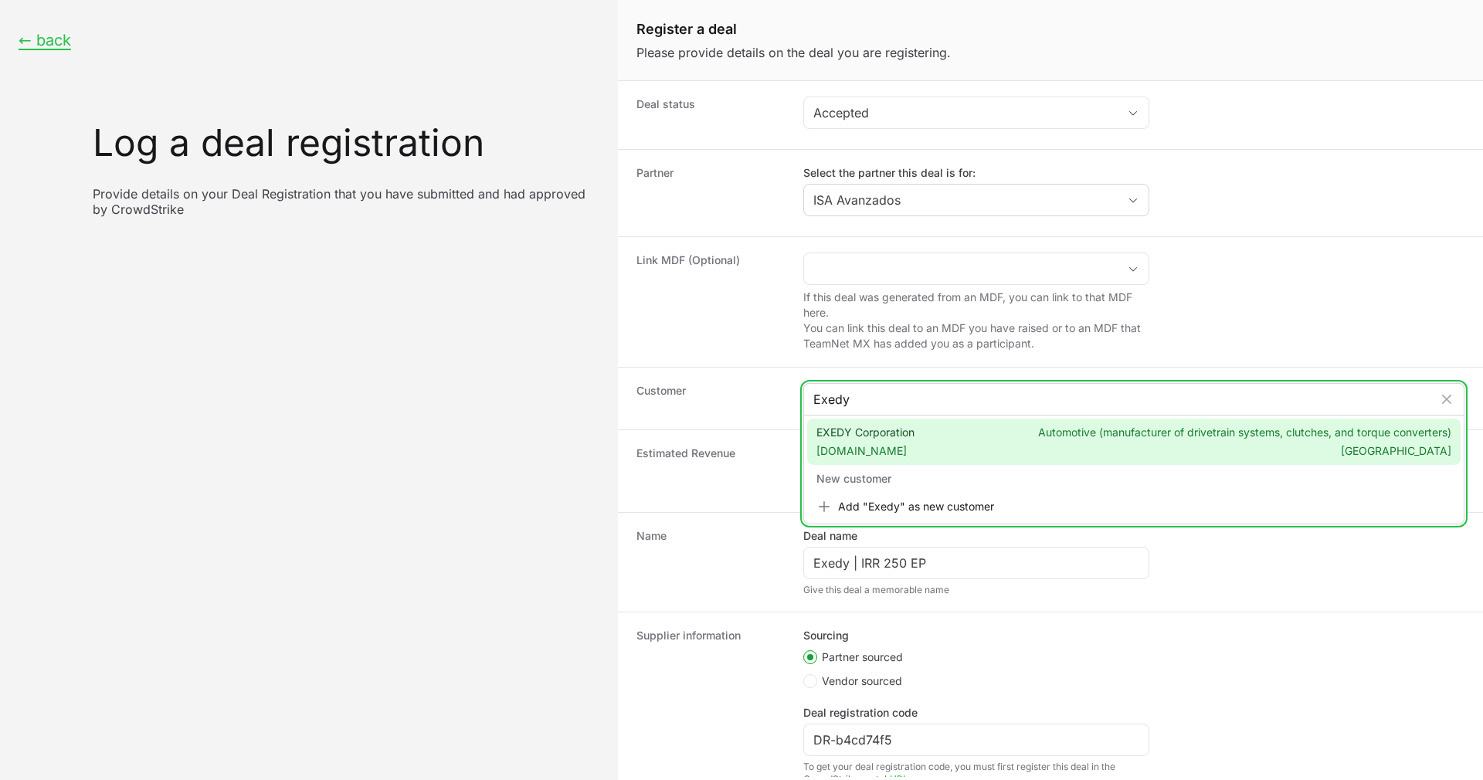
type input "Exedy"
click at [903, 442] on span "EXEDY Corporation [DOMAIN_NAME]" at bounding box center [865, 442] width 98 height 34
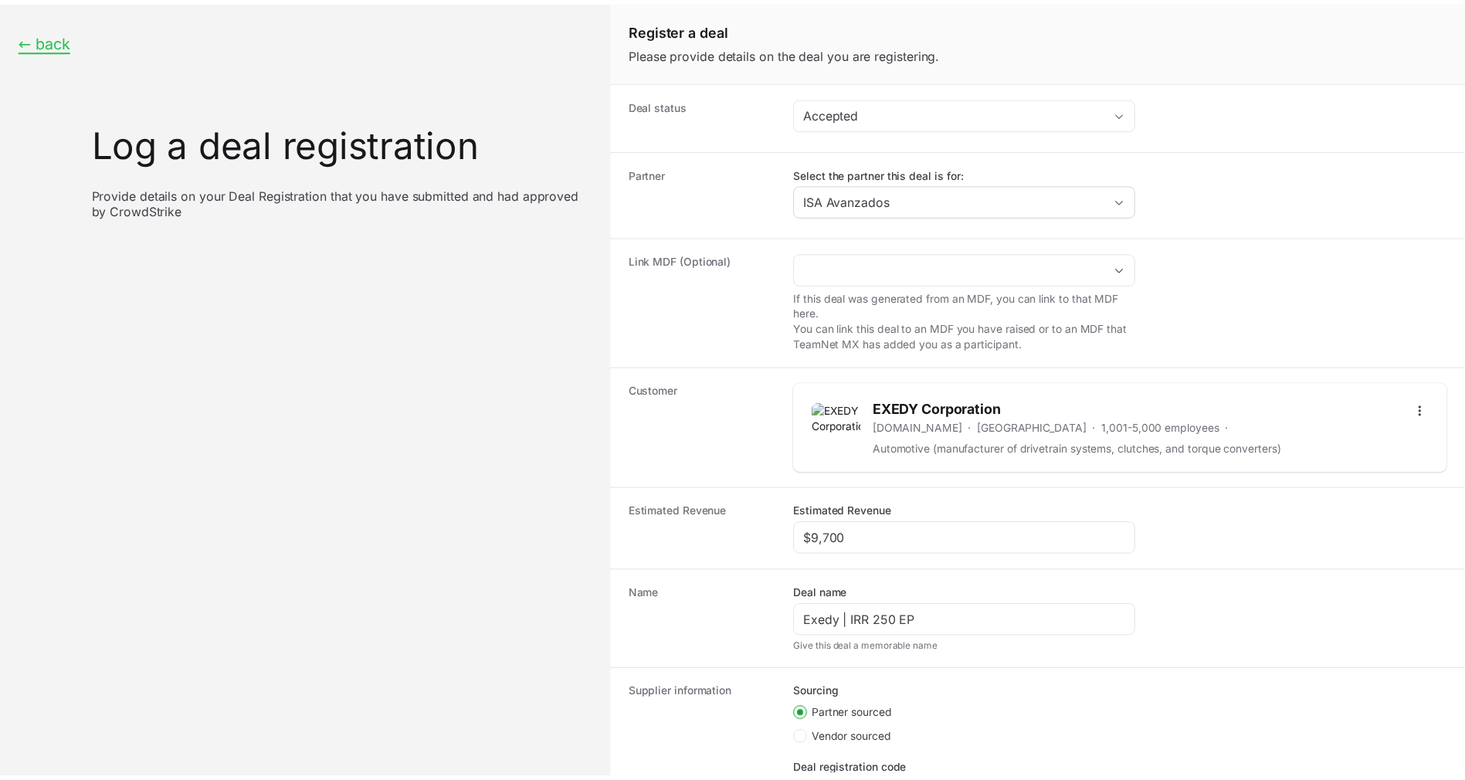
scroll to position [167, 0]
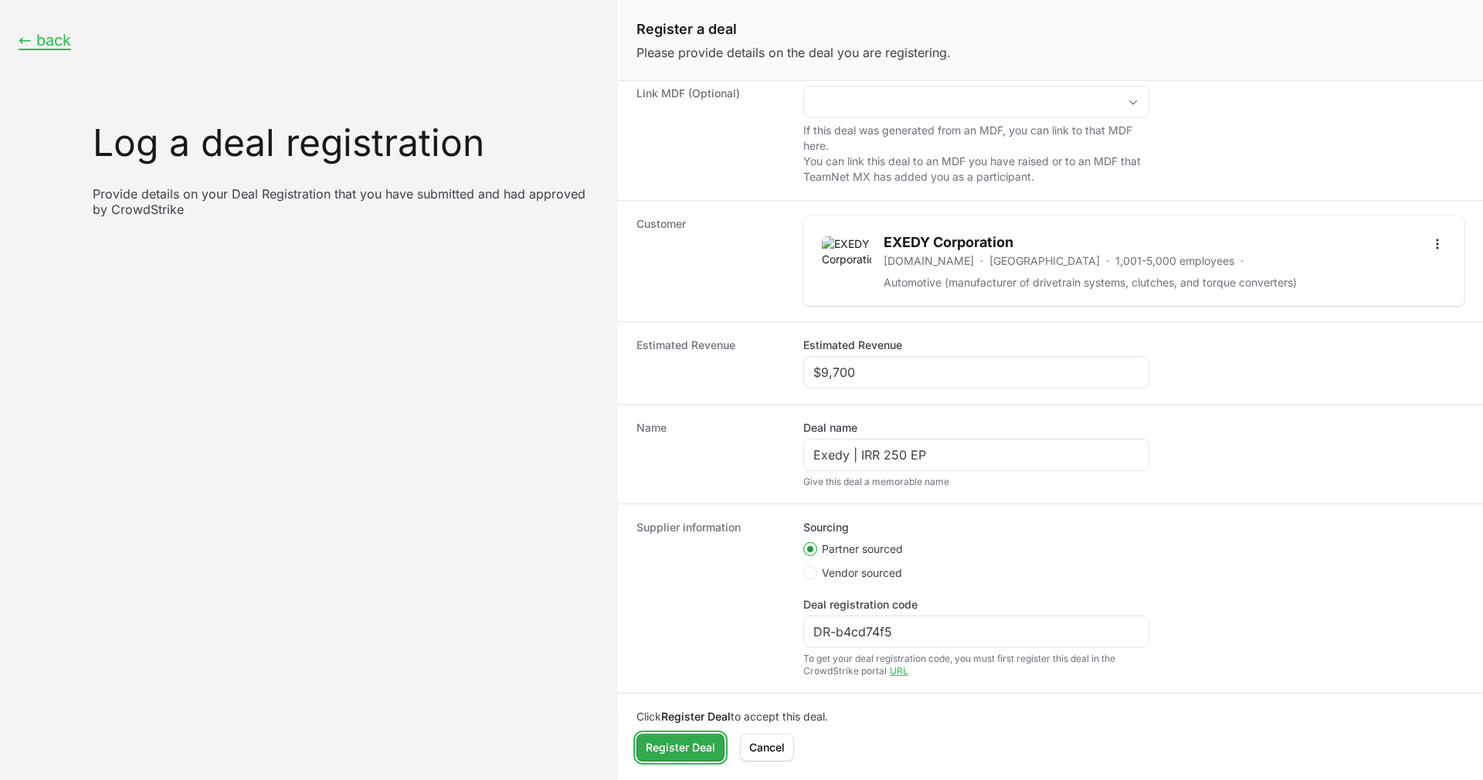
click at [687, 752] on span "Register Deal" at bounding box center [680, 747] width 69 height 19
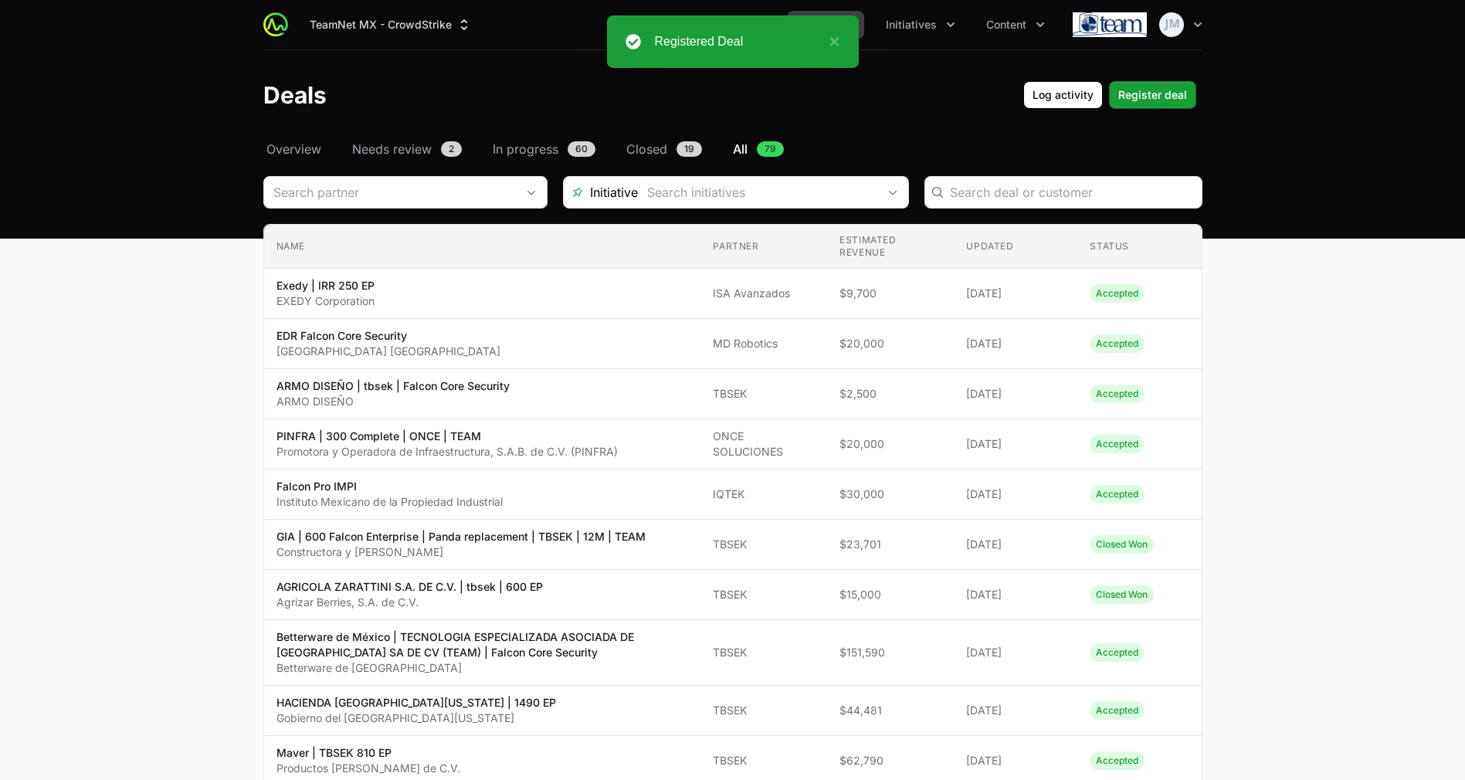
click at [835, 122] on header "Deals Log activity Register deal" at bounding box center [732, 95] width 1465 height 90
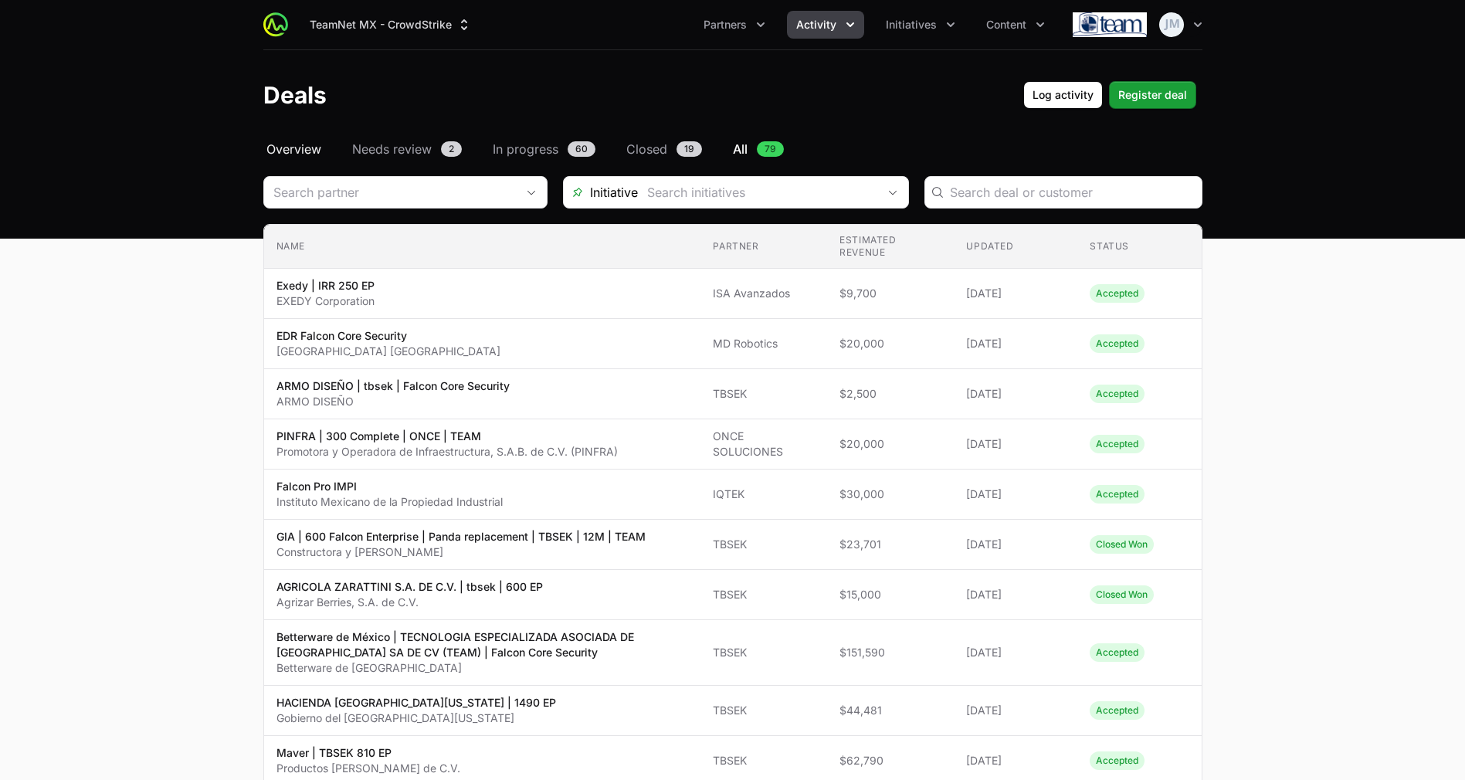
click at [283, 156] on span "Overview" at bounding box center [293, 149] width 55 height 19
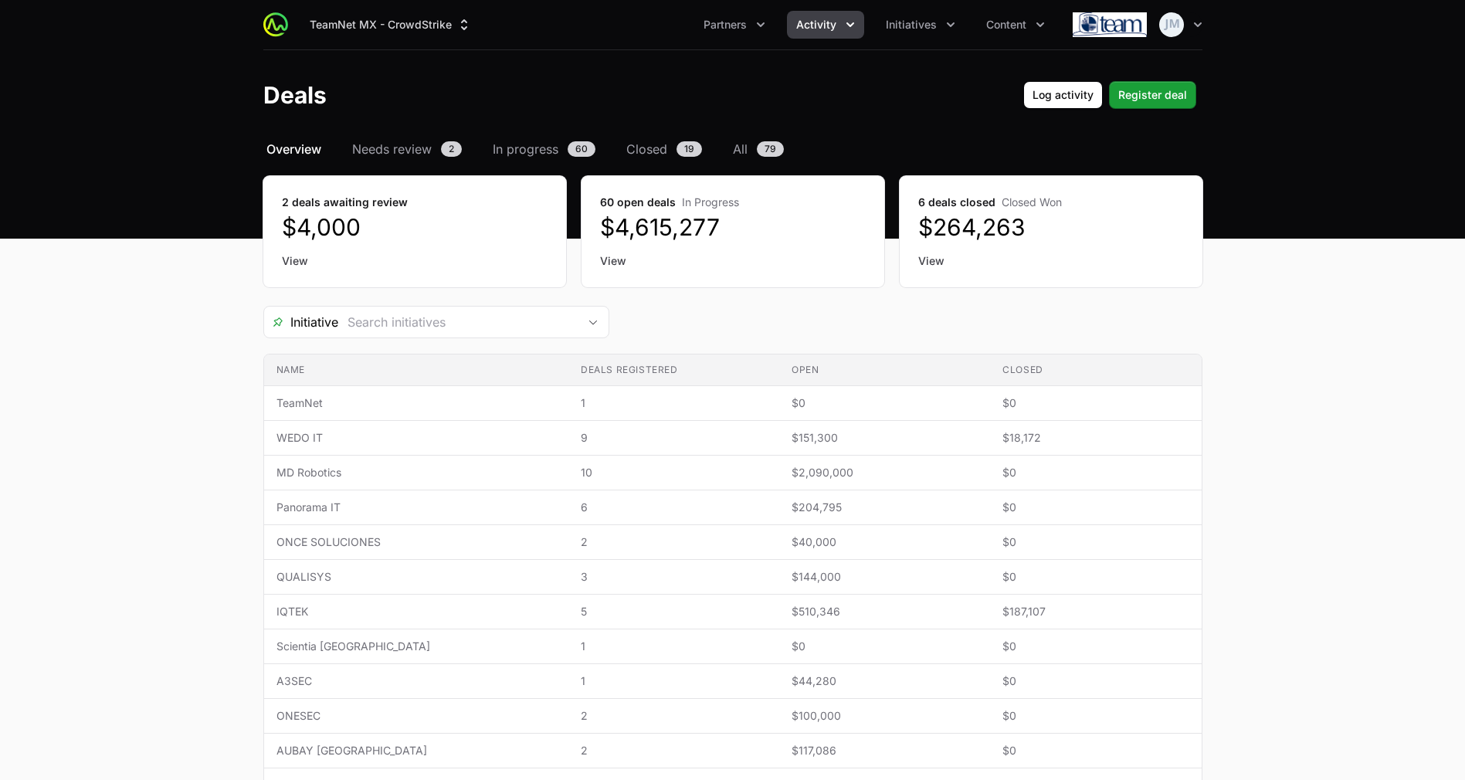
click at [285, 250] on div "2 deals awaiting review $4,000 View" at bounding box center [414, 231] width 303 height 111
click at [300, 255] on link "View" at bounding box center [415, 260] width 266 height 15
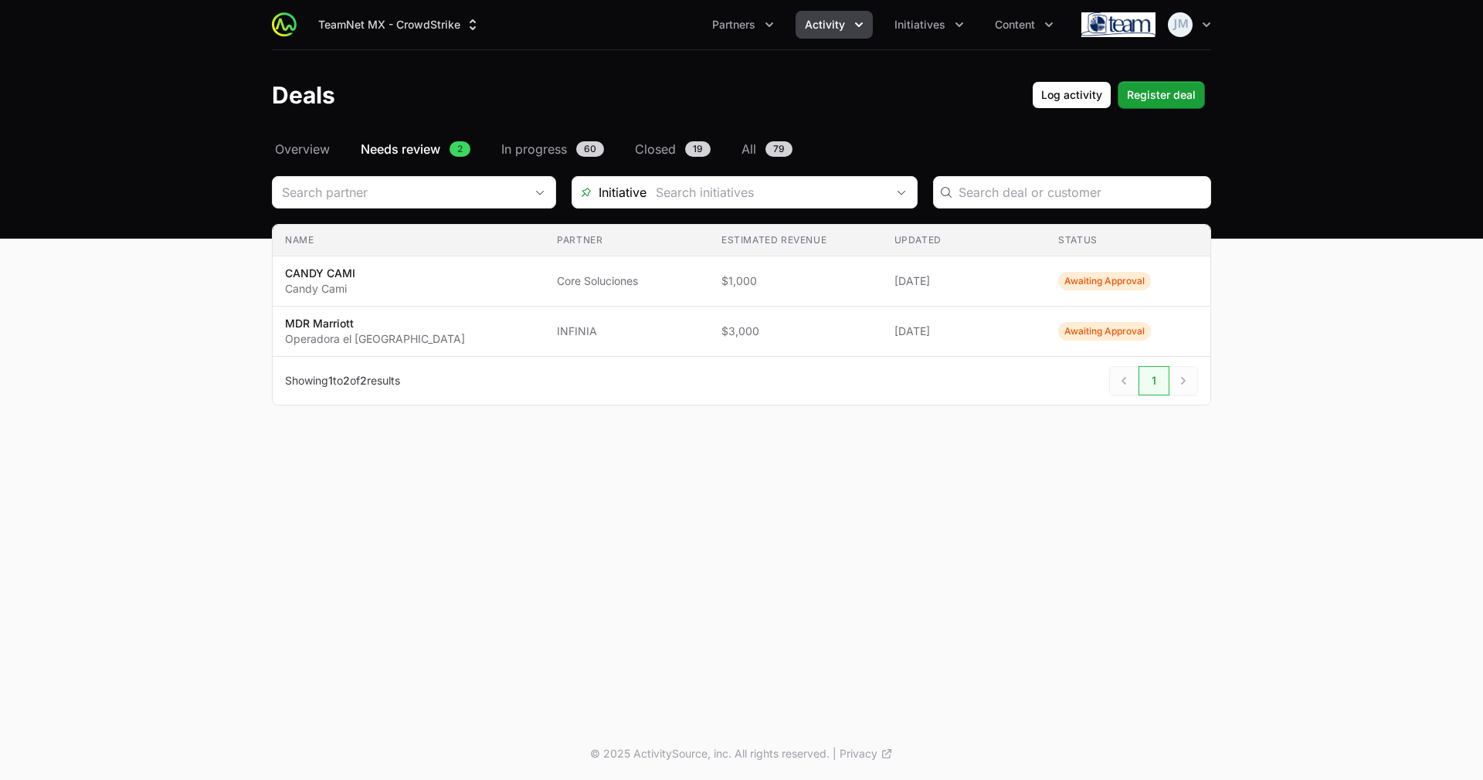
click at [310, 132] on header "Deals Log activity Register deal" at bounding box center [741, 95] width 1483 height 90
click at [310, 141] on span "Overview" at bounding box center [302, 149] width 55 height 19
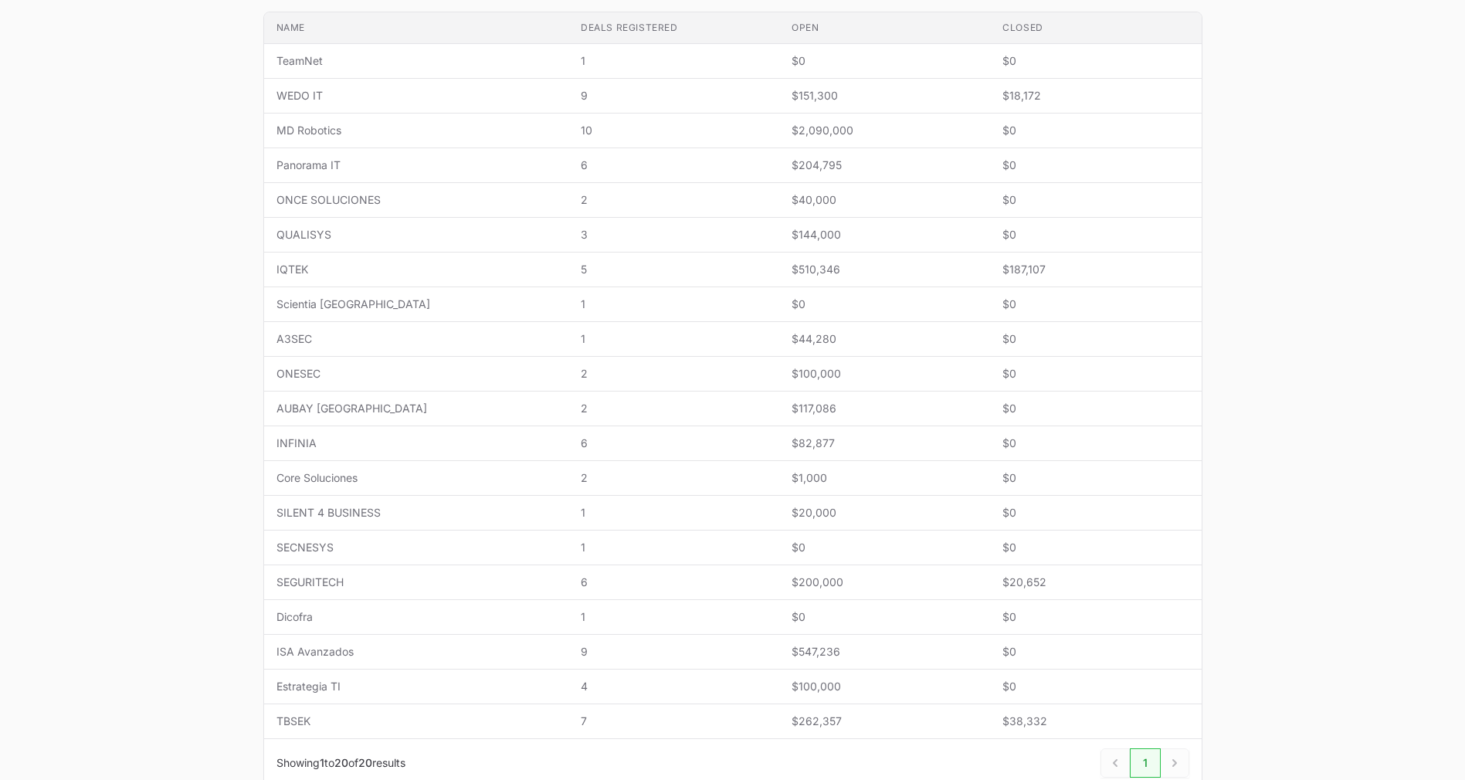
scroll to position [343, 0]
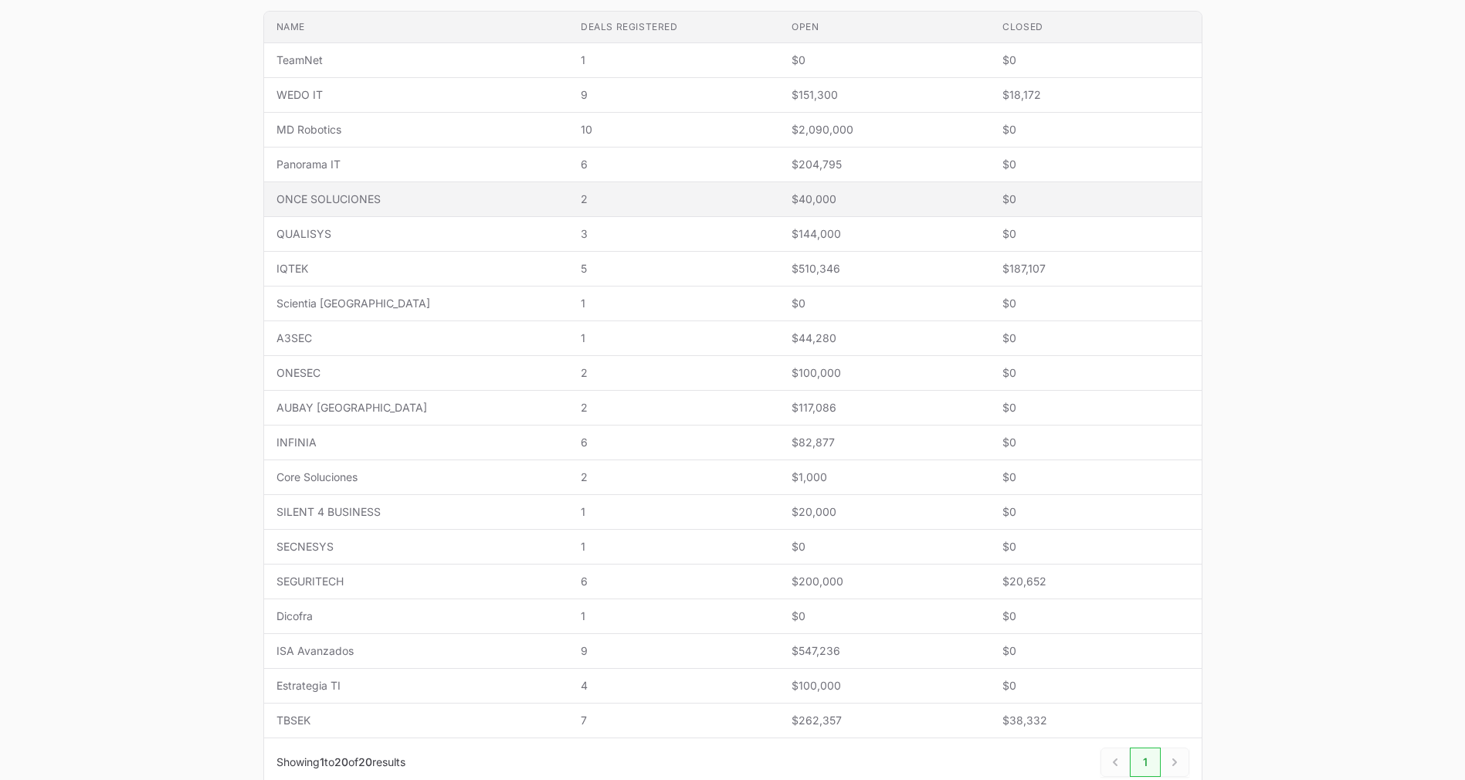
click at [352, 194] on span "ONCE SOLUCIONES" at bounding box center [416, 198] width 280 height 15
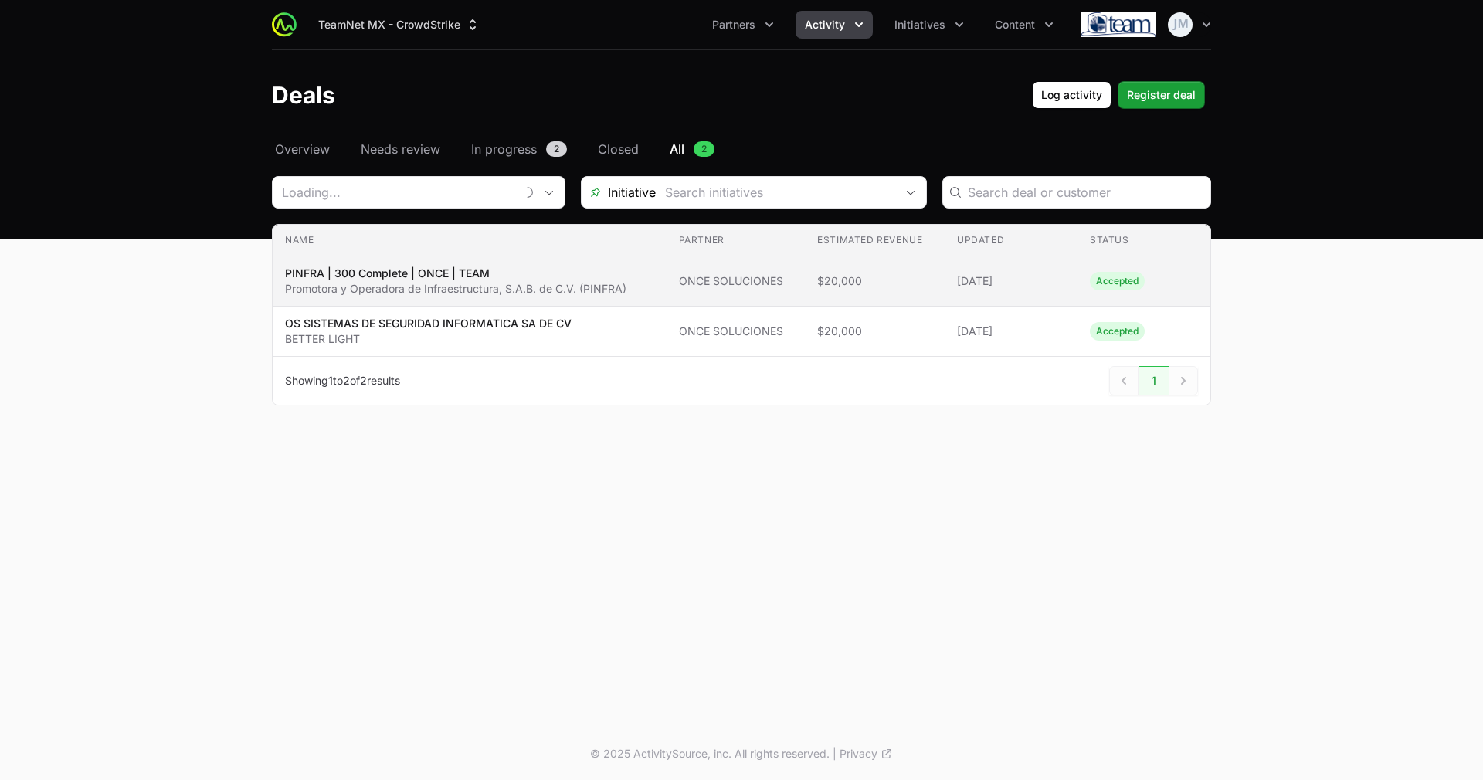
type input "ONCE SOLUCIONES"
